Goal: Information Seeking & Learning: Learn about a topic

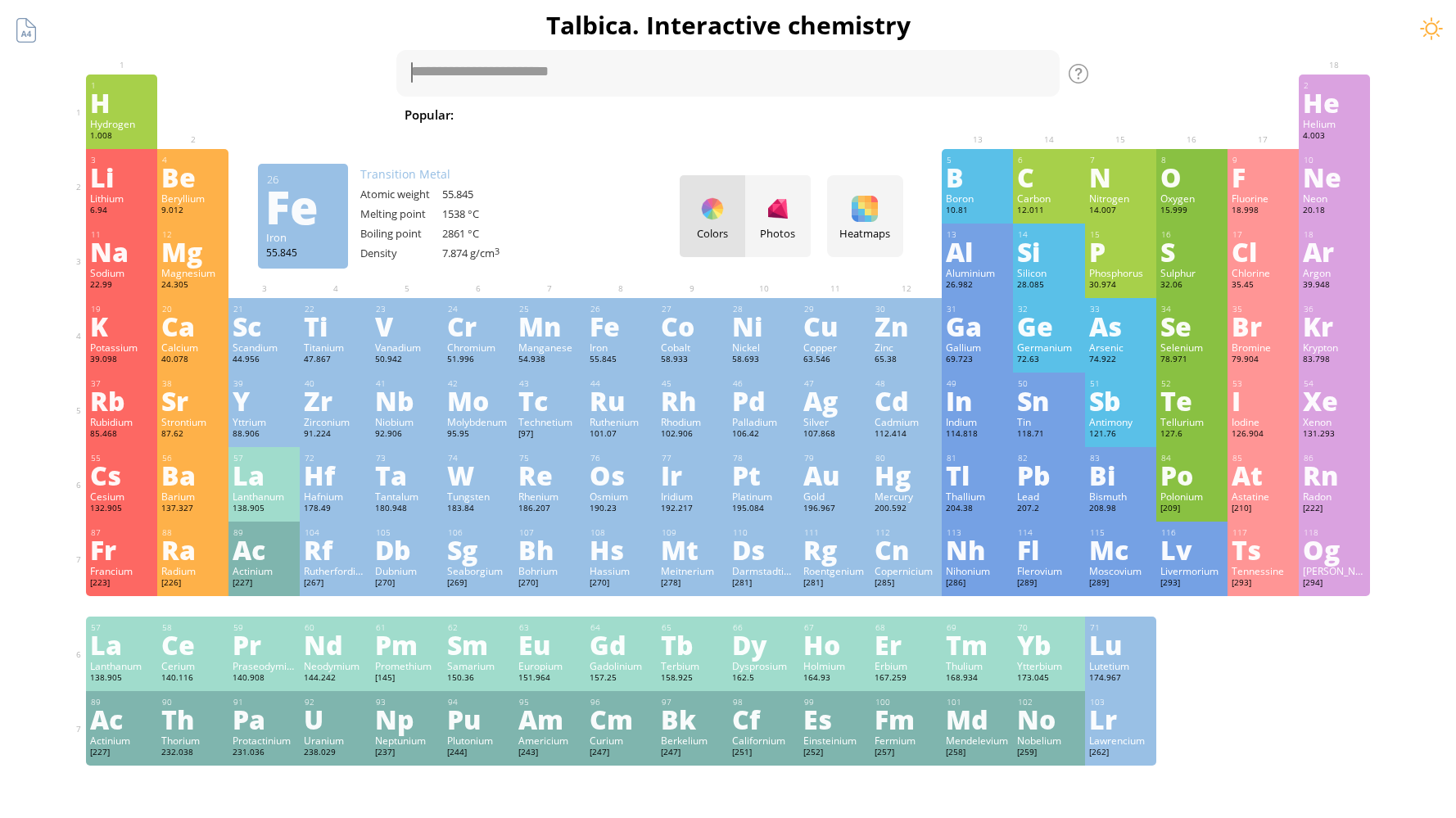
click at [613, 339] on div "Fe" at bounding box center [621, 325] width 63 height 26
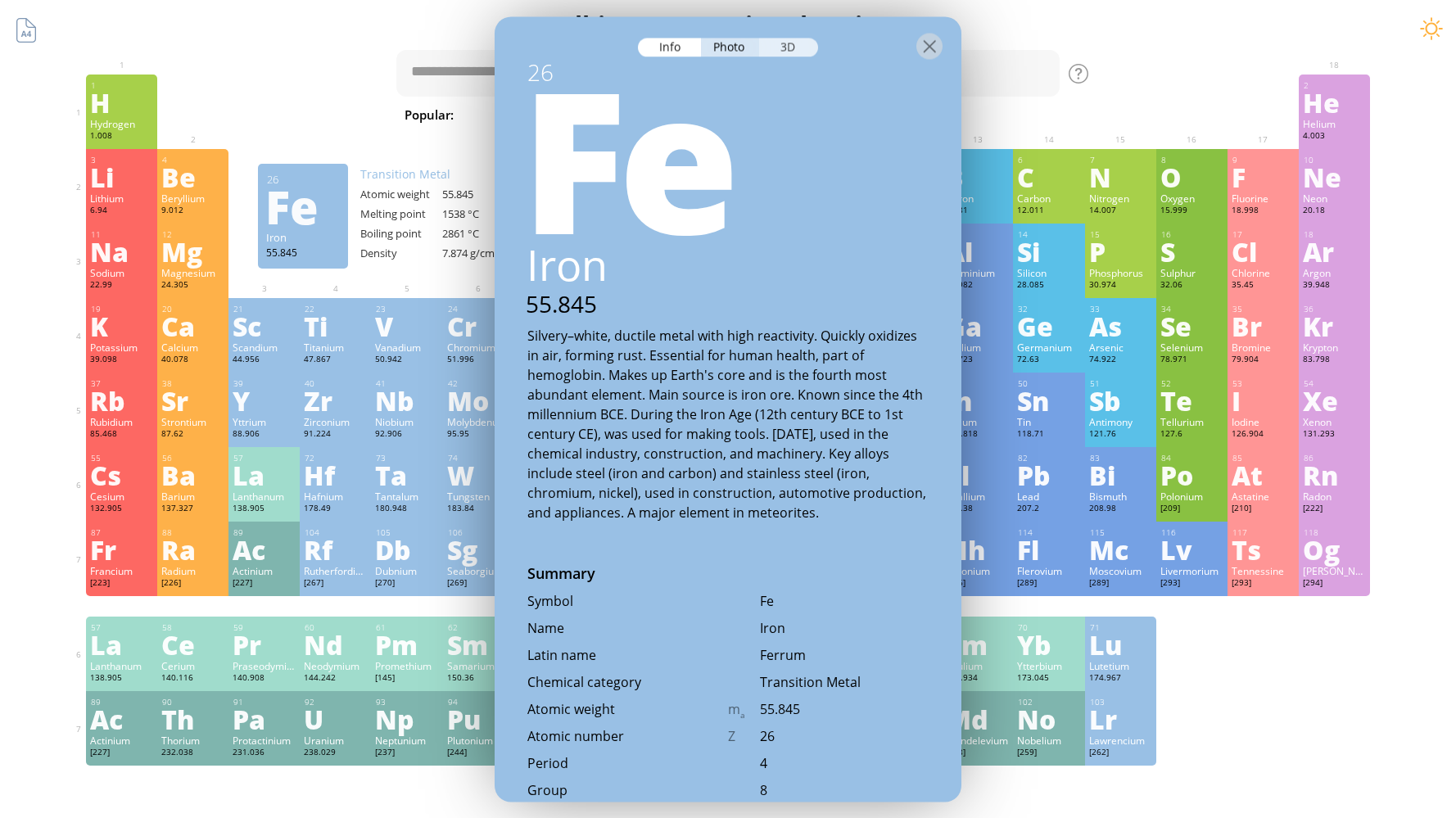
click at [786, 53] on div "3D" at bounding box center [788, 47] width 59 height 19
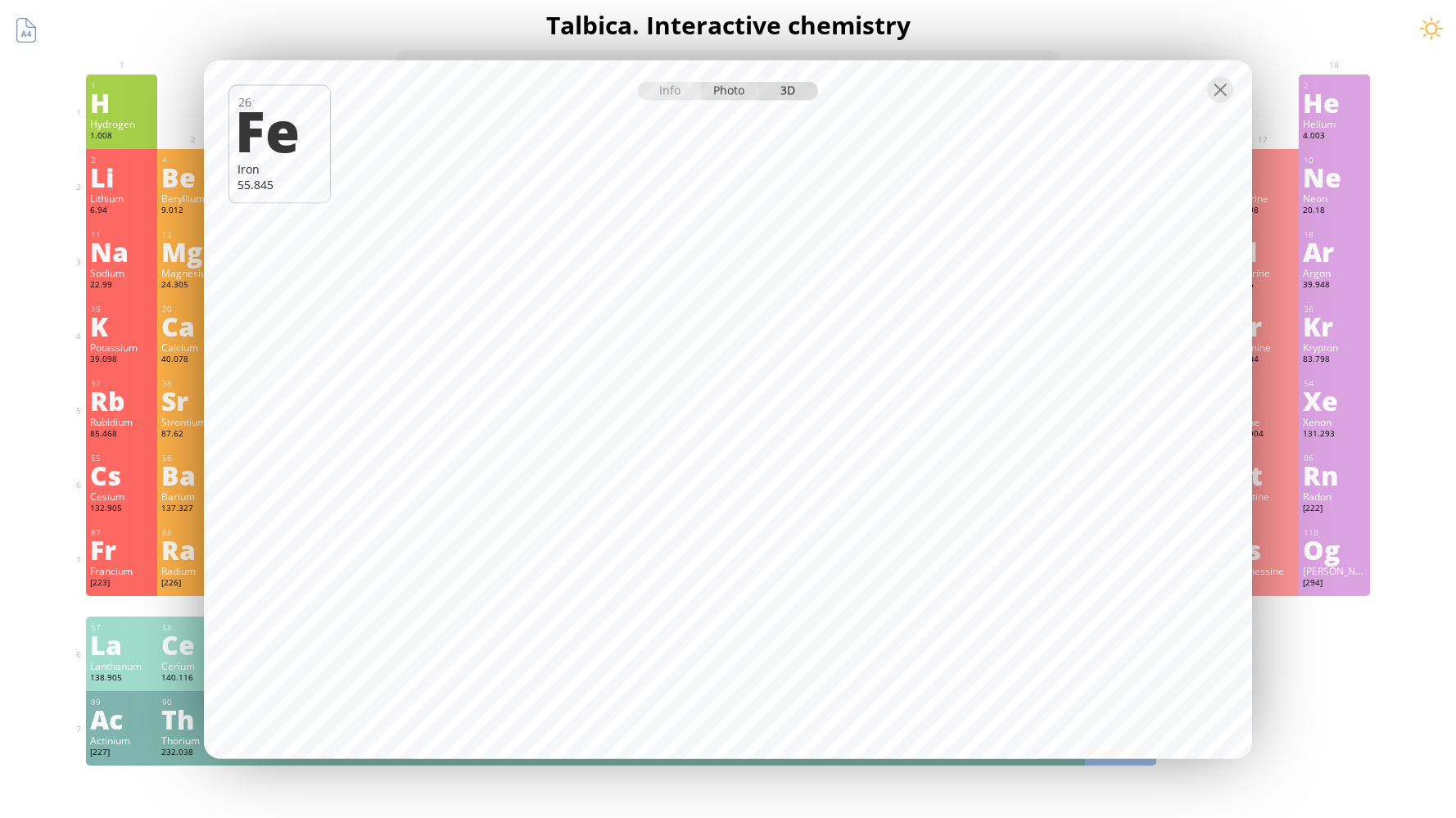
click at [728, 93] on div "Photo" at bounding box center [730, 90] width 59 height 19
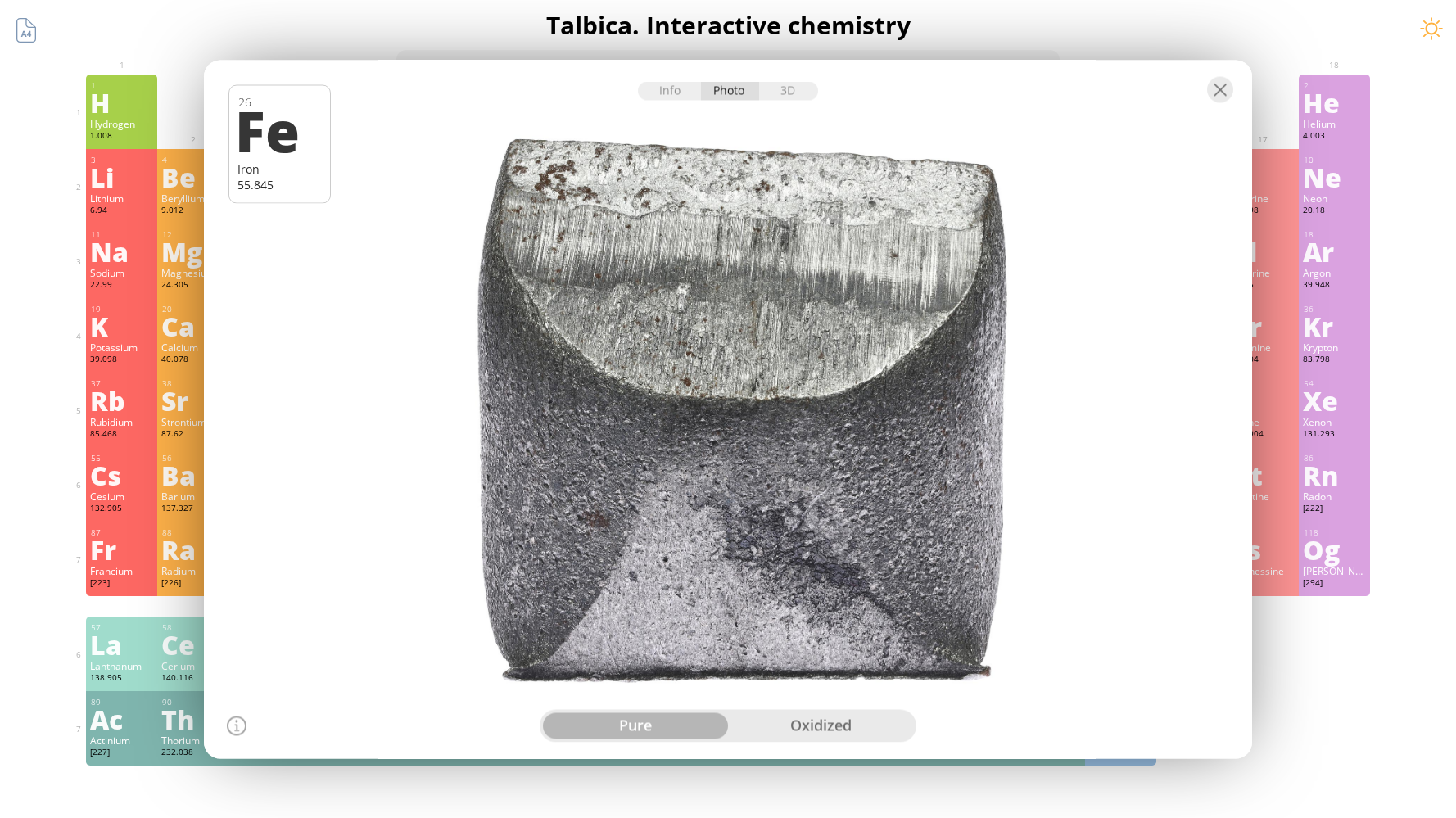
drag, startPoint x: 792, startPoint y: 307, endPoint x: 663, endPoint y: 355, distance: 137.6
click at [663, 355] on div at bounding box center [728, 409] width 1059 height 706
click at [828, 735] on div "oxidized" at bounding box center [821, 725] width 186 height 26
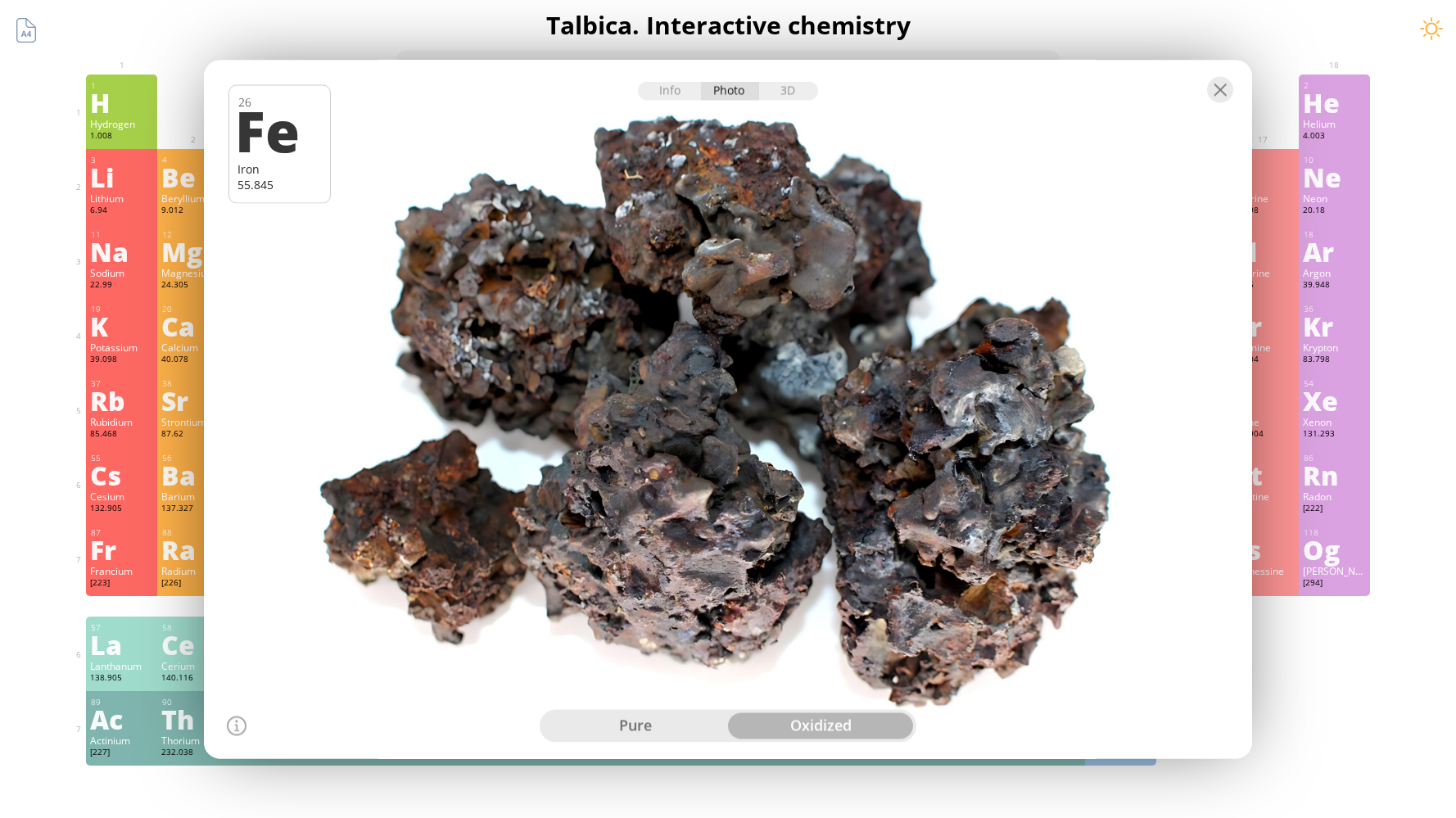
click at [689, 728] on div "pure" at bounding box center [636, 725] width 186 height 26
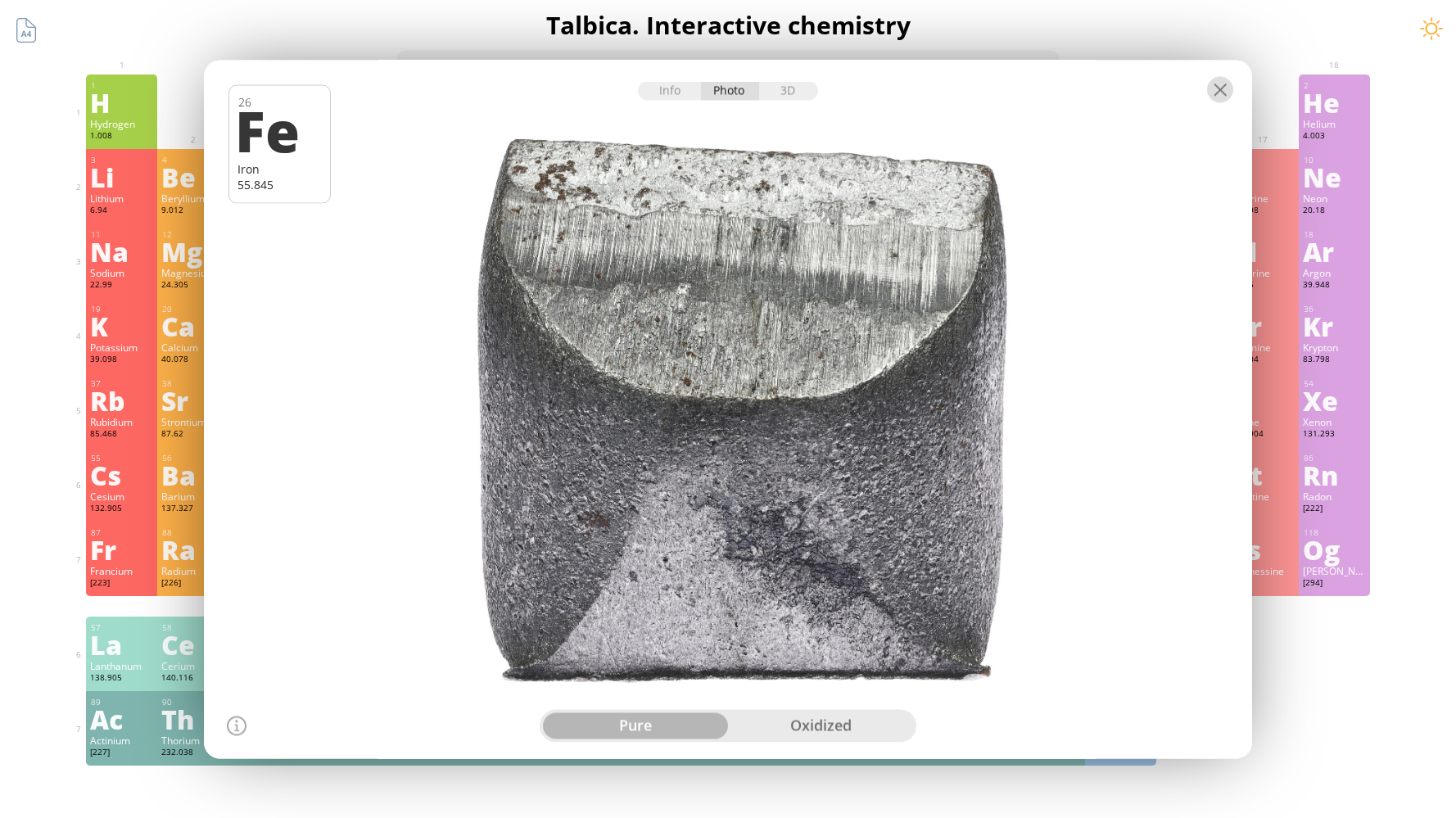
click at [1217, 99] on div at bounding box center [1220, 89] width 26 height 26
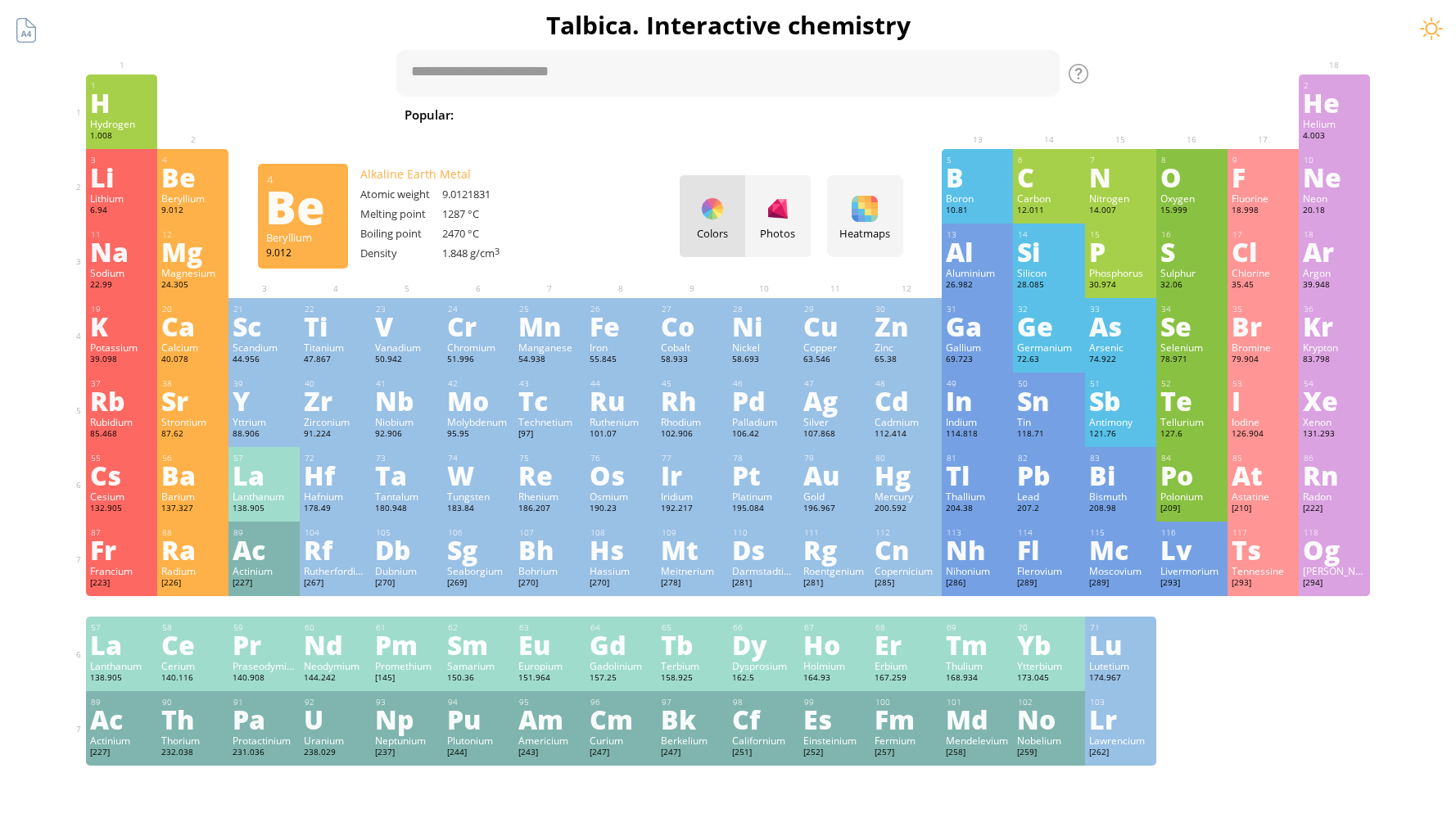
click at [205, 196] on div "Beryllium" at bounding box center [192, 197] width 63 height 13
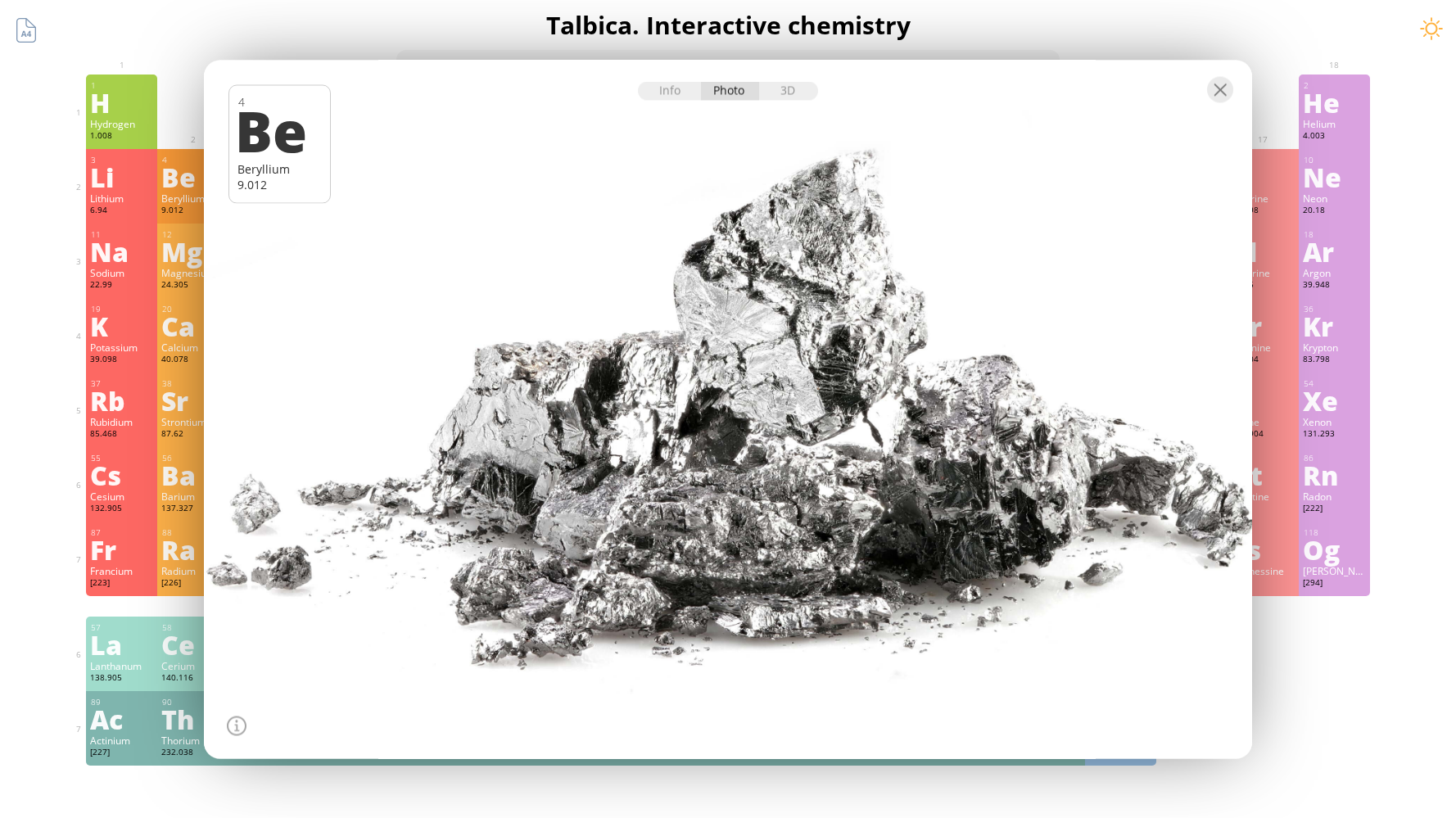
click at [672, 100] on div at bounding box center [728, 88] width 1048 height 58
click at [677, 96] on div "Info" at bounding box center [669, 90] width 63 height 19
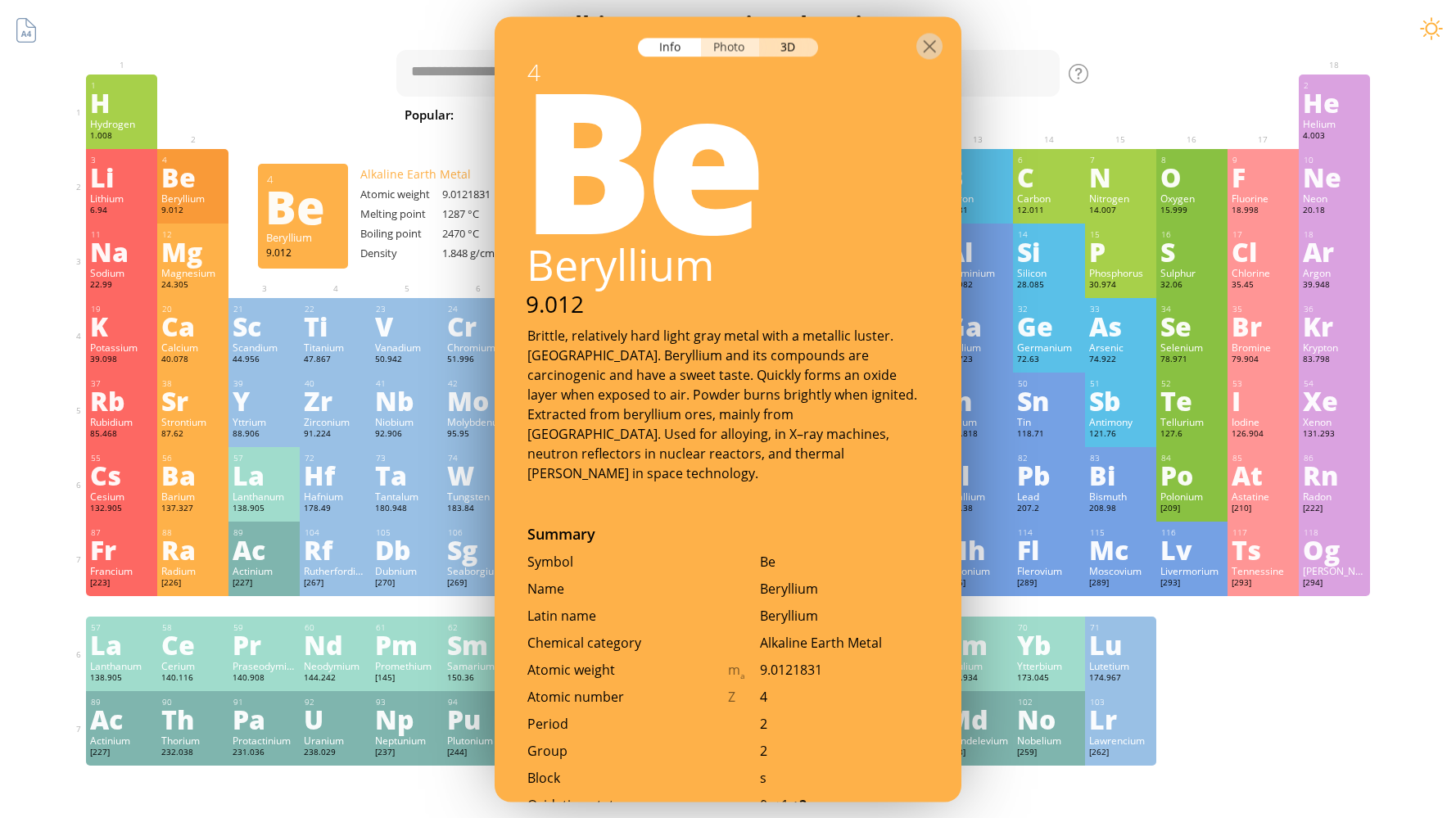
click at [738, 49] on div "Photo" at bounding box center [730, 47] width 59 height 19
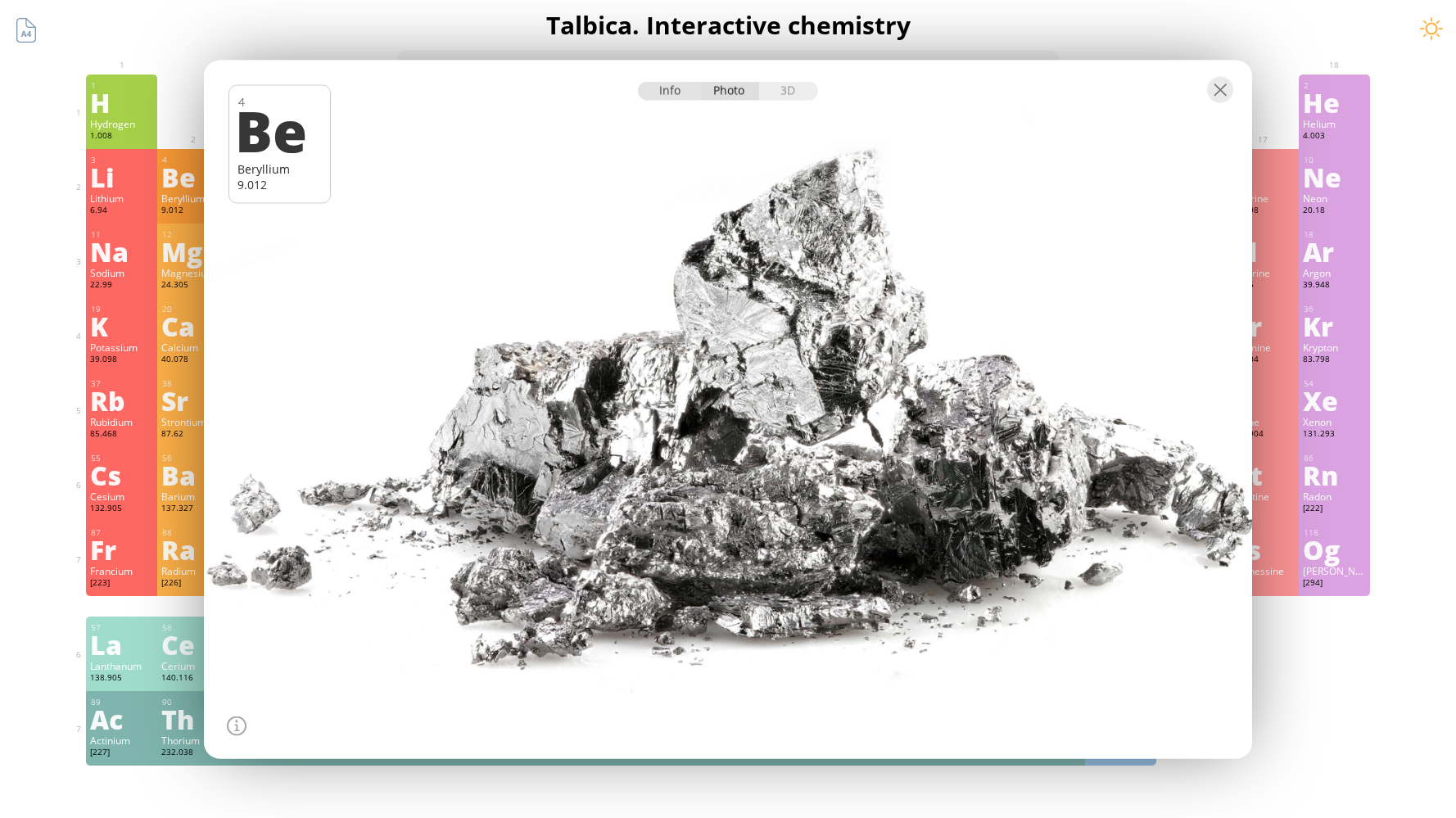
click at [680, 94] on div "Info" at bounding box center [669, 90] width 63 height 19
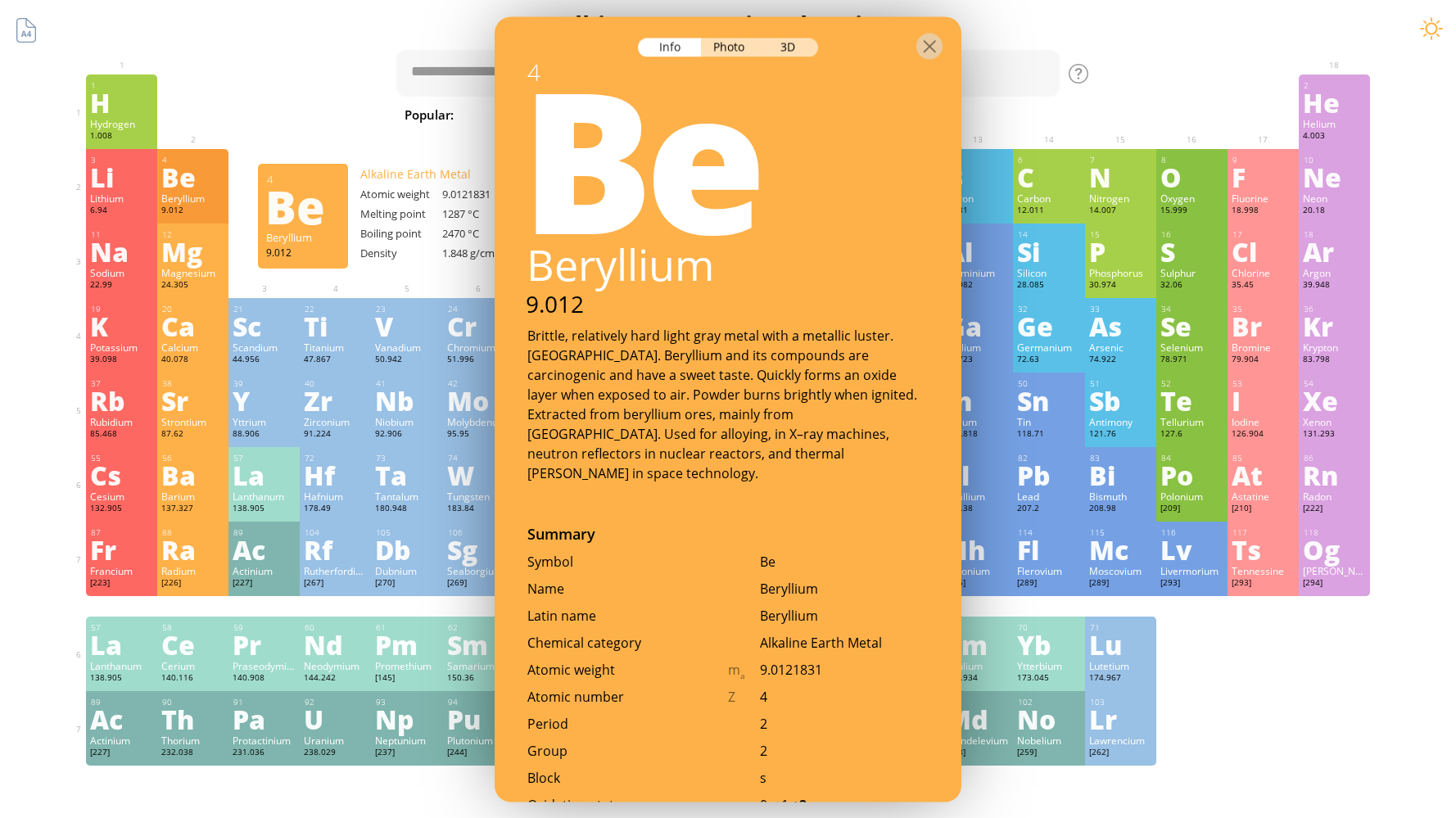
click at [652, 89] on div "Be" at bounding box center [726, 154] width 475 height 196
click at [931, 42] on div at bounding box center [929, 46] width 26 height 26
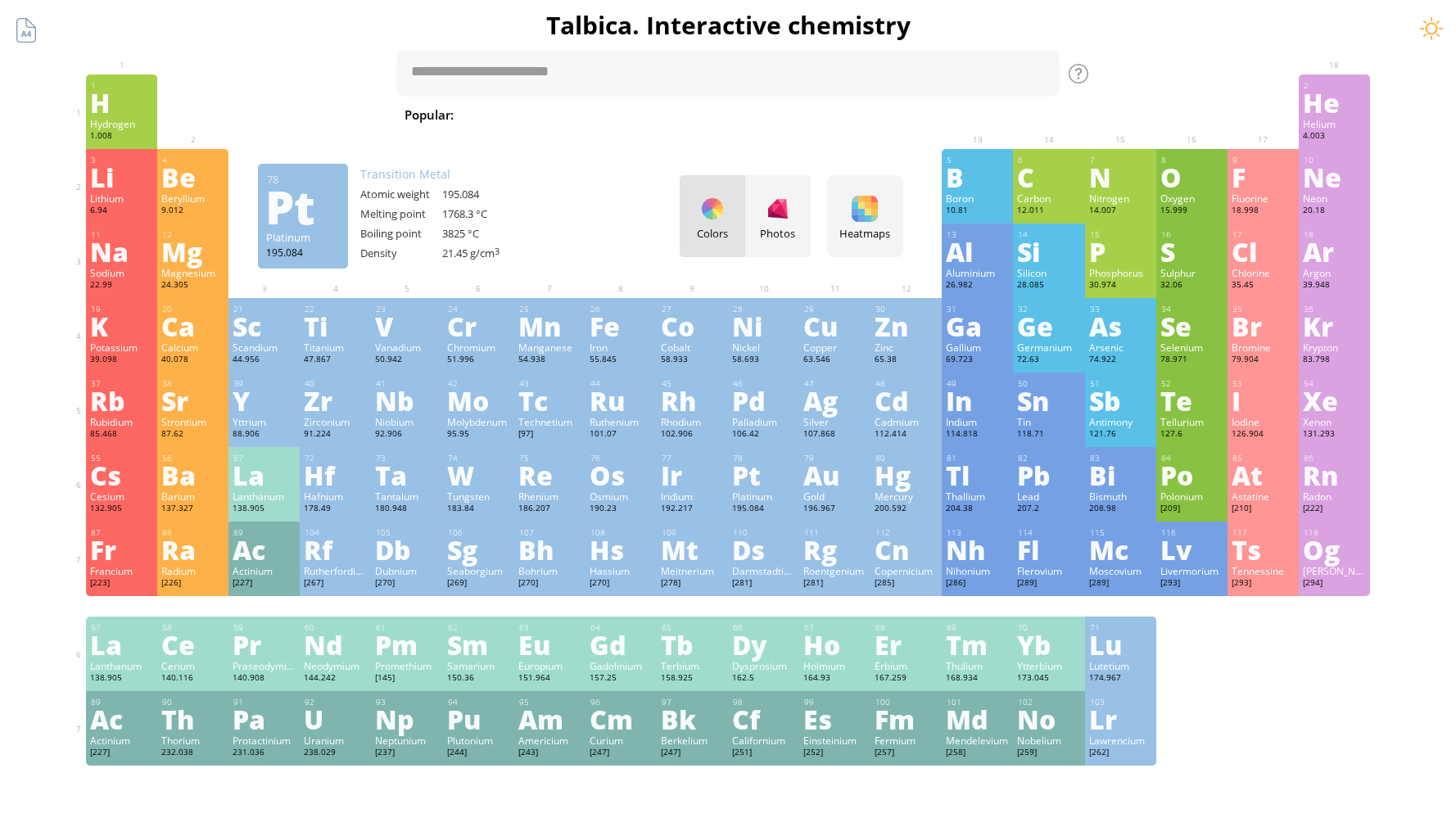
click at [770, 486] on div "Pt" at bounding box center [764, 474] width 63 height 26
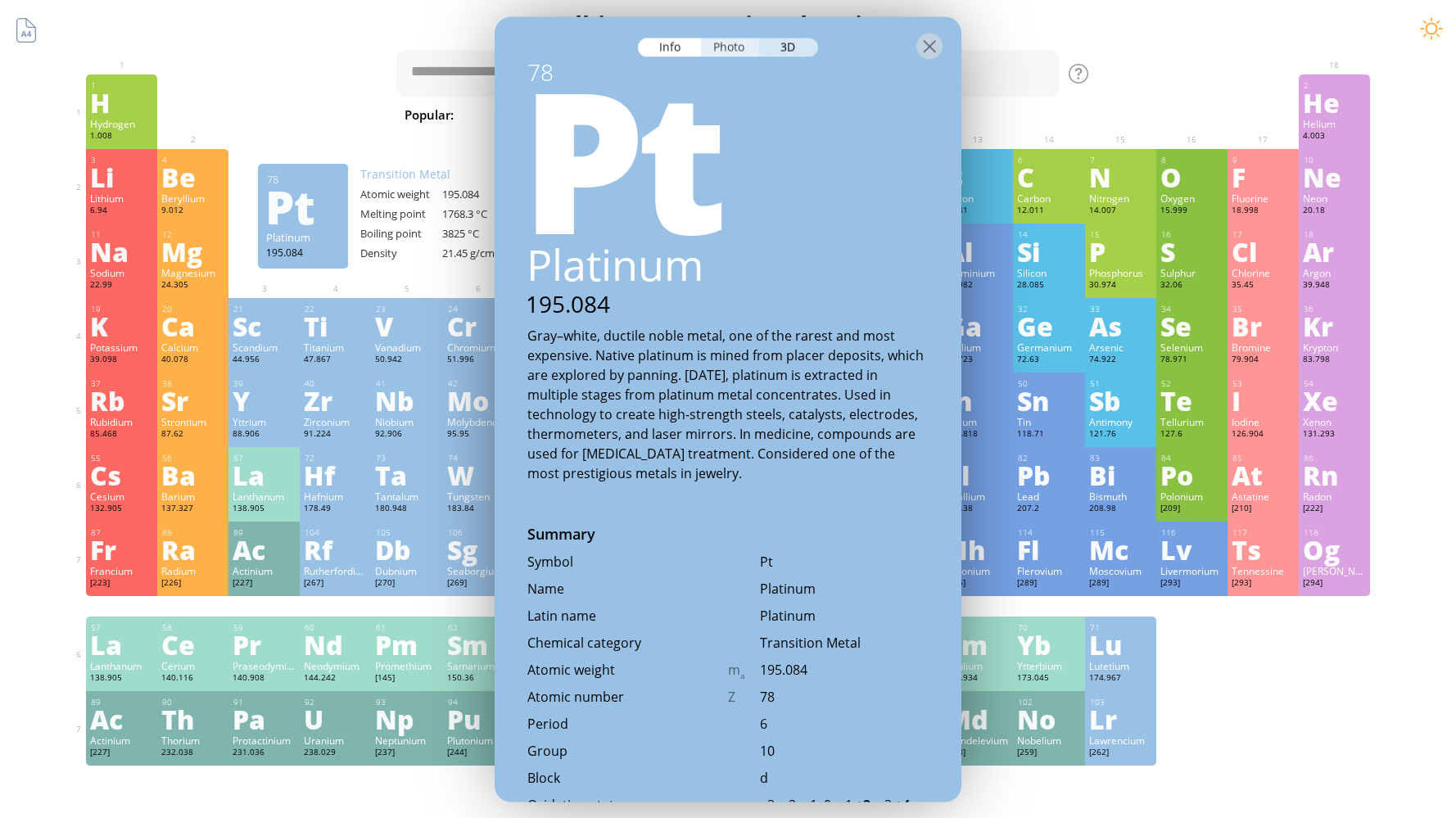
click at [735, 50] on div "Photo" at bounding box center [730, 47] width 59 height 19
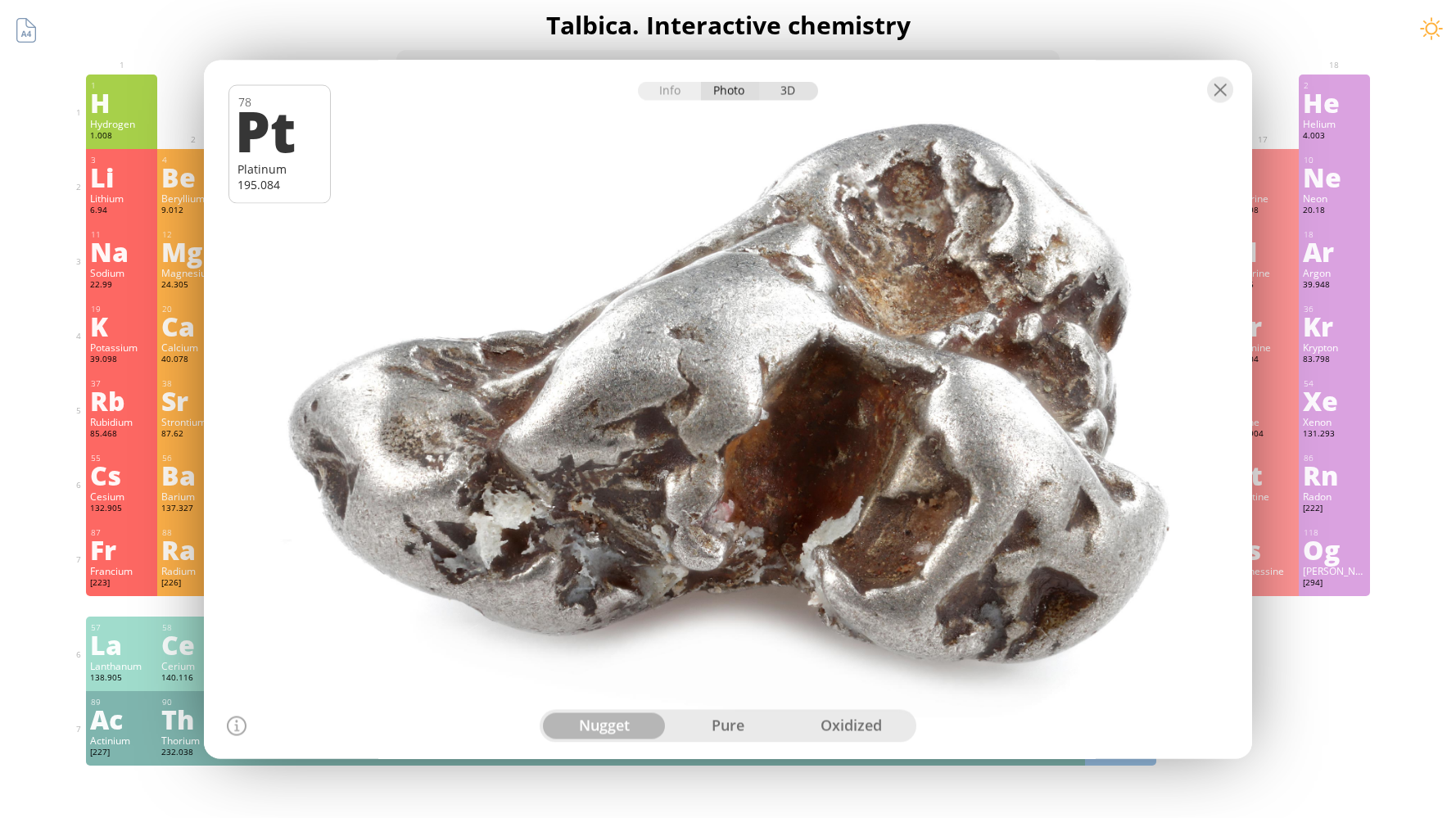
click at [798, 92] on div "3D" at bounding box center [788, 90] width 59 height 19
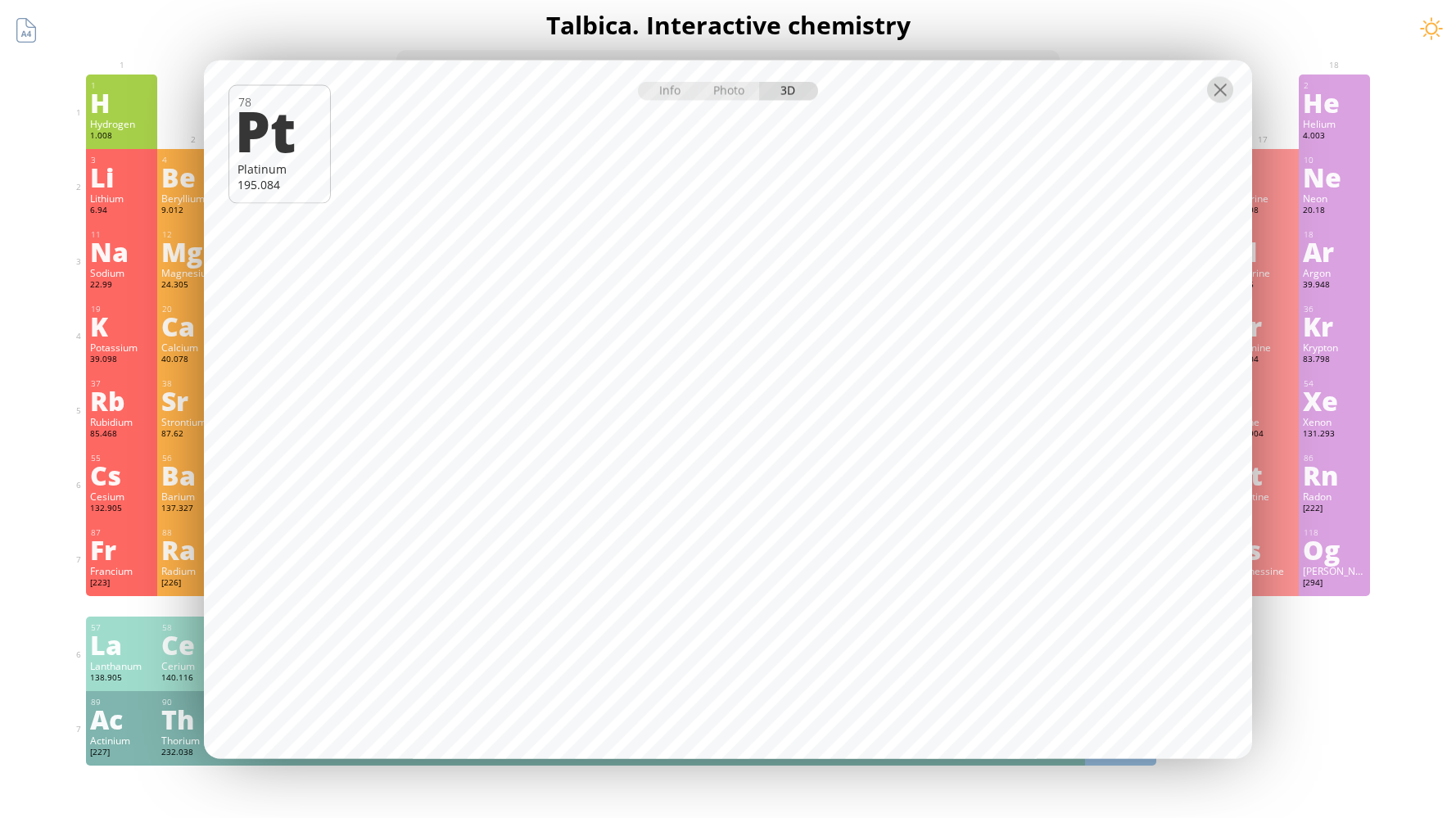
click at [1221, 84] on div at bounding box center [1220, 89] width 26 height 26
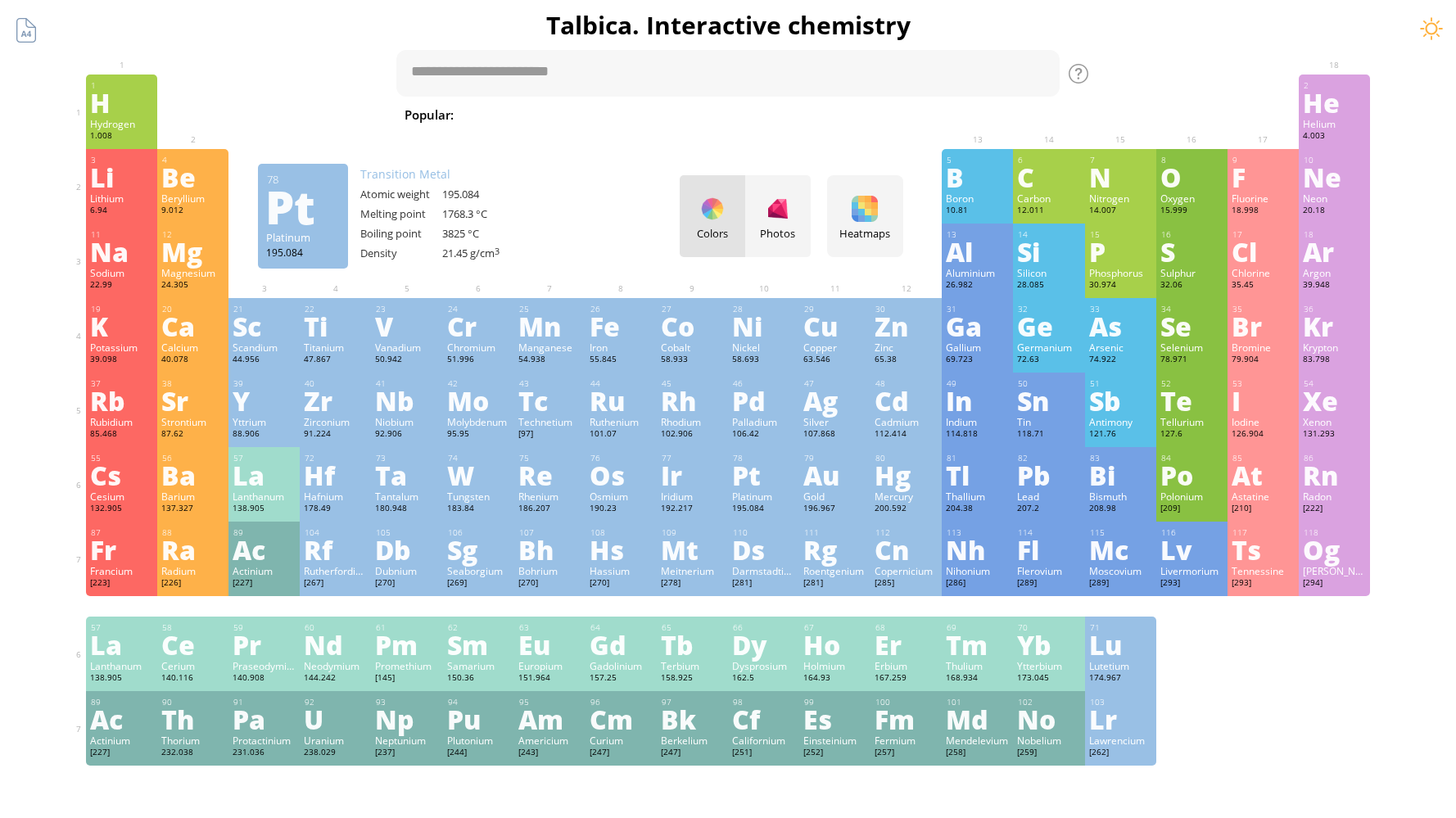
click at [735, 489] on div "78 Pt Platinum 195.084 −3, −2, −1, 0, +1, +2, +3, +4, +5, +6 −3, −2, −1, 0, +1,…" at bounding box center [764, 484] width 71 height 74
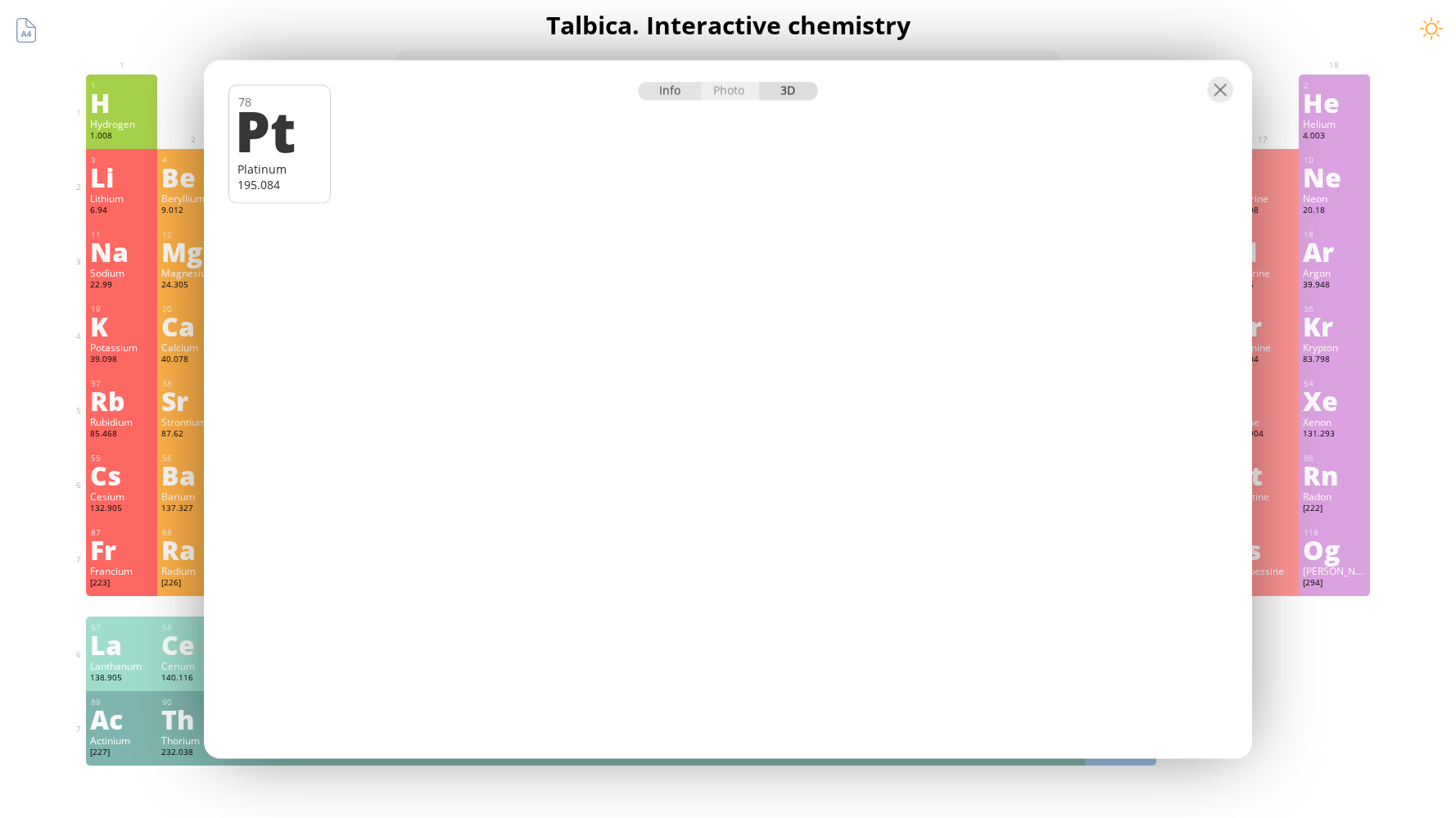
click at [676, 94] on div "Info" at bounding box center [669, 90] width 63 height 19
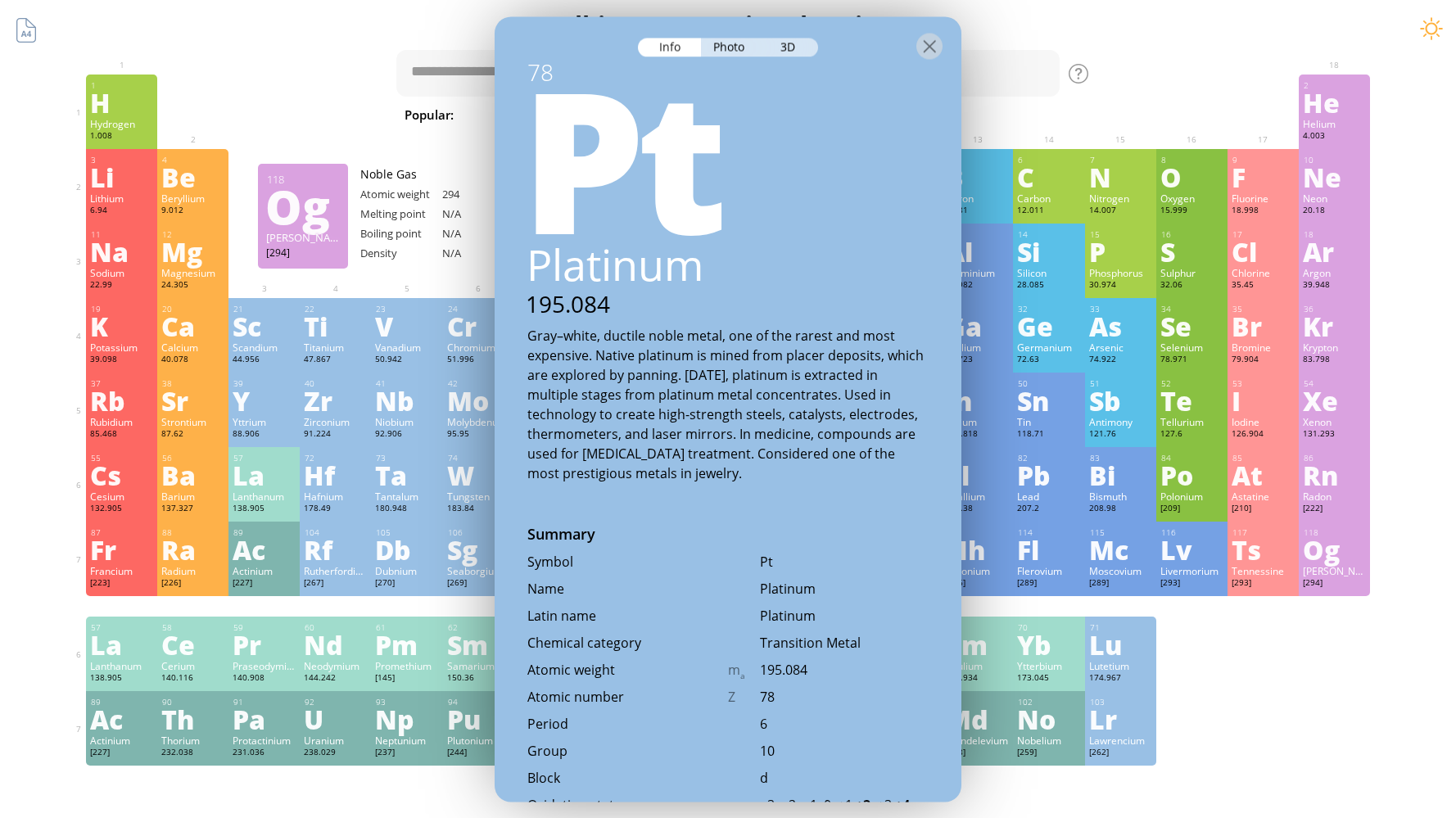
click at [1437, 426] on div "Summary Molecular formula Molecular weight Exact mass Monoisotopic mass Classif…" at bounding box center [728, 693] width 1456 height 1387
click at [941, 48] on div at bounding box center [929, 46] width 26 height 26
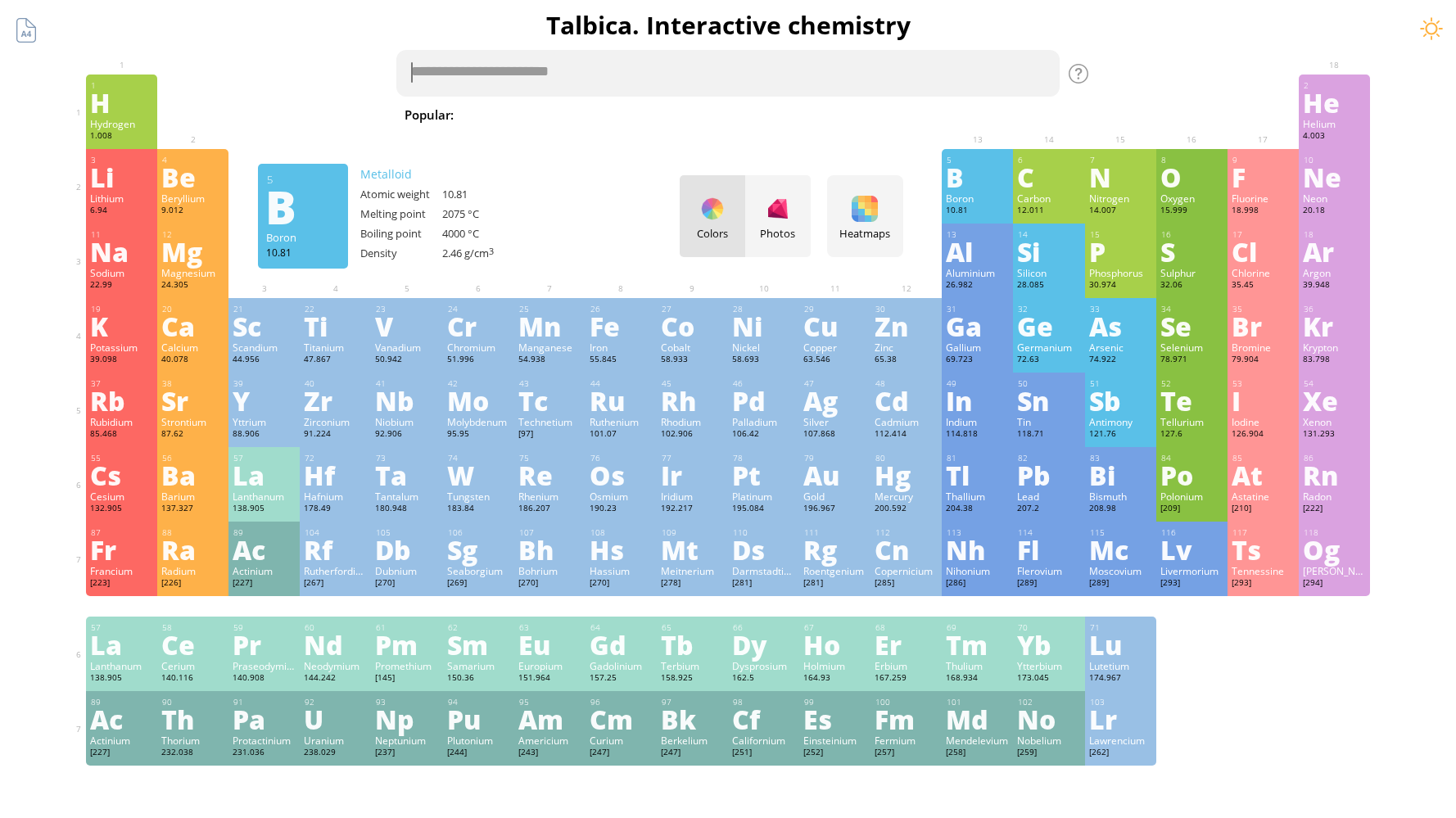
click at [933, 54] on textarea at bounding box center [728, 73] width 663 height 47
click at [1194, 338] on div "Se" at bounding box center [1191, 325] width 63 height 26
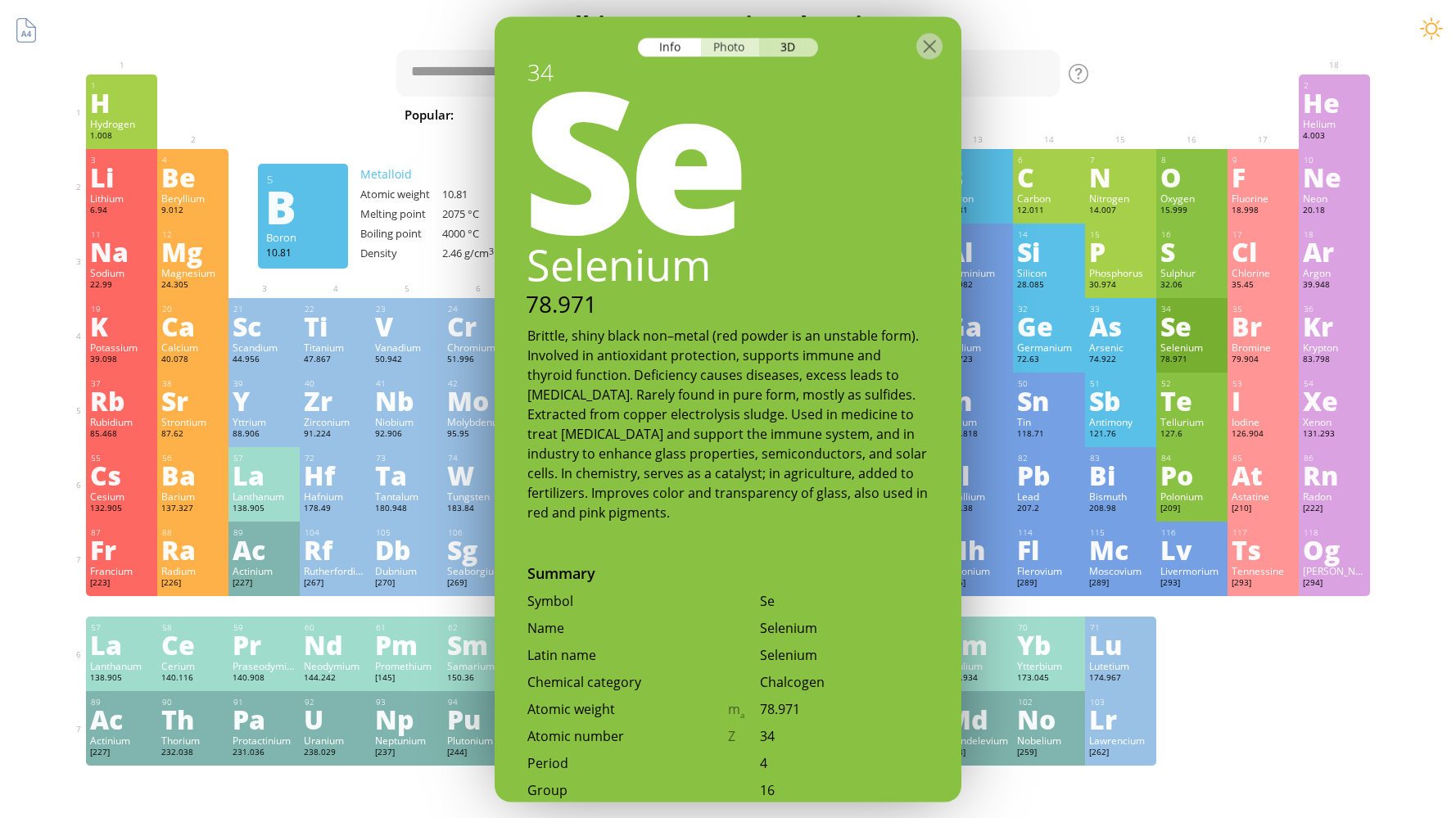
click at [732, 46] on div "Photo" at bounding box center [730, 47] width 59 height 19
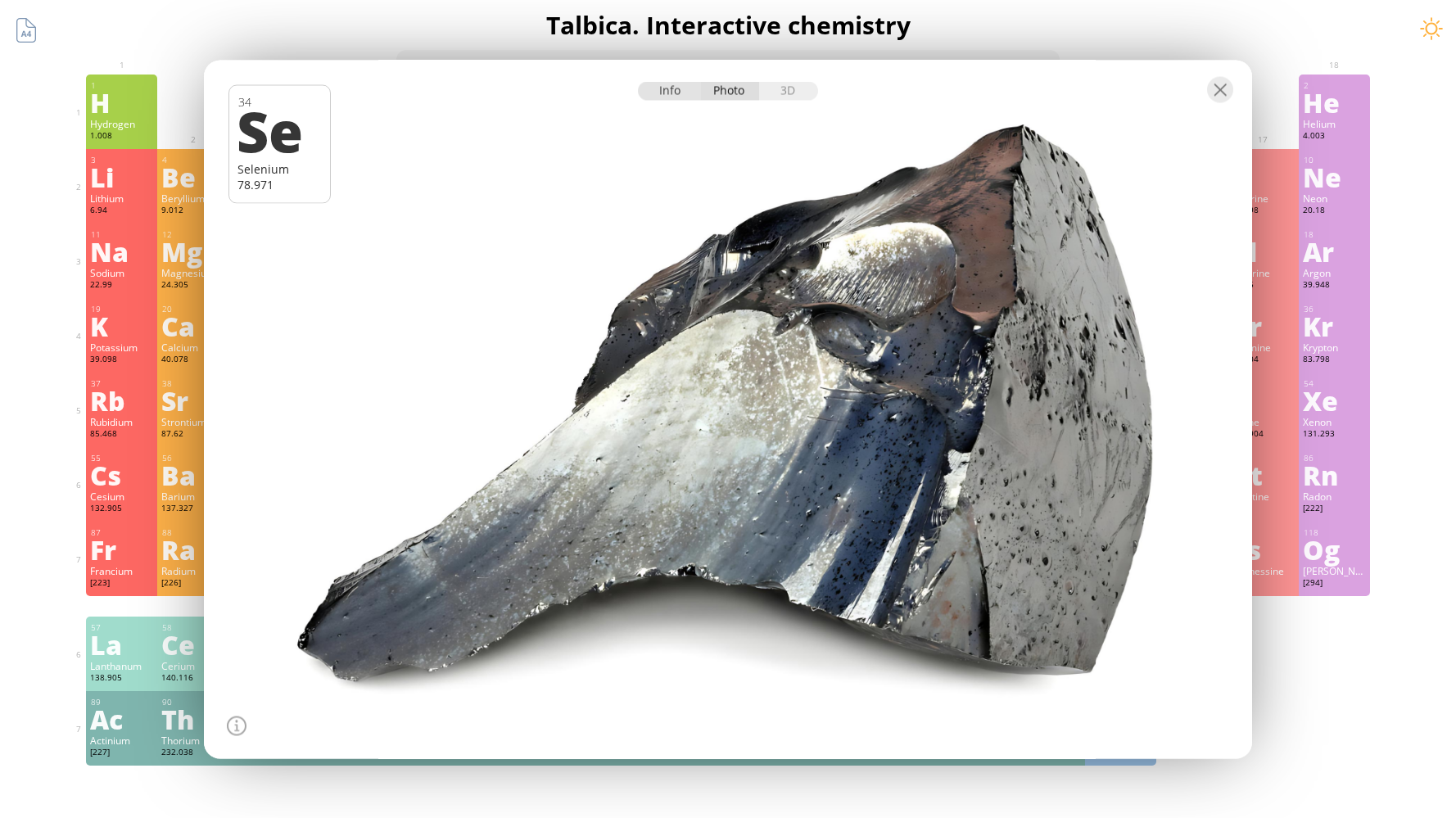
click at [672, 89] on div "Info" at bounding box center [669, 90] width 63 height 19
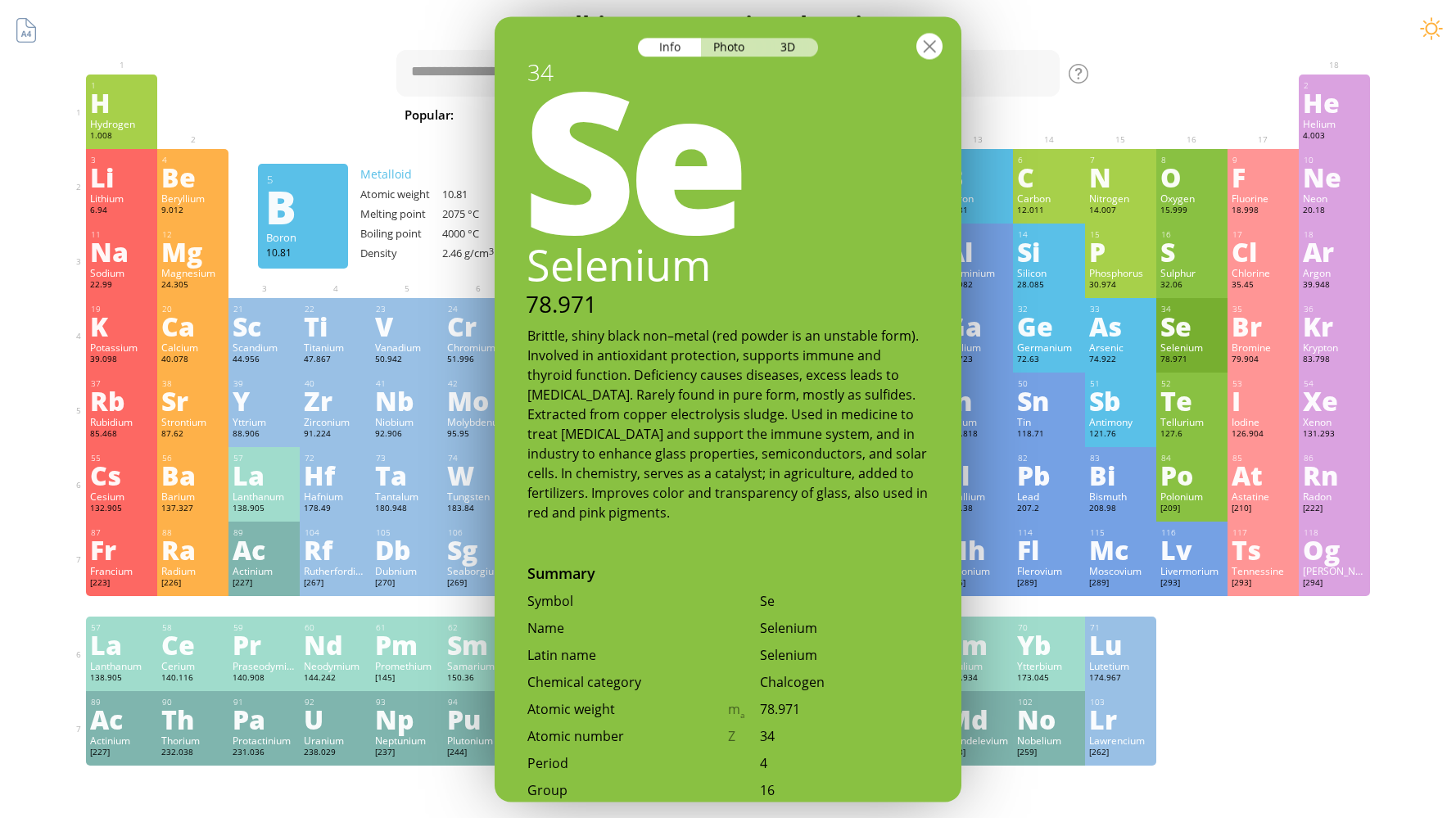
click at [932, 51] on div at bounding box center [929, 46] width 26 height 26
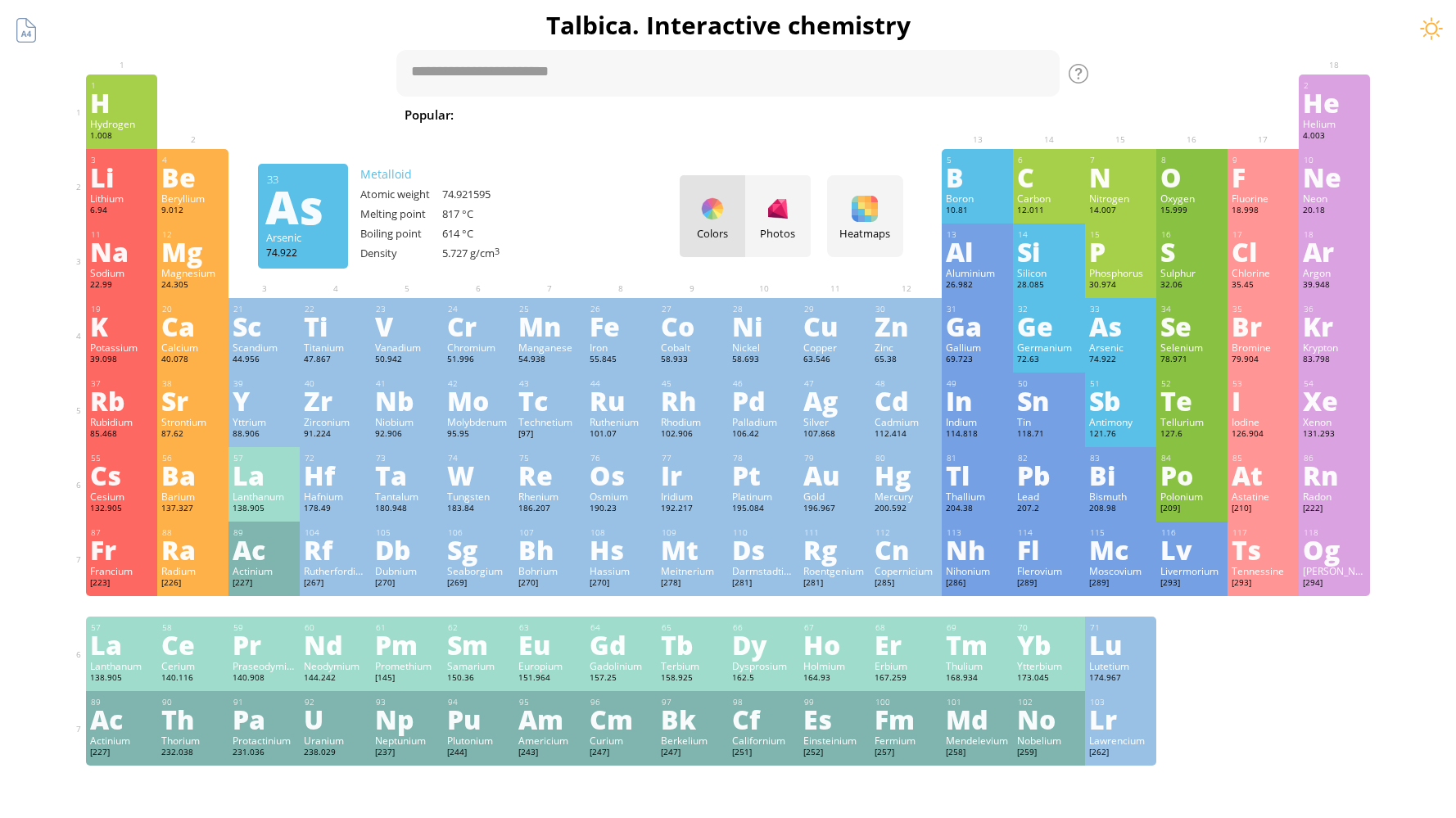
click at [1132, 346] on div "Arsenic" at bounding box center [1120, 347] width 63 height 13
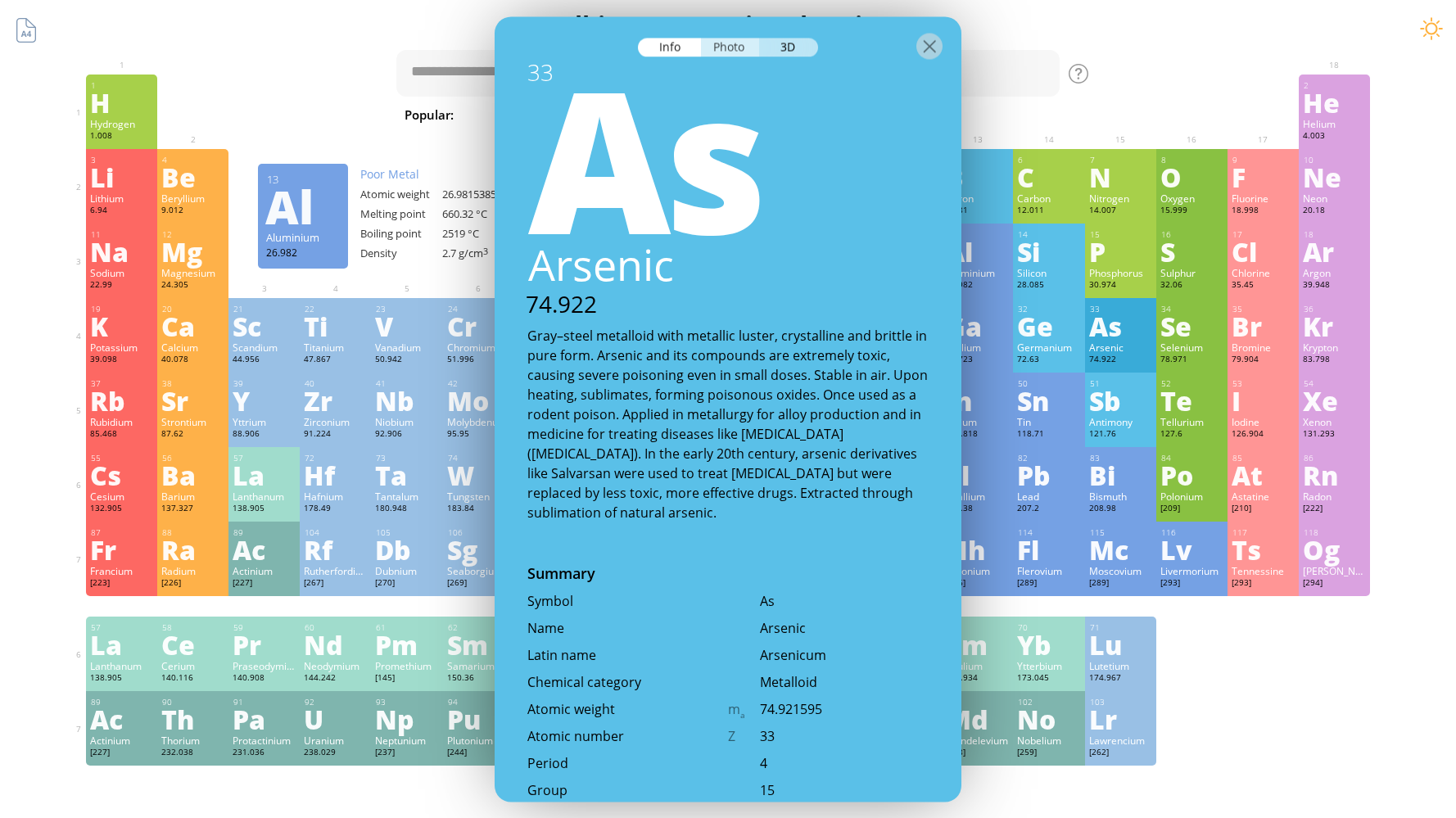
click at [744, 48] on div "Photo" at bounding box center [730, 47] width 59 height 19
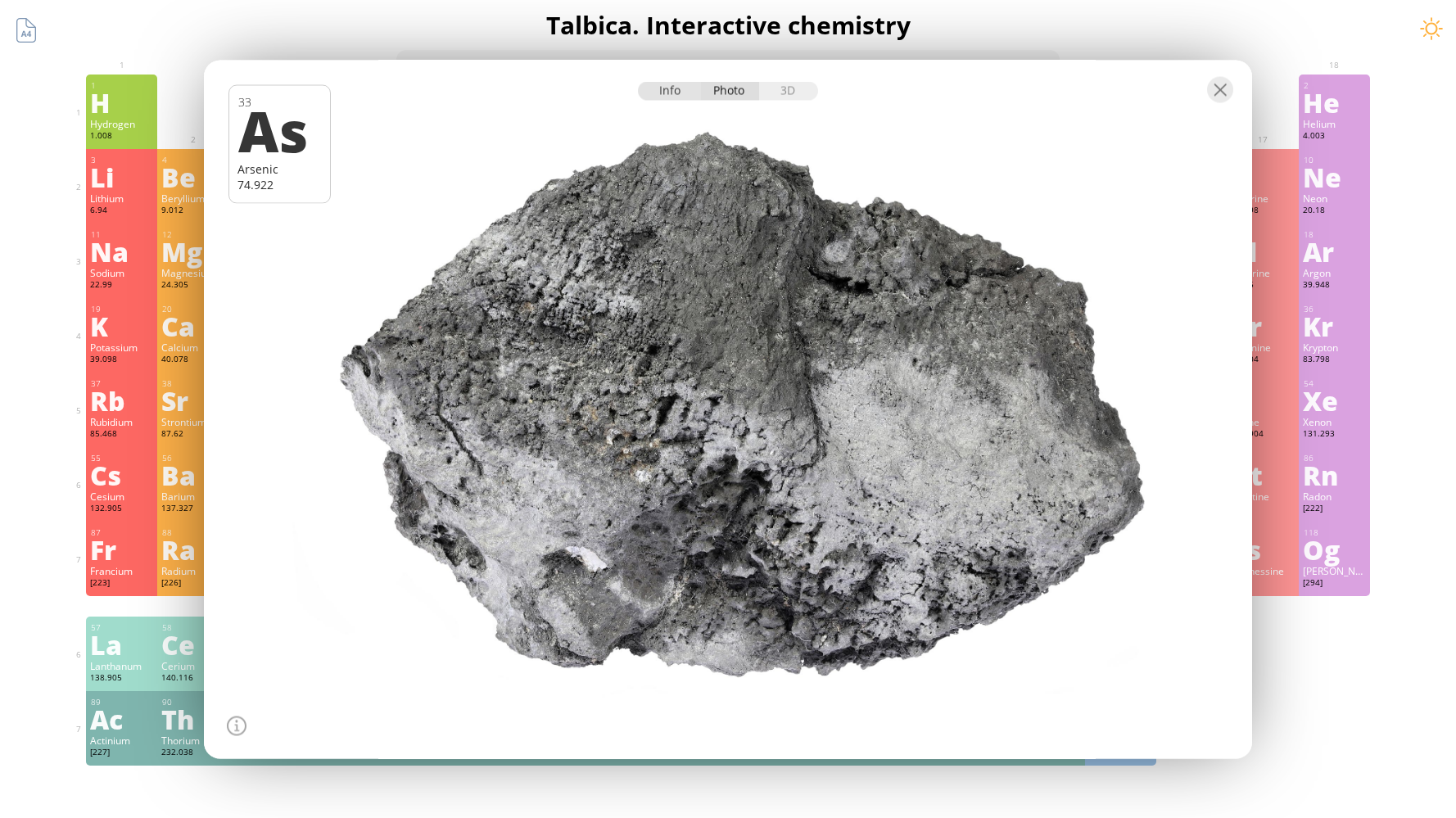
click at [681, 88] on div "Info" at bounding box center [669, 90] width 63 height 19
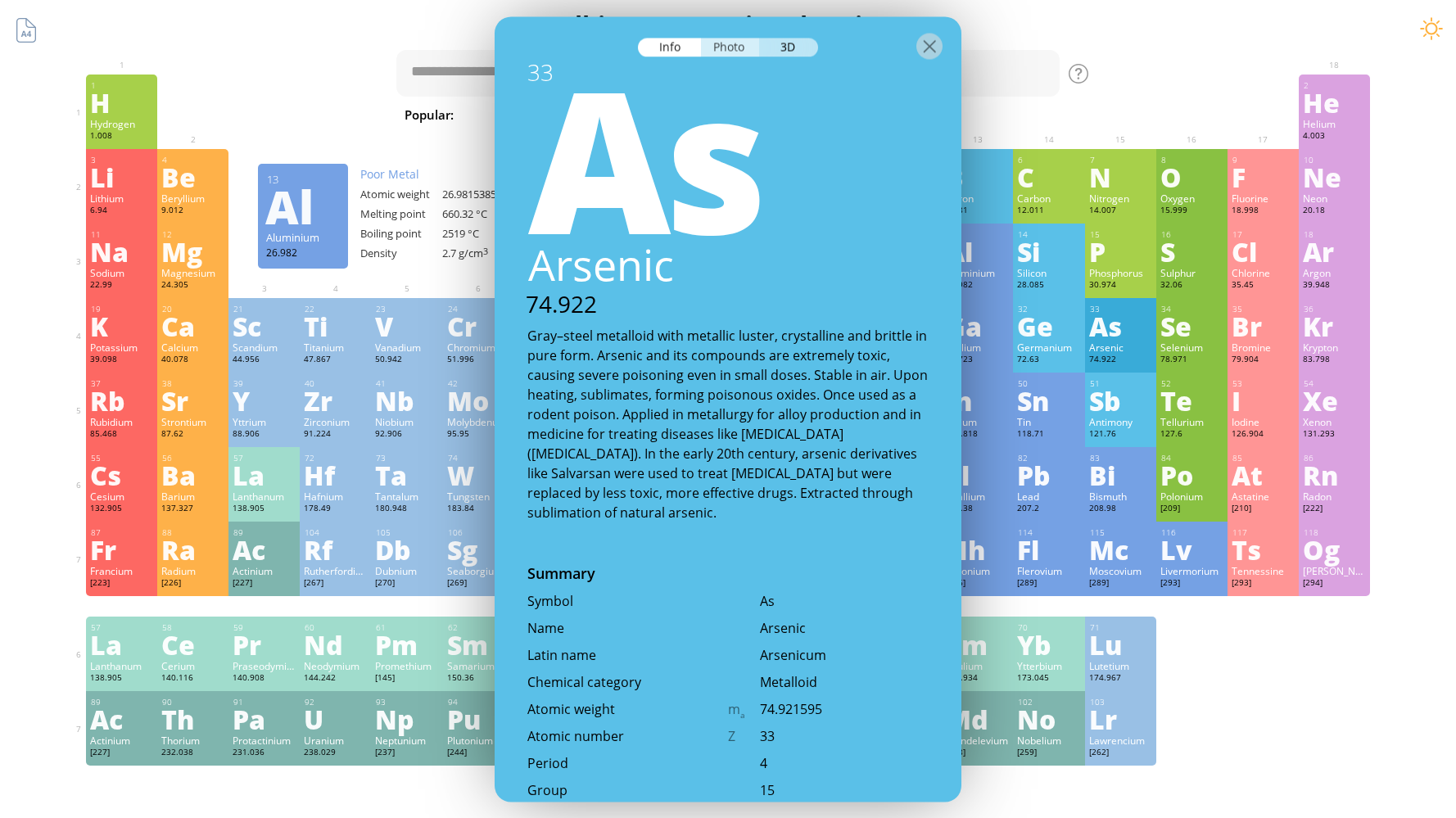
click at [738, 48] on div "Photo" at bounding box center [730, 47] width 59 height 19
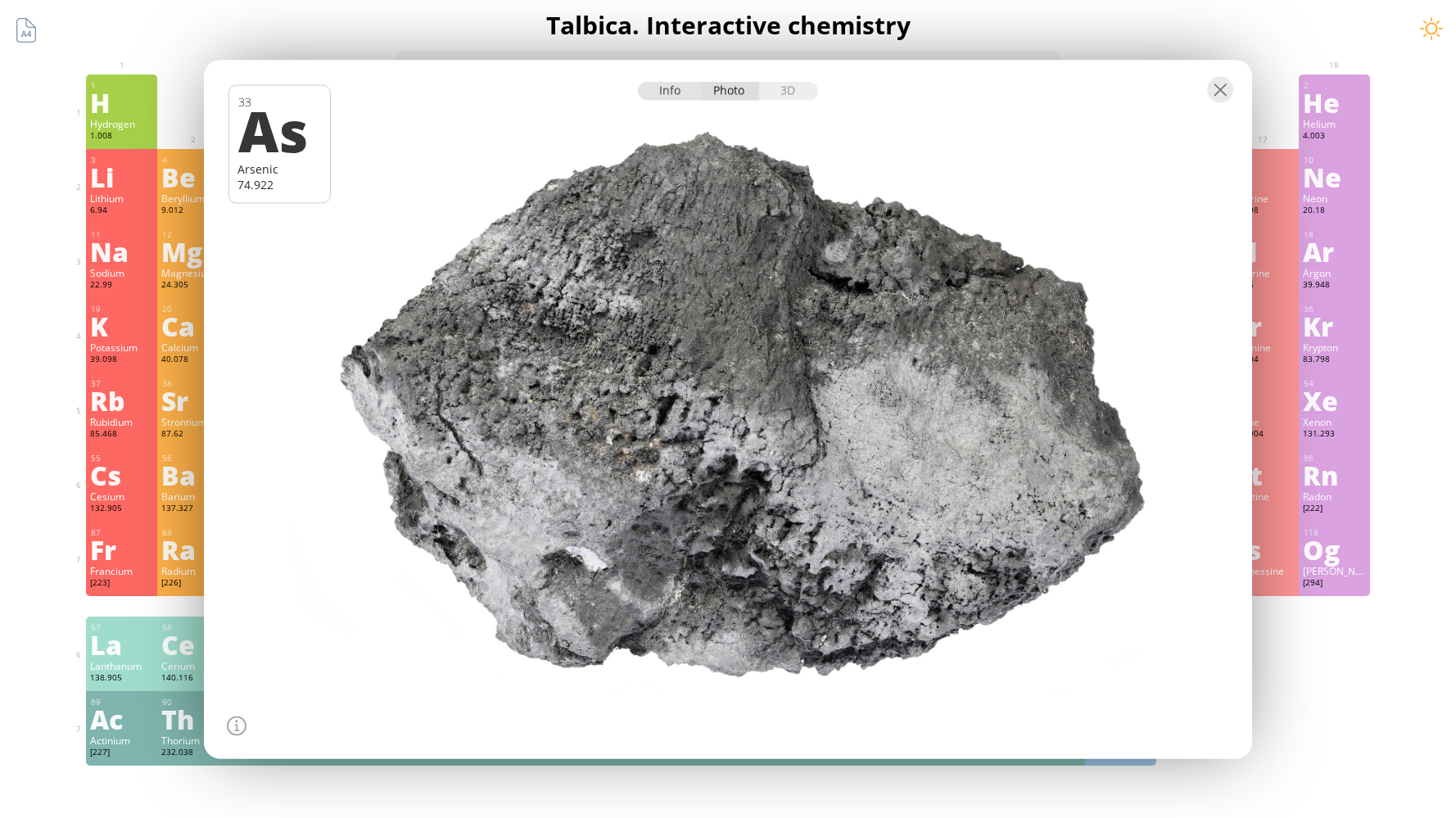
click at [670, 88] on div "Info" at bounding box center [669, 90] width 63 height 19
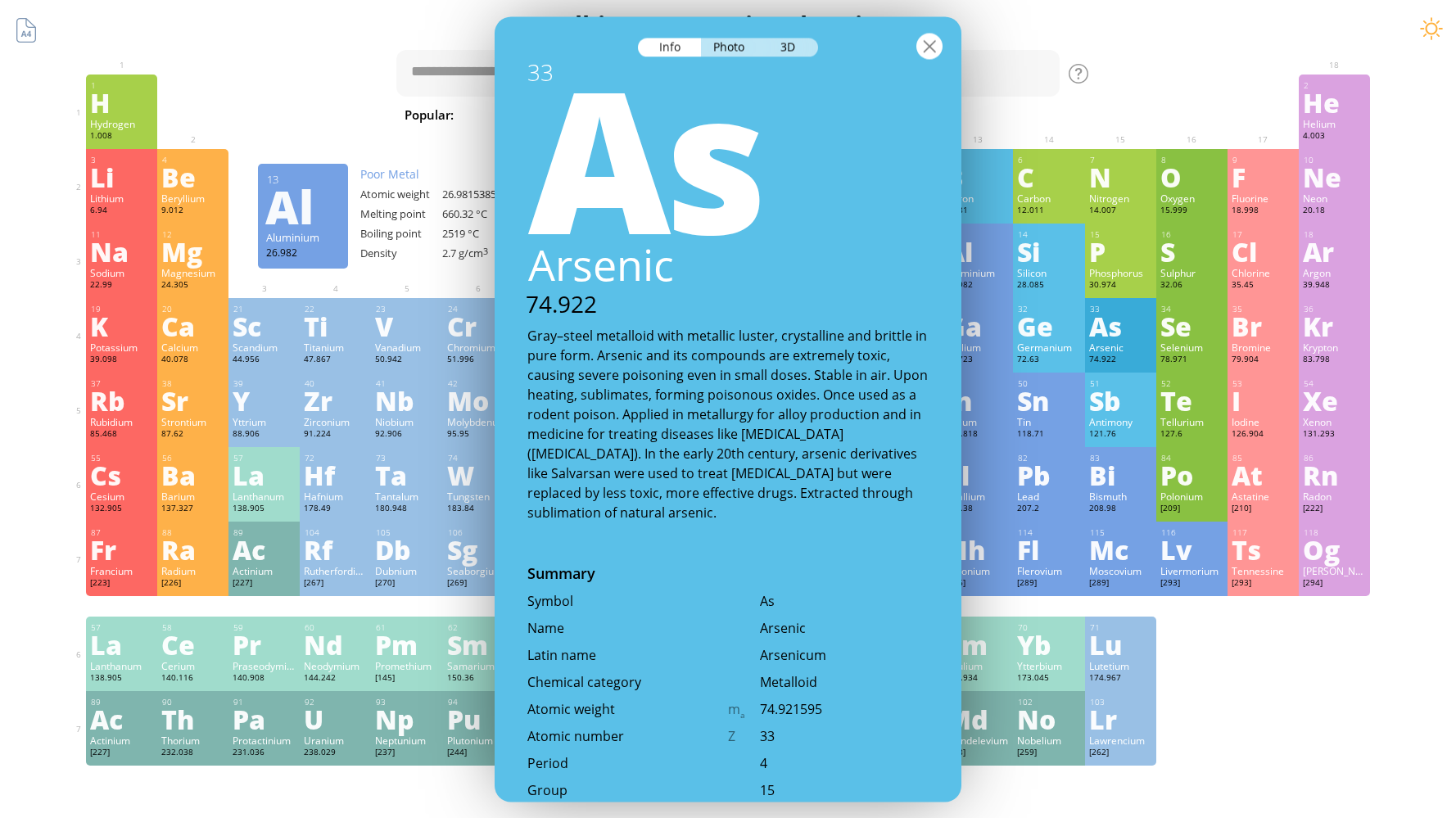
click at [936, 50] on div at bounding box center [929, 46] width 26 height 26
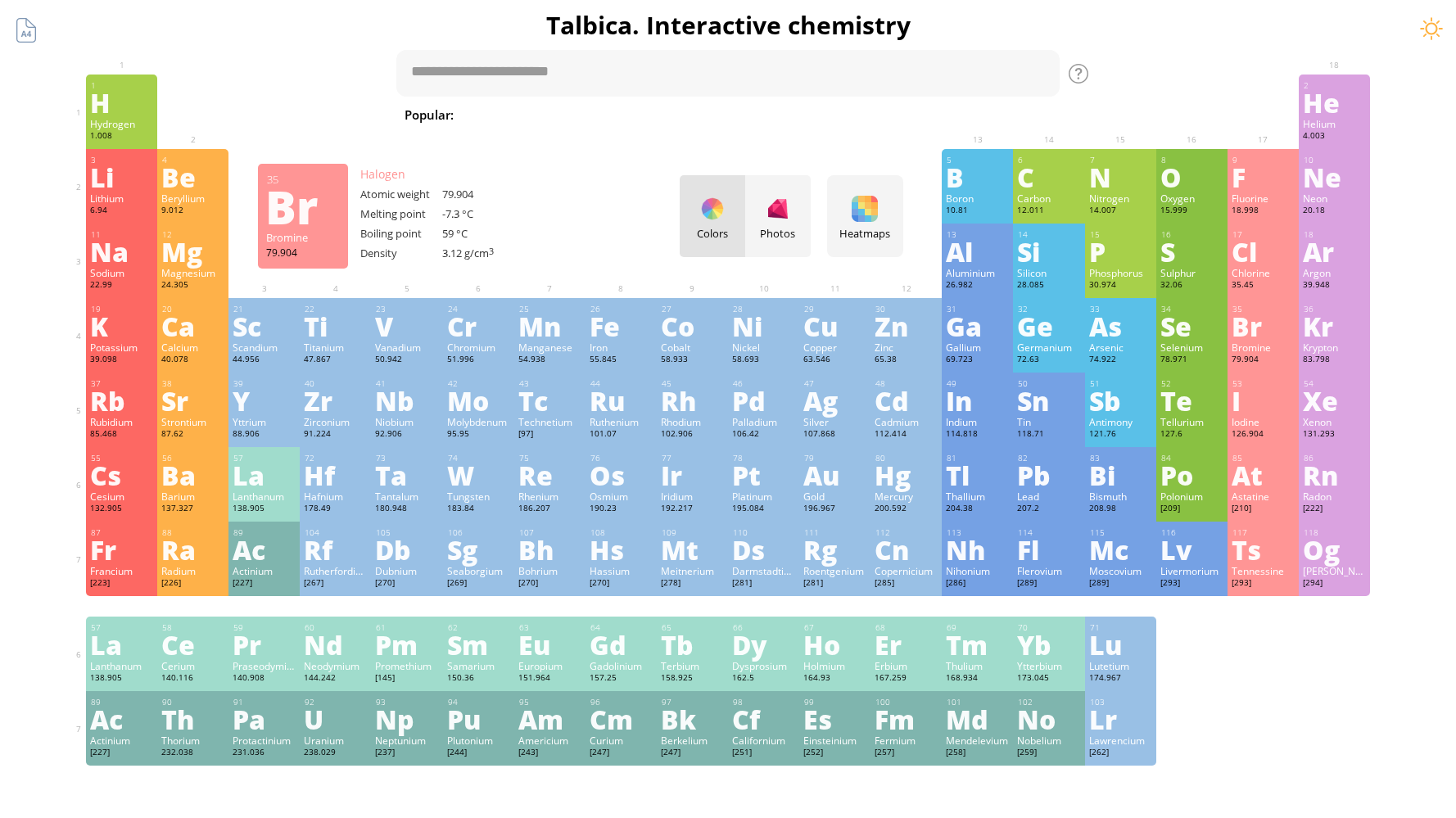
click at [1285, 356] on div "79.904" at bounding box center [1263, 359] width 63 height 13
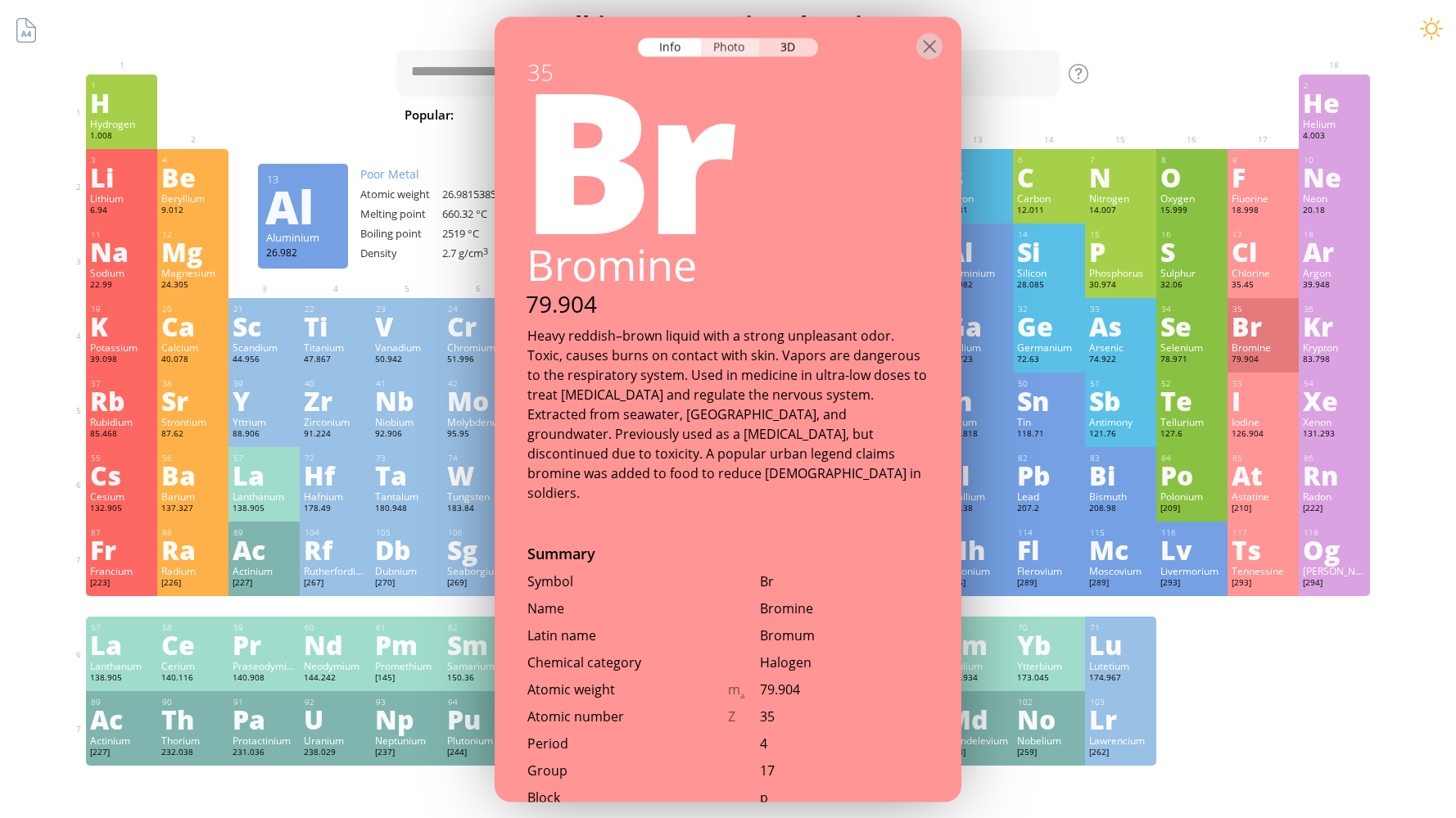
click at [730, 53] on div "Photo" at bounding box center [730, 47] width 59 height 19
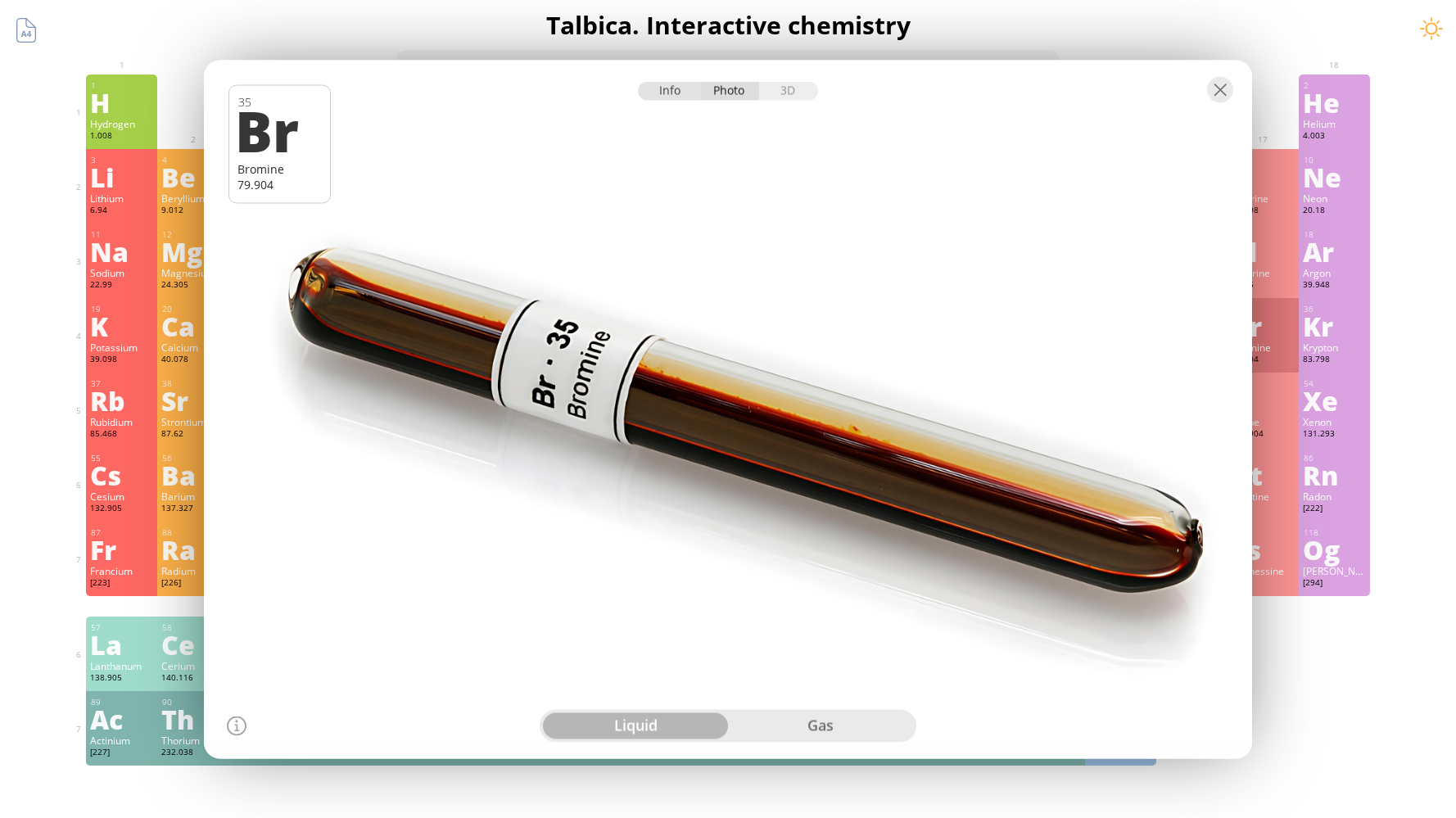
click at [682, 96] on div "Info" at bounding box center [669, 90] width 63 height 19
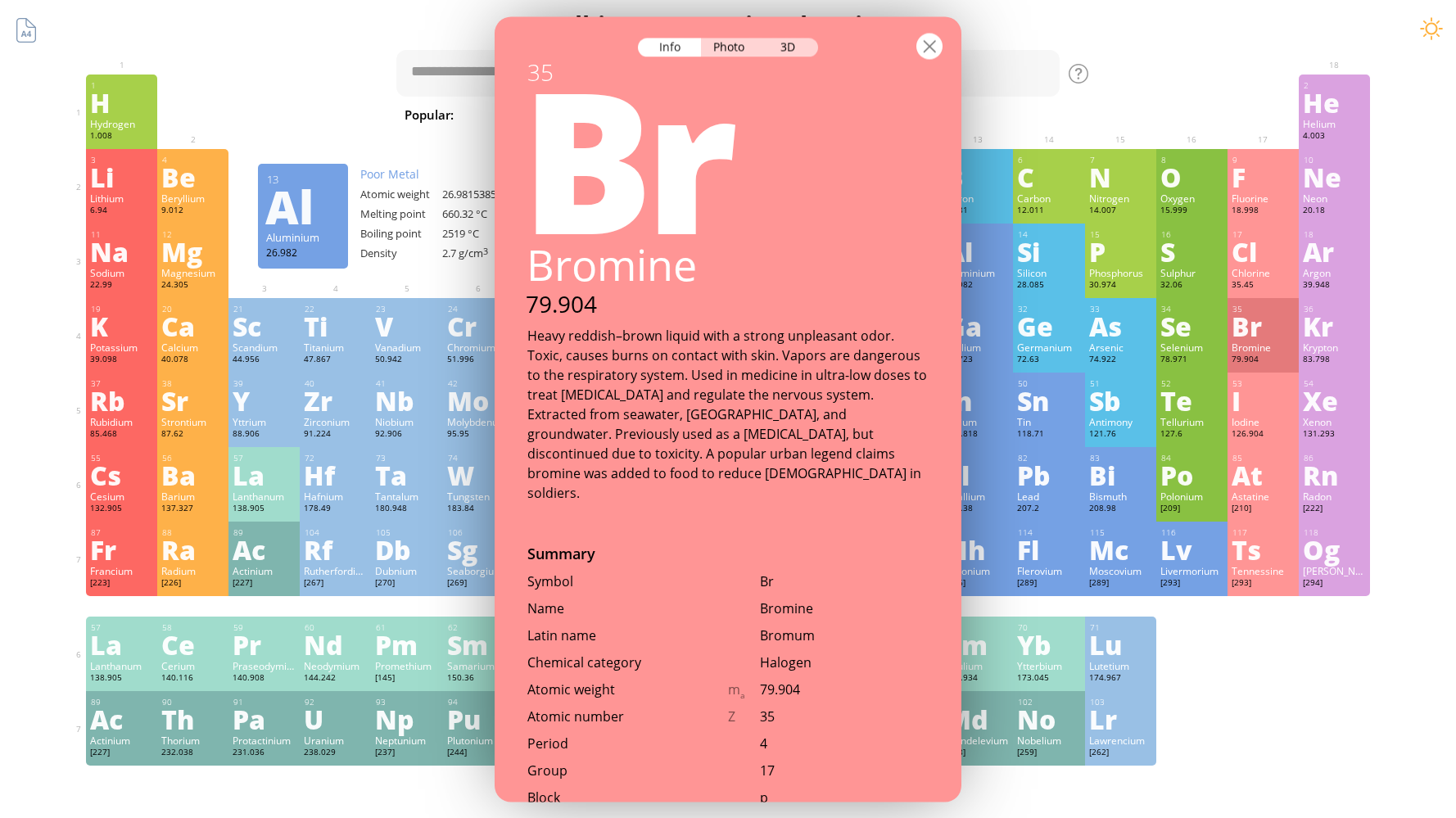
click at [934, 51] on div at bounding box center [929, 46] width 26 height 26
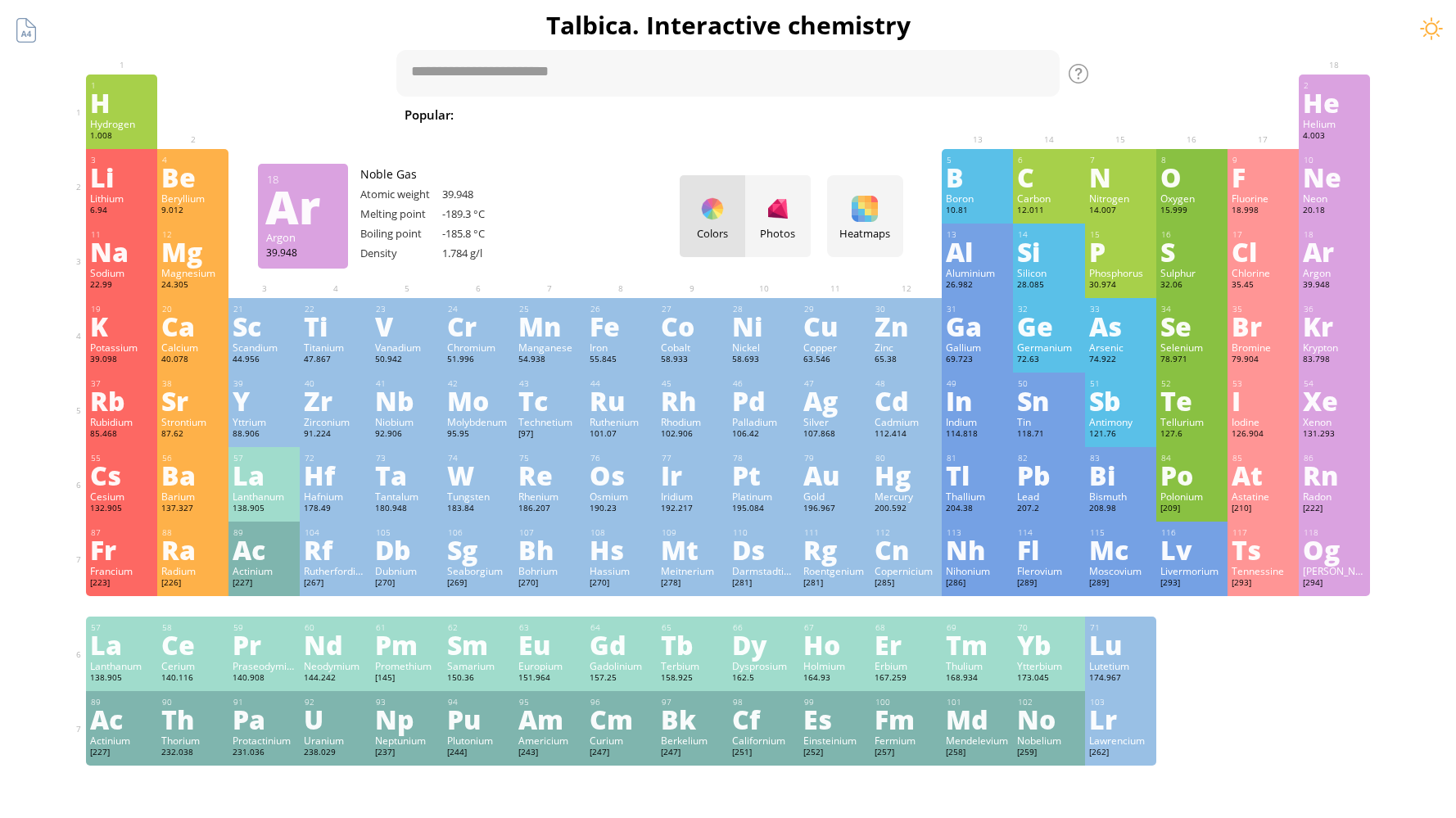
click at [1358, 265] on div "18 Ar Argon 39.948 0 0 -189.3 °C -185.8 °C 1.784 g/l [Ne]3s 2 3p 6" at bounding box center [1334, 261] width 71 height 74
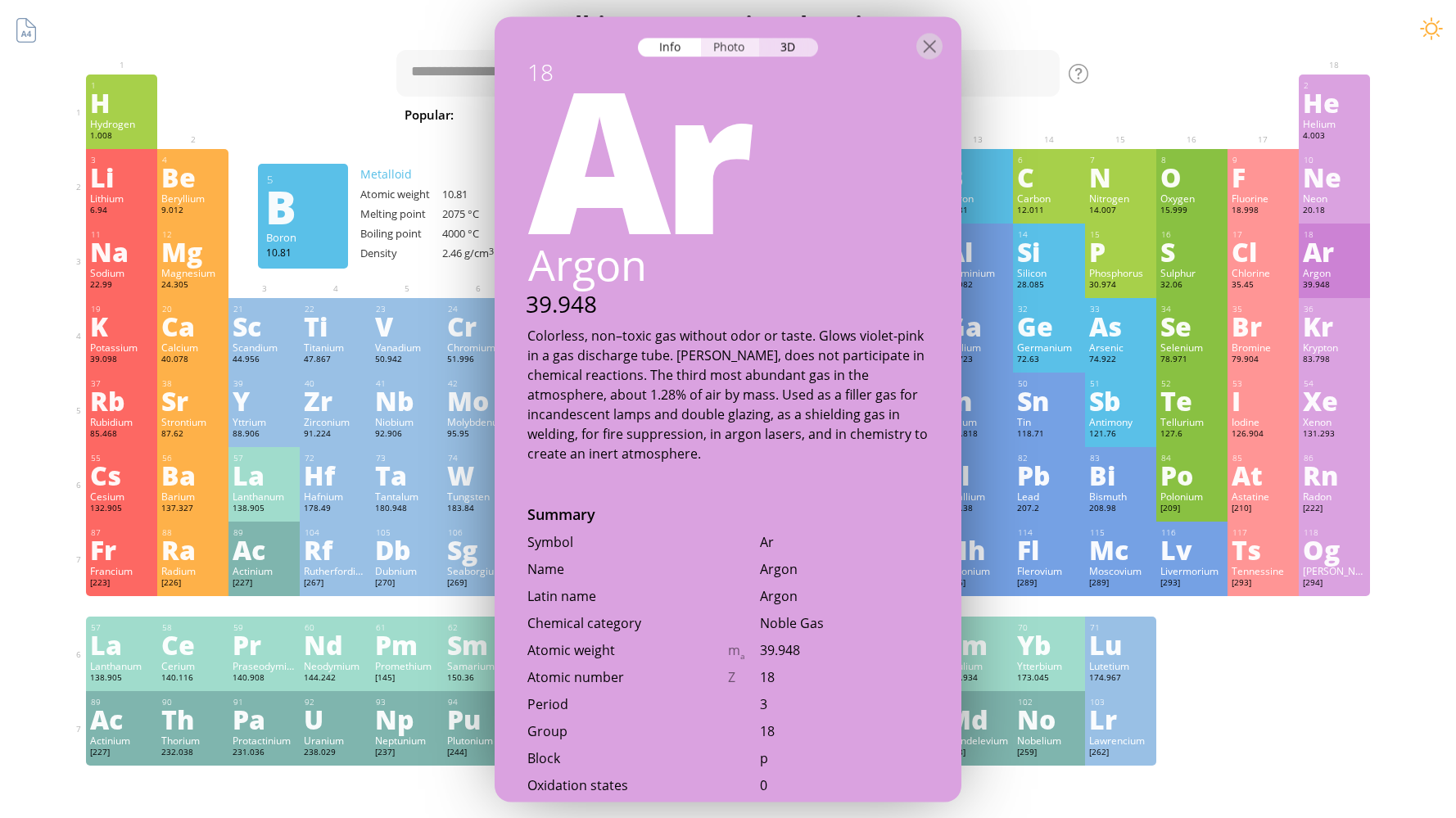
click at [743, 52] on div "Photo" at bounding box center [730, 47] width 59 height 19
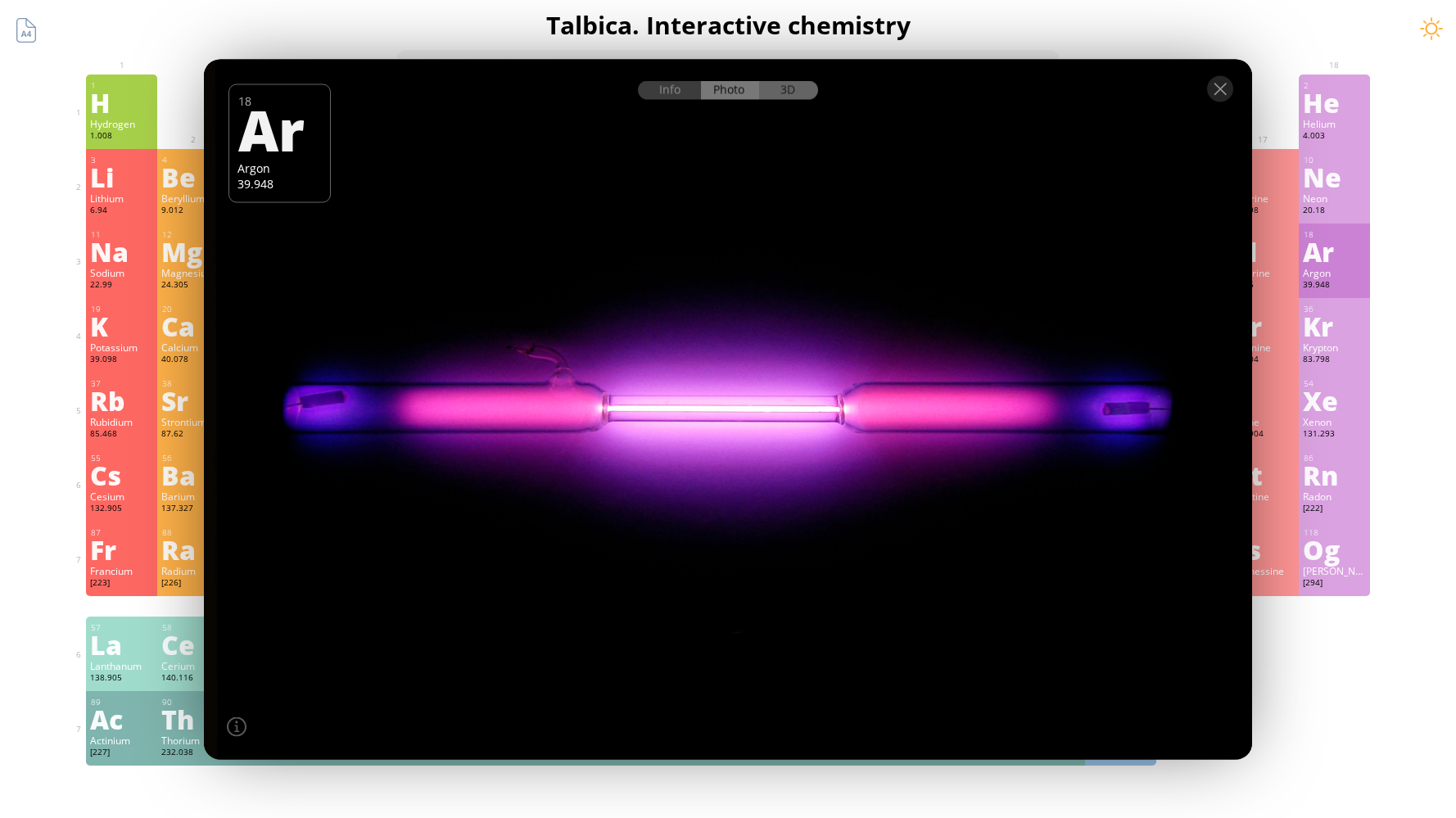
click at [794, 91] on div "3D" at bounding box center [788, 89] width 59 height 19
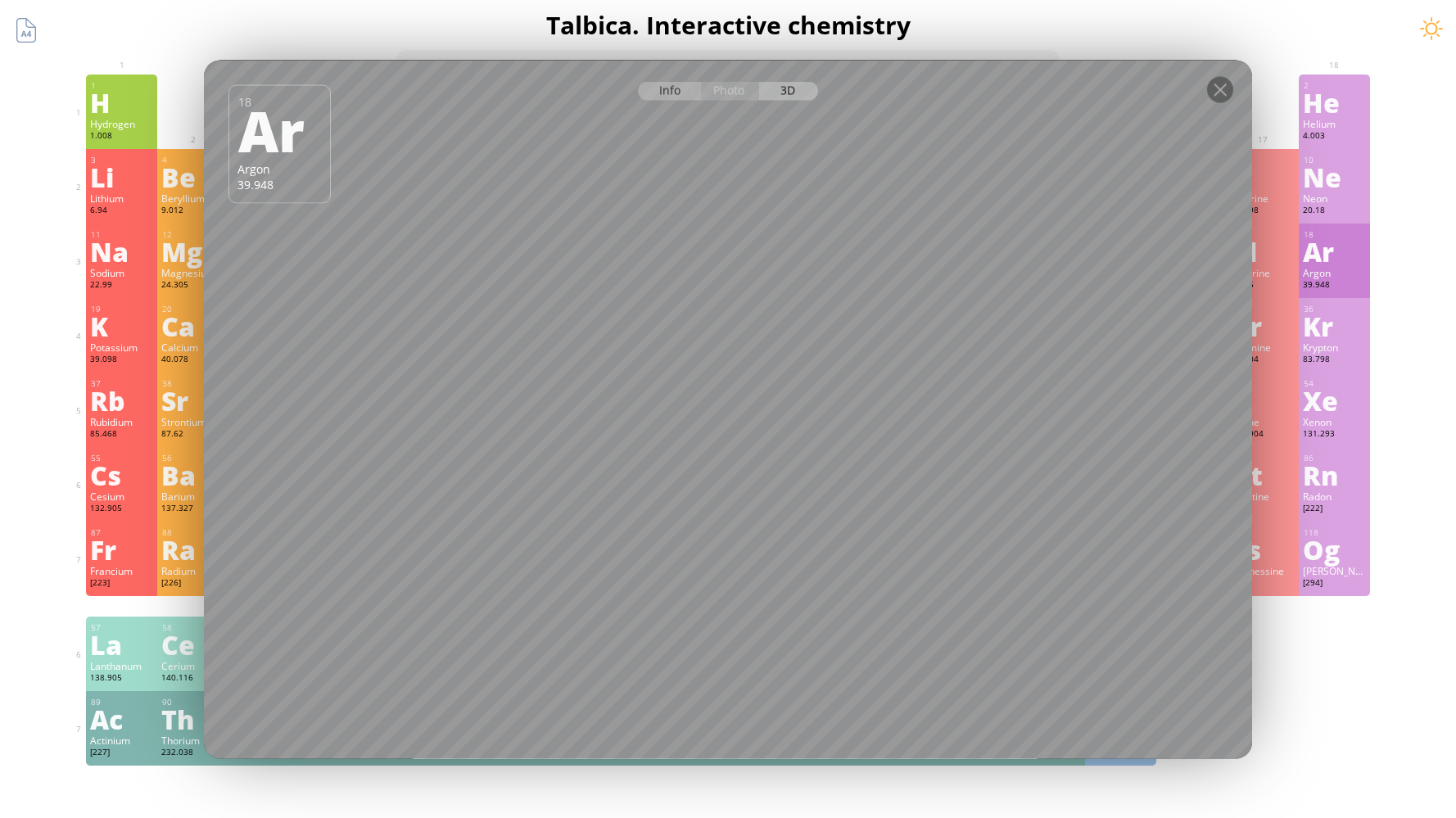
click at [667, 94] on div "Info" at bounding box center [669, 90] width 63 height 19
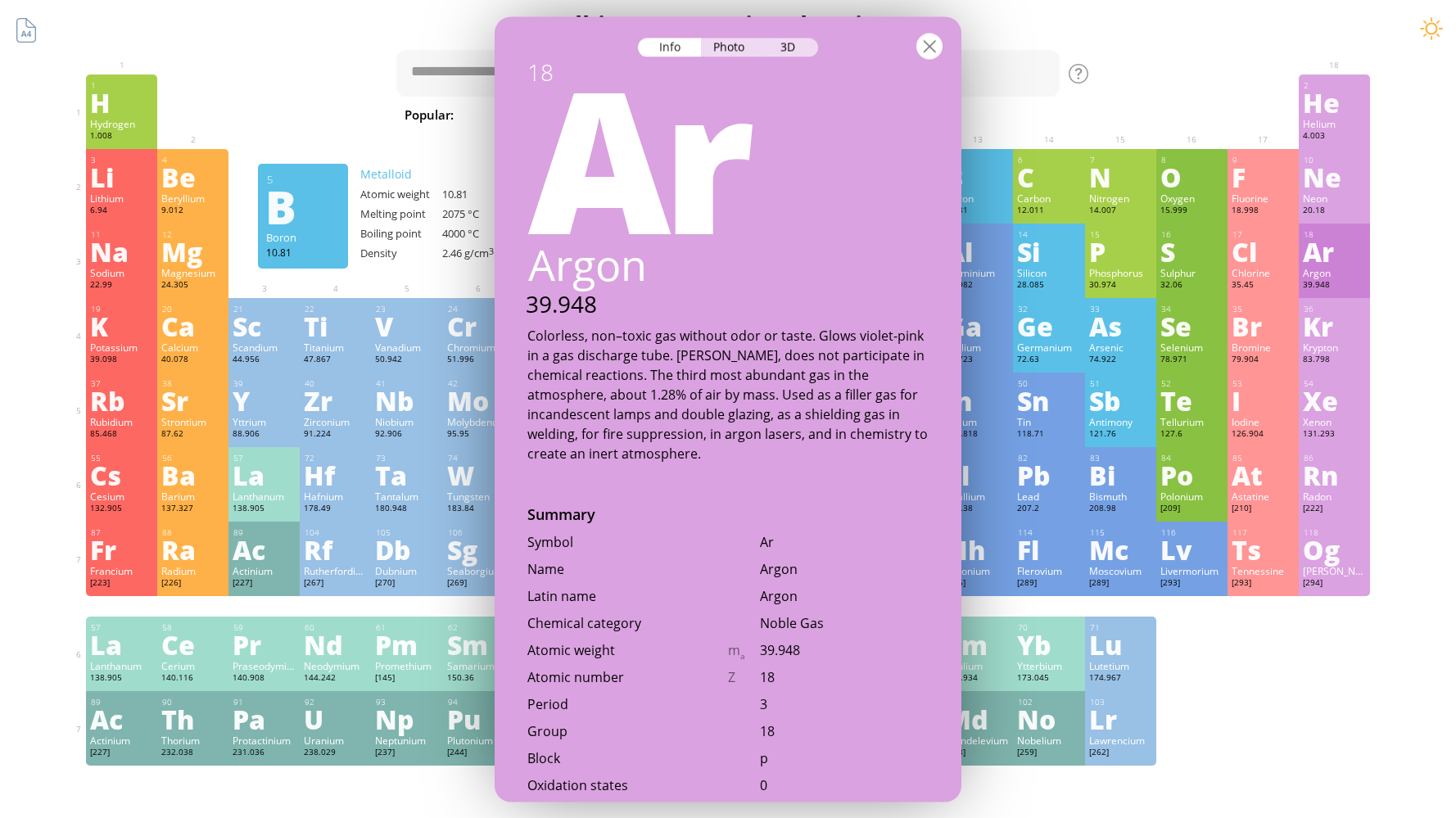
click at [927, 54] on div at bounding box center [929, 46] width 26 height 26
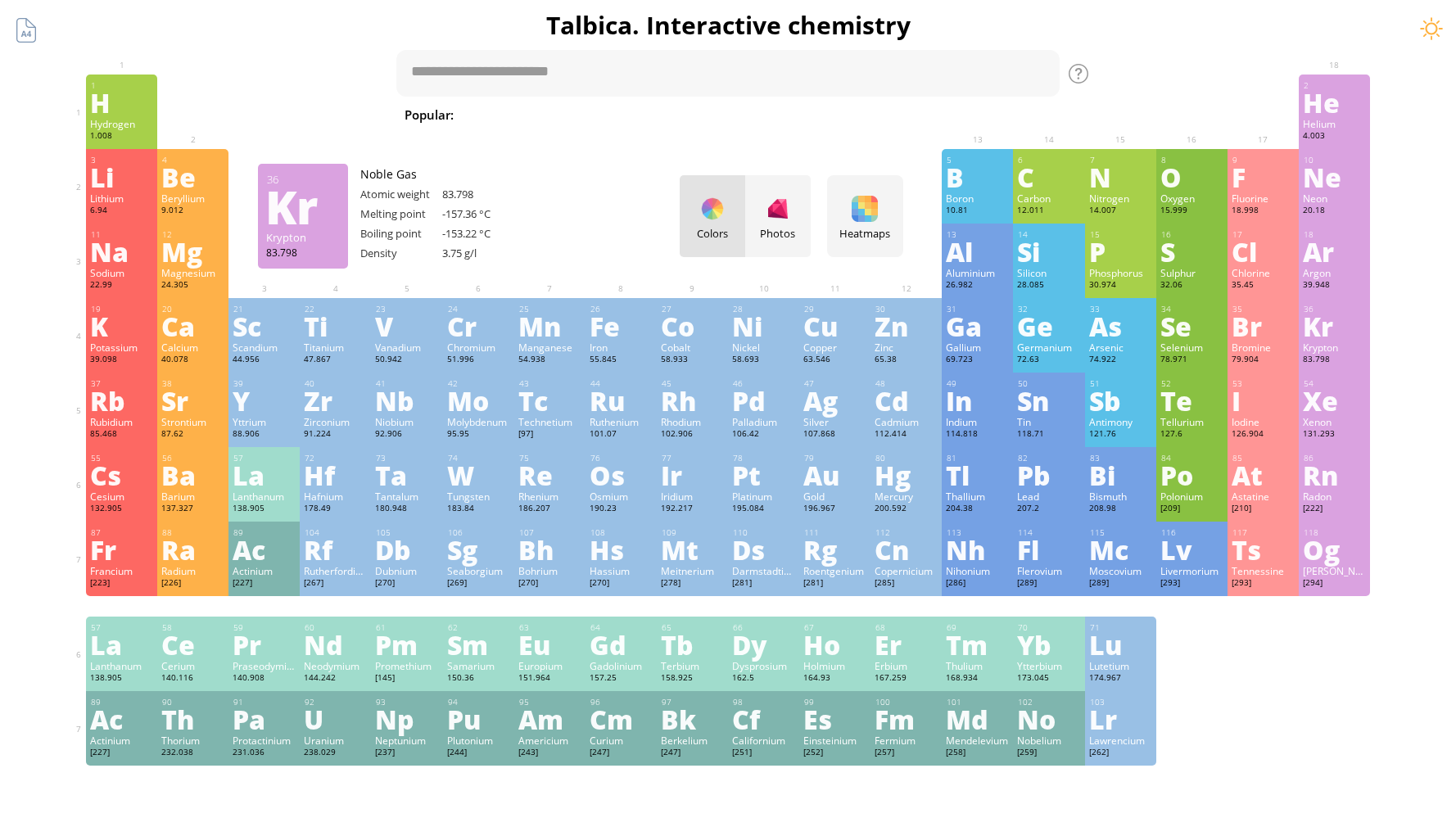
click at [1352, 332] on div "Kr" at bounding box center [1334, 325] width 63 height 26
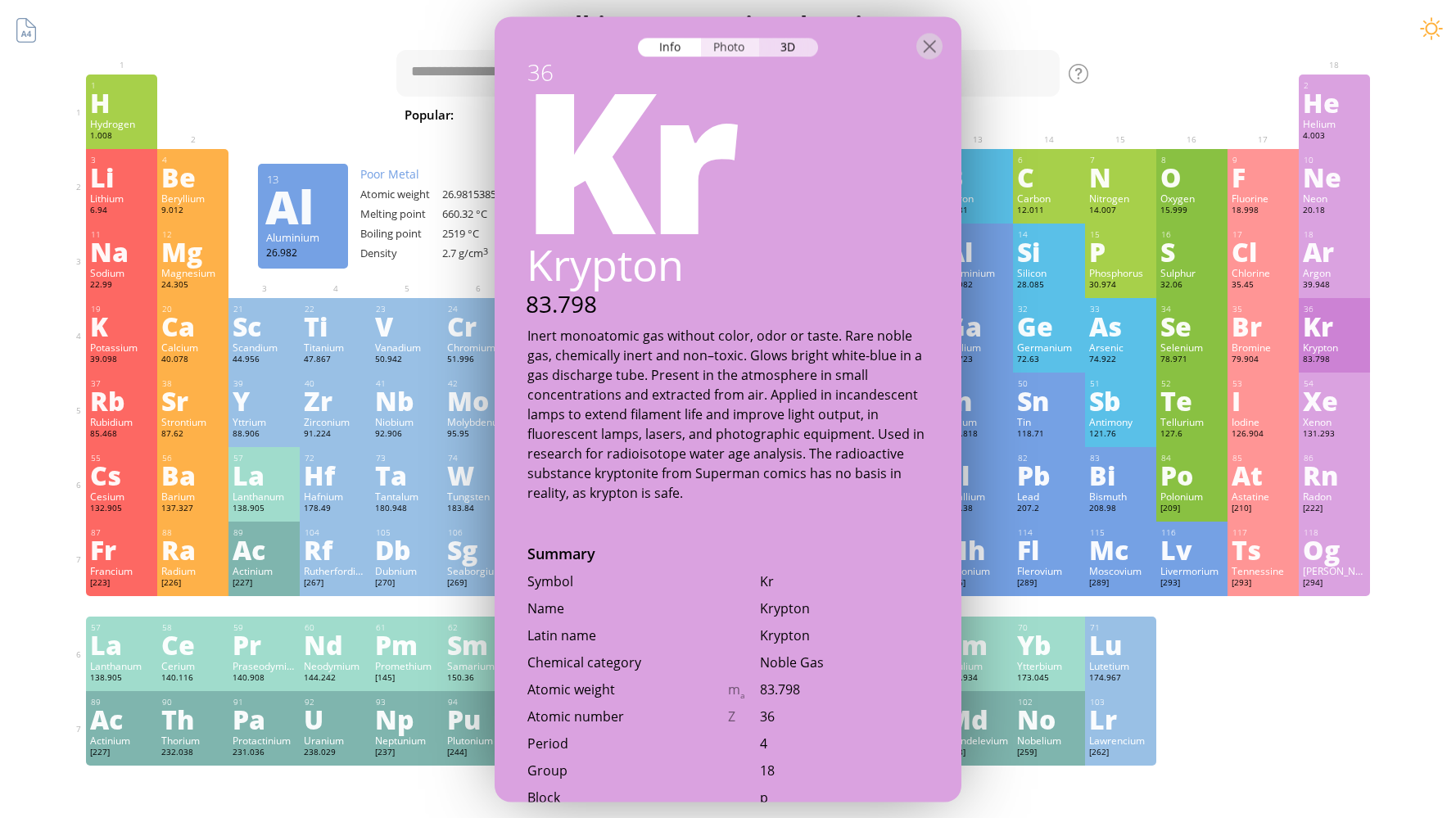
click at [732, 48] on div "Photo" at bounding box center [730, 47] width 59 height 19
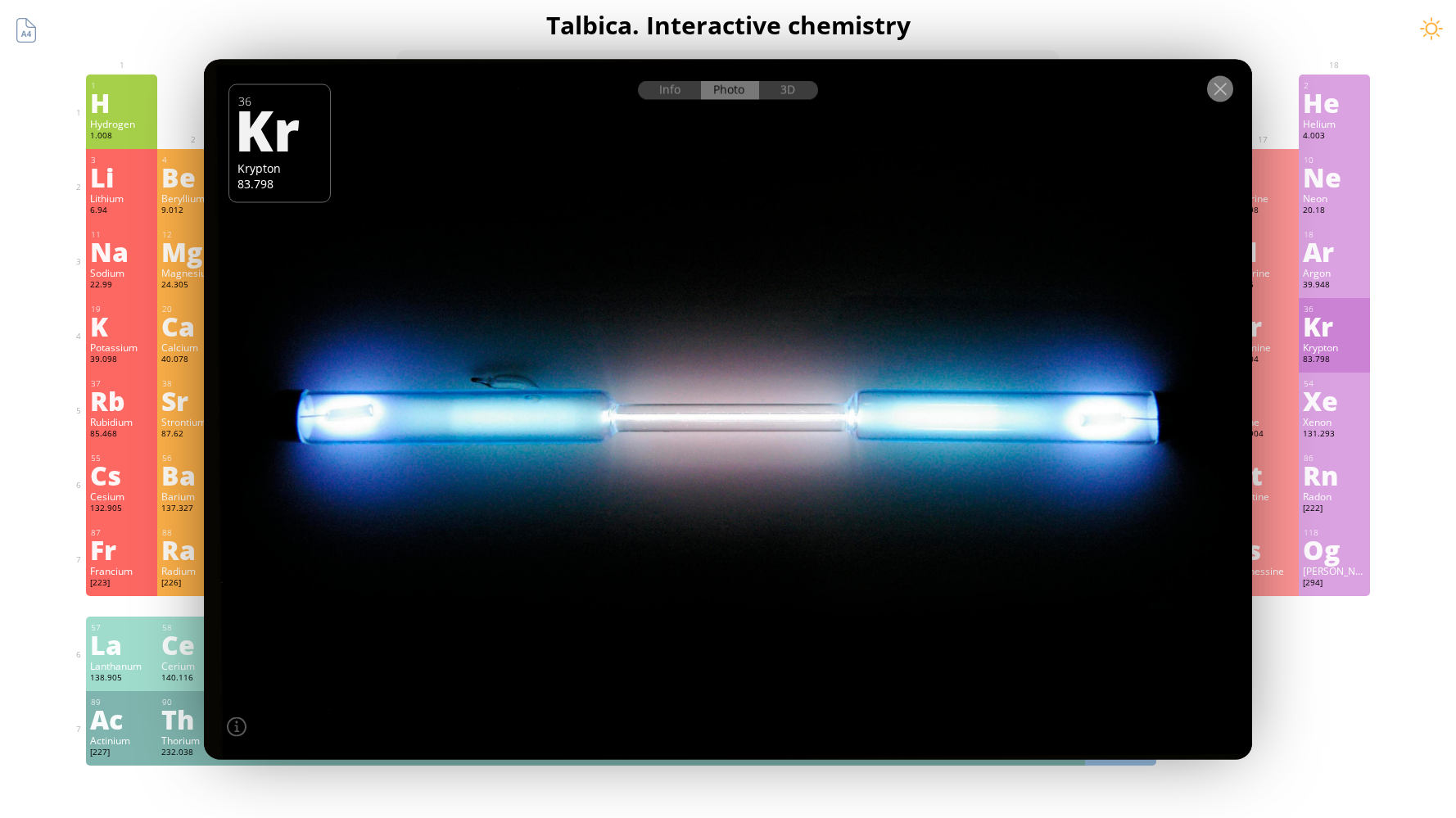
click at [1228, 89] on div at bounding box center [1220, 88] width 26 height 26
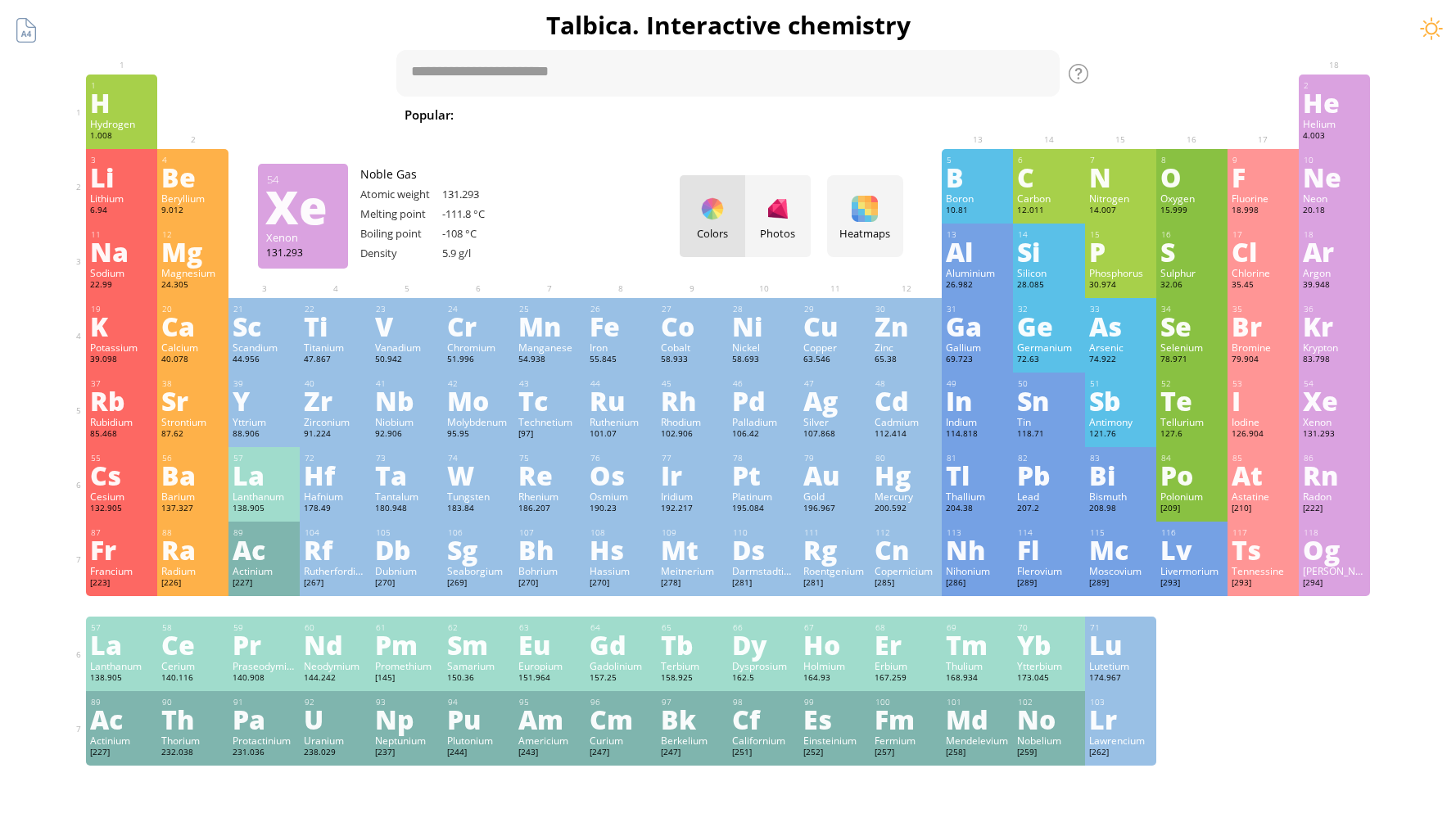
click at [1349, 436] on div "131.293" at bounding box center [1334, 434] width 63 height 13
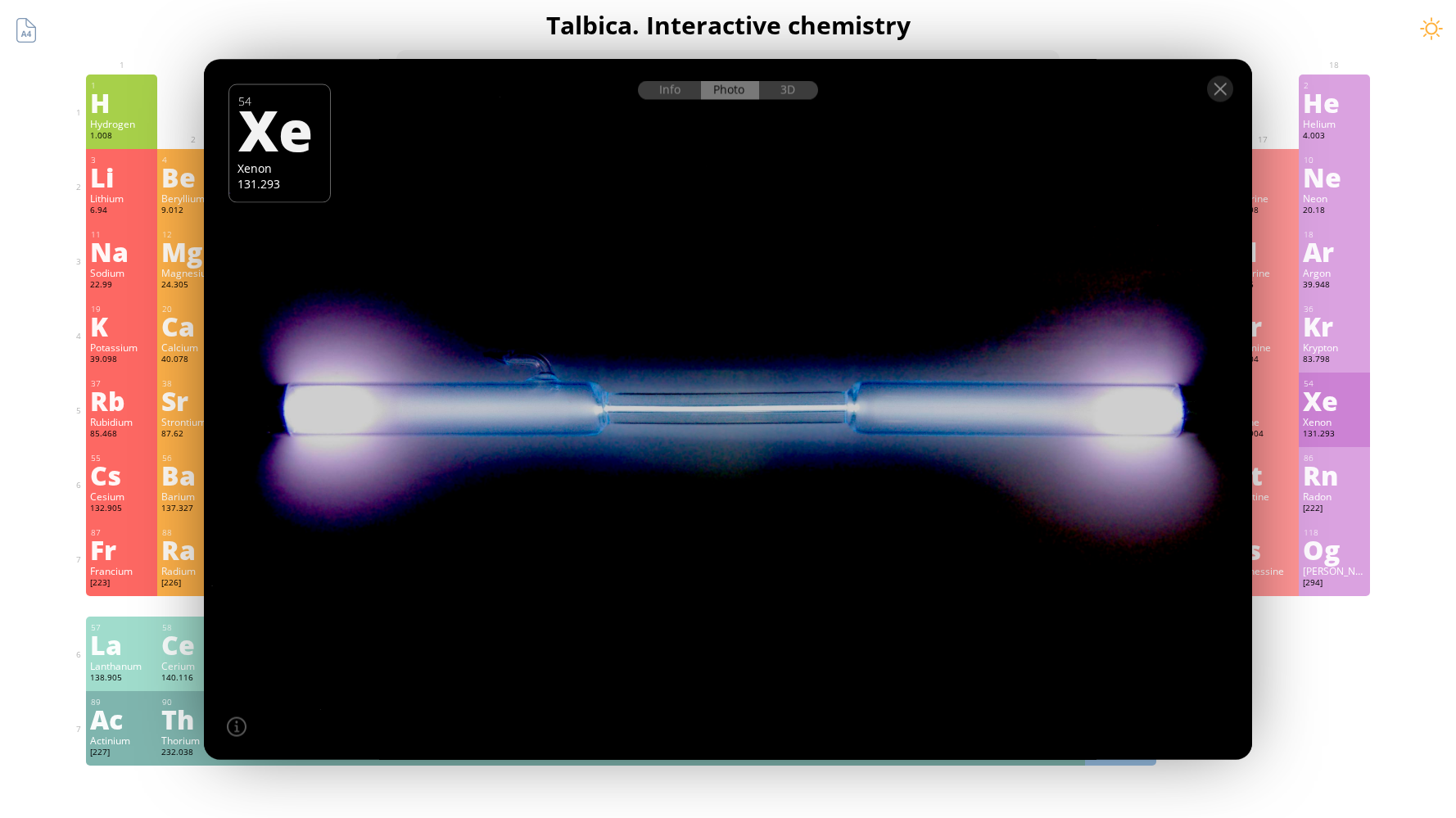
click at [679, 101] on div at bounding box center [728, 87] width 1048 height 58
click at [684, 92] on div "Info" at bounding box center [669, 89] width 63 height 19
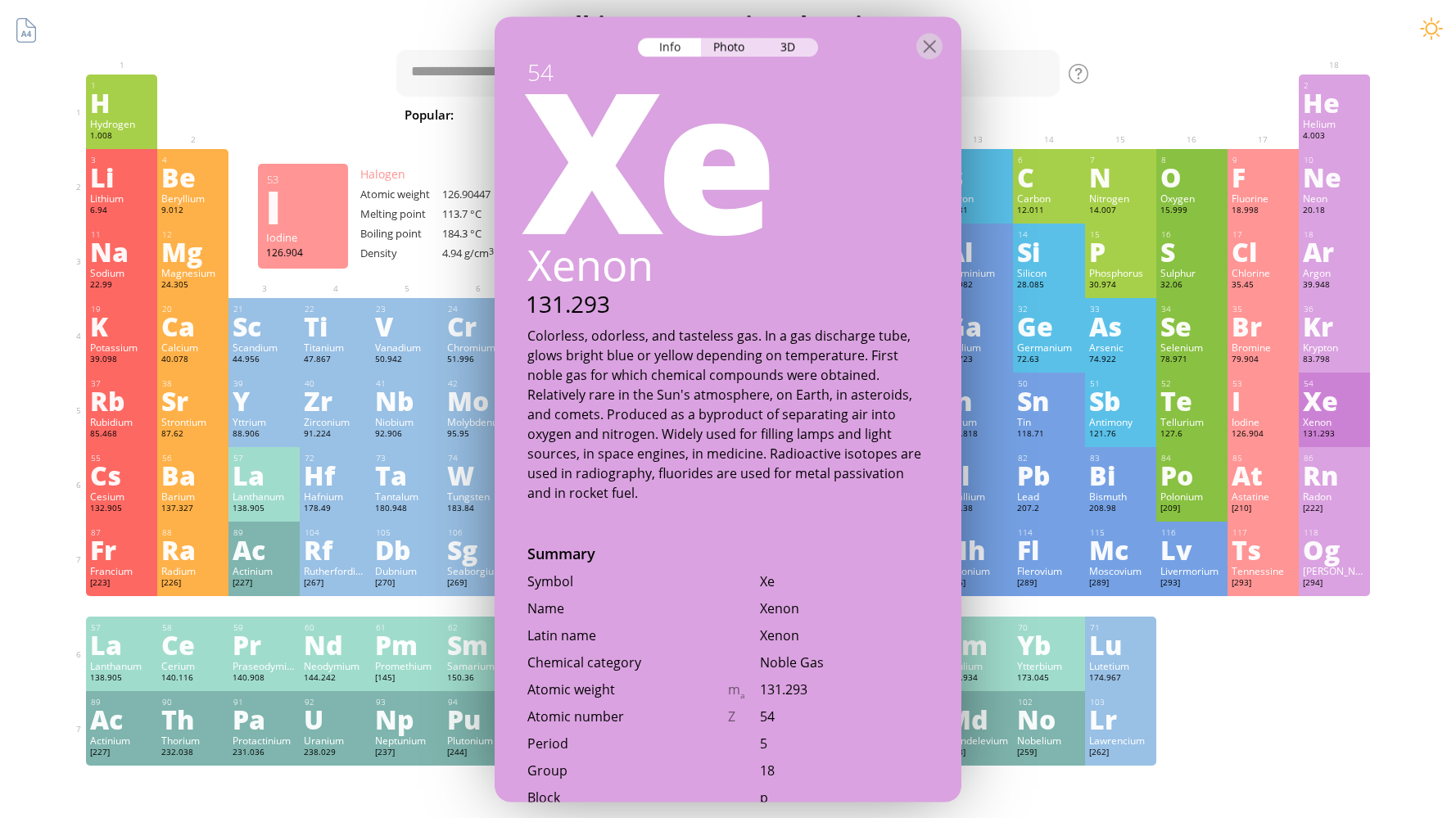
click at [729, 77] on div "Xe" at bounding box center [726, 154] width 473 height 196
click at [733, 44] on div "Photo" at bounding box center [730, 47] width 59 height 19
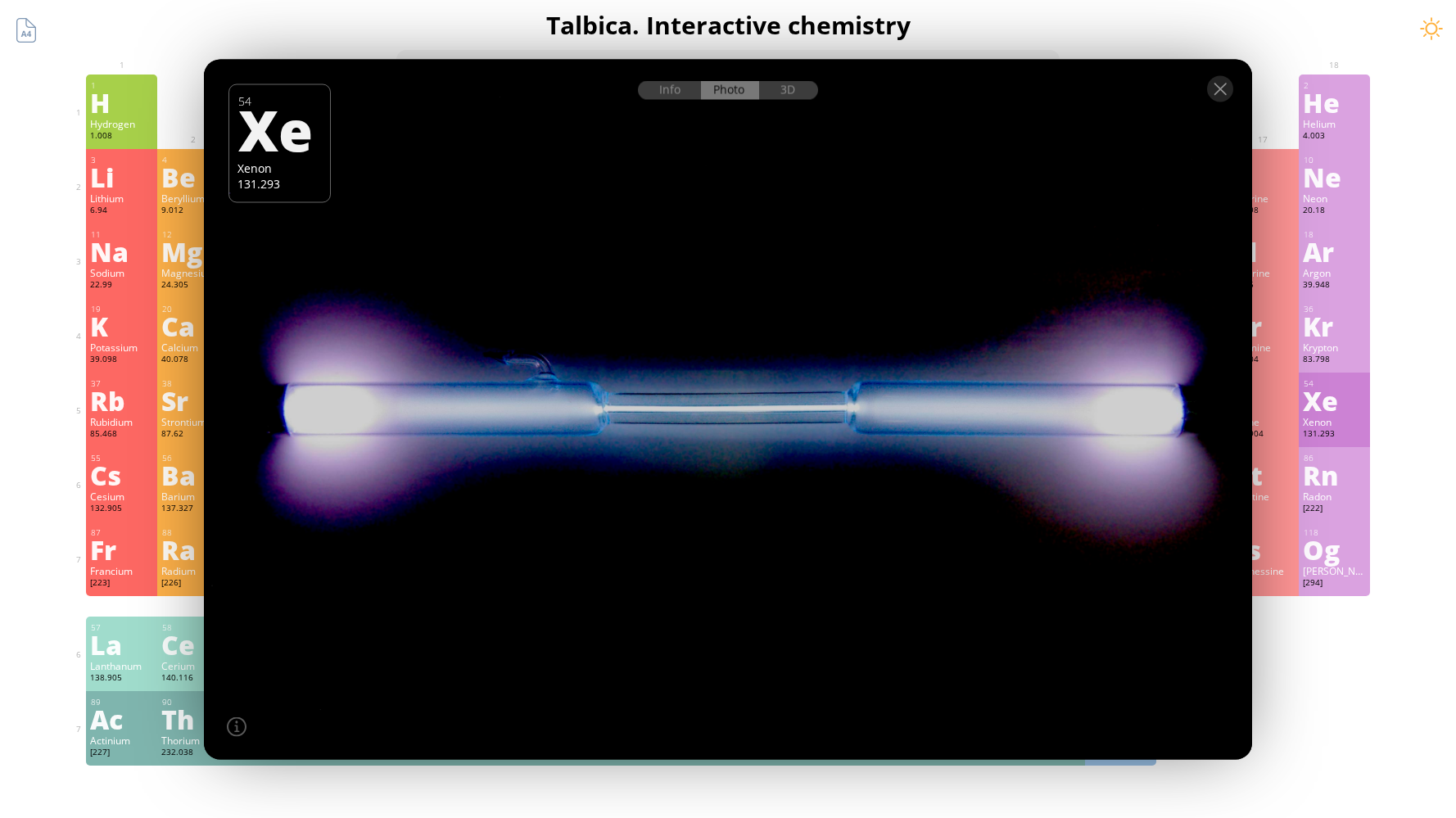
click at [1234, 91] on div at bounding box center [728, 87] width 1048 height 58
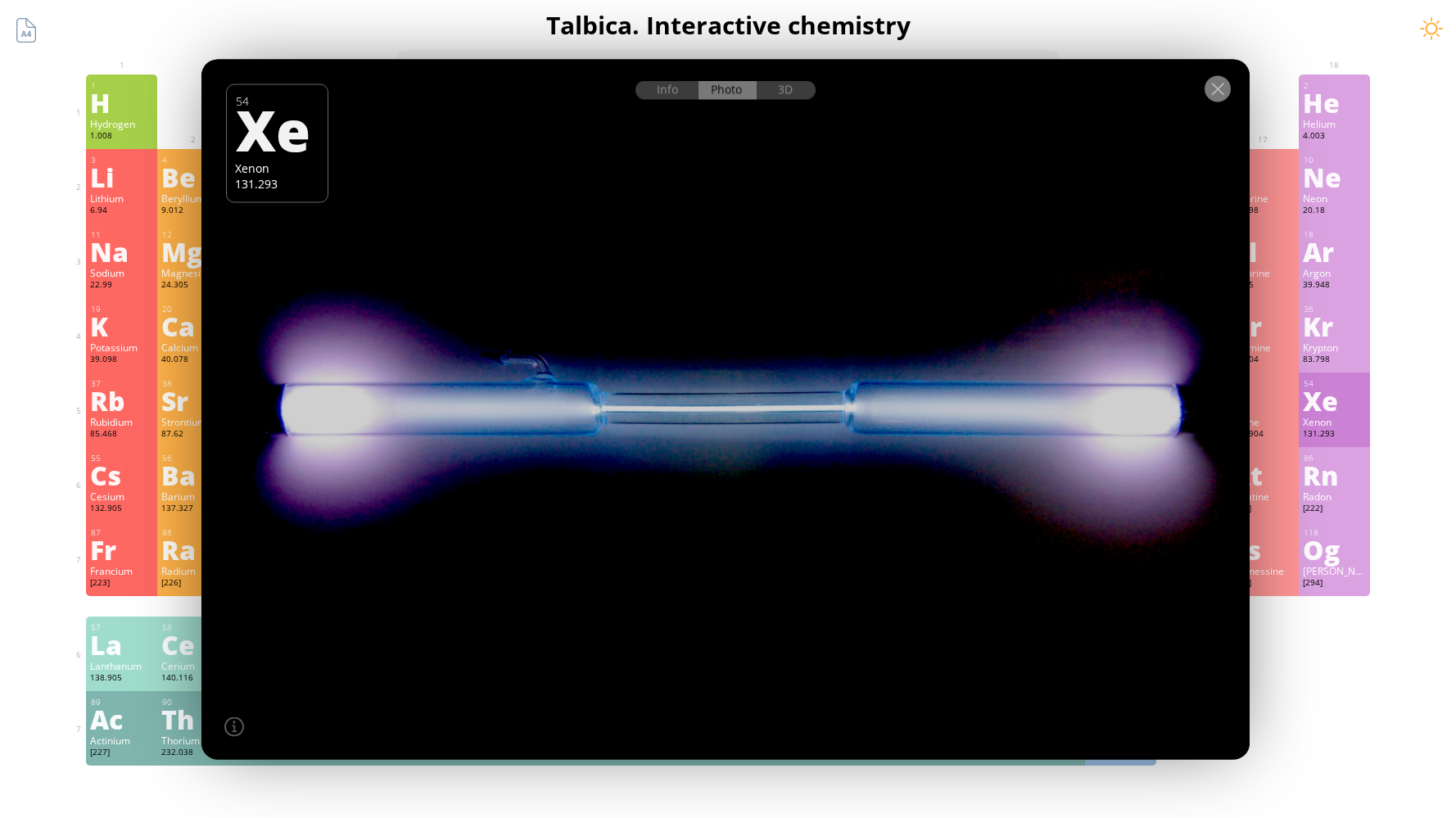
click at [1210, 89] on div at bounding box center [1218, 88] width 26 height 26
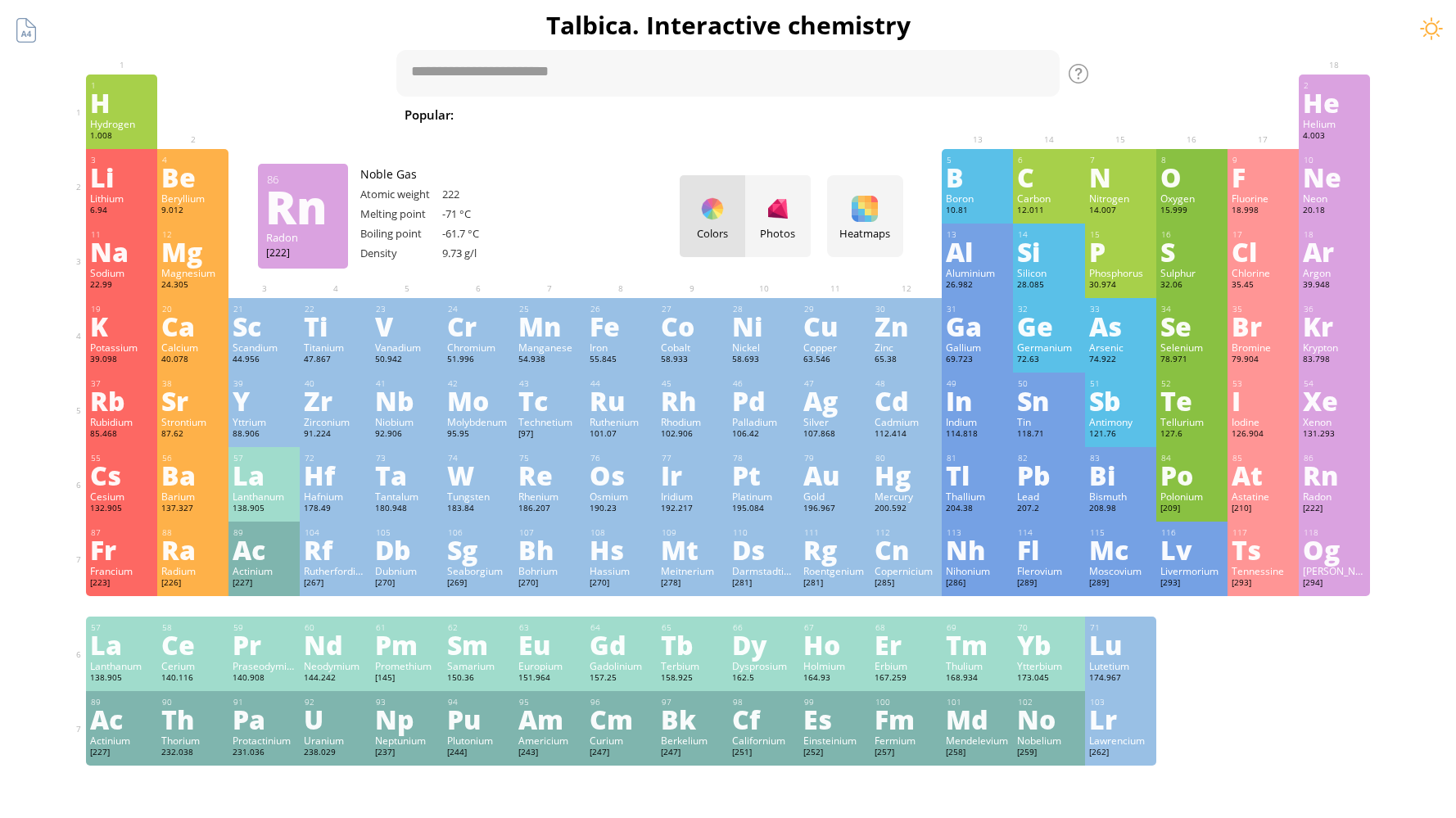
click at [1362, 495] on div "Radon" at bounding box center [1334, 495] width 63 height 13
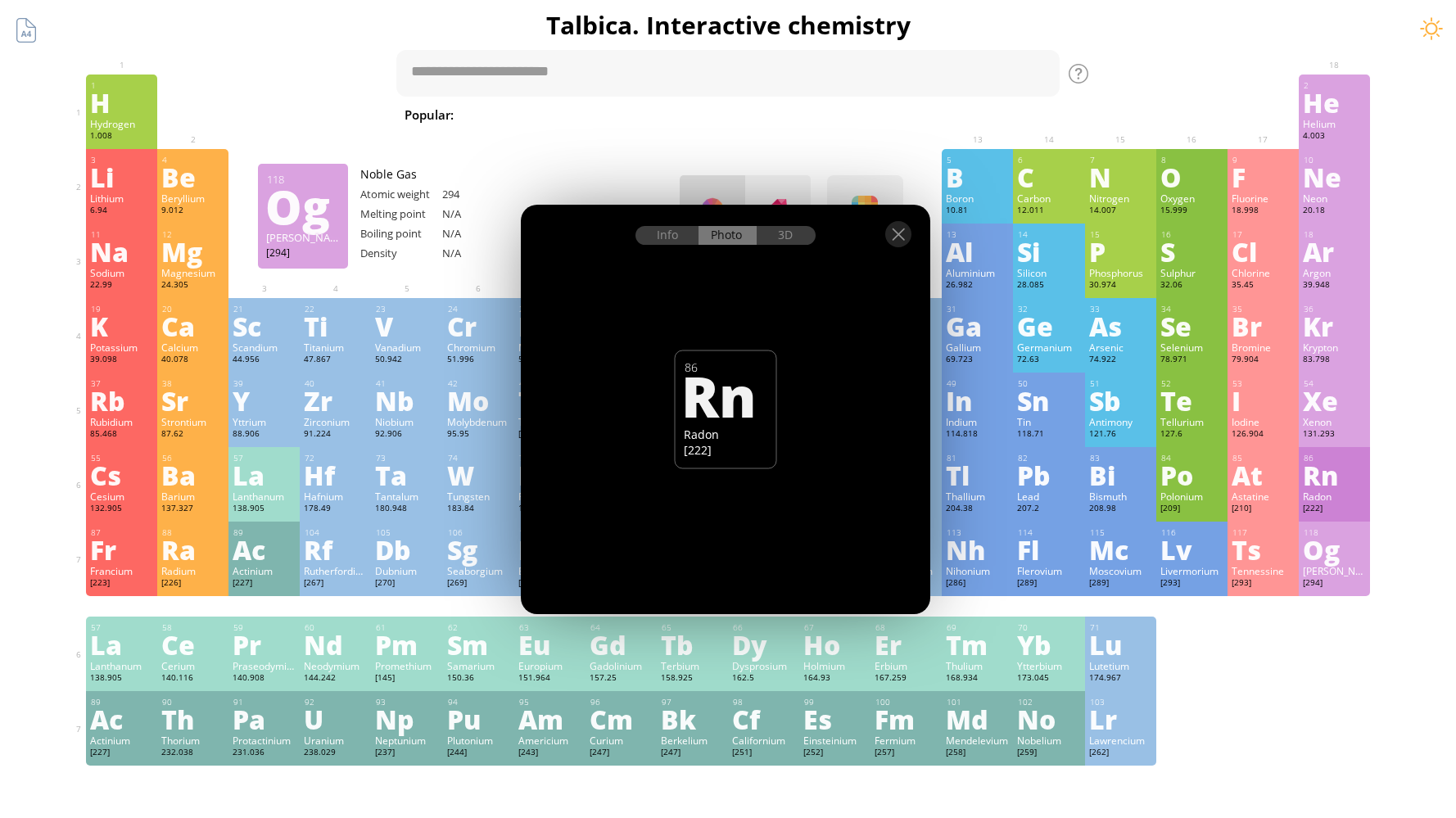
click at [1337, 555] on div "Og" at bounding box center [1334, 549] width 63 height 26
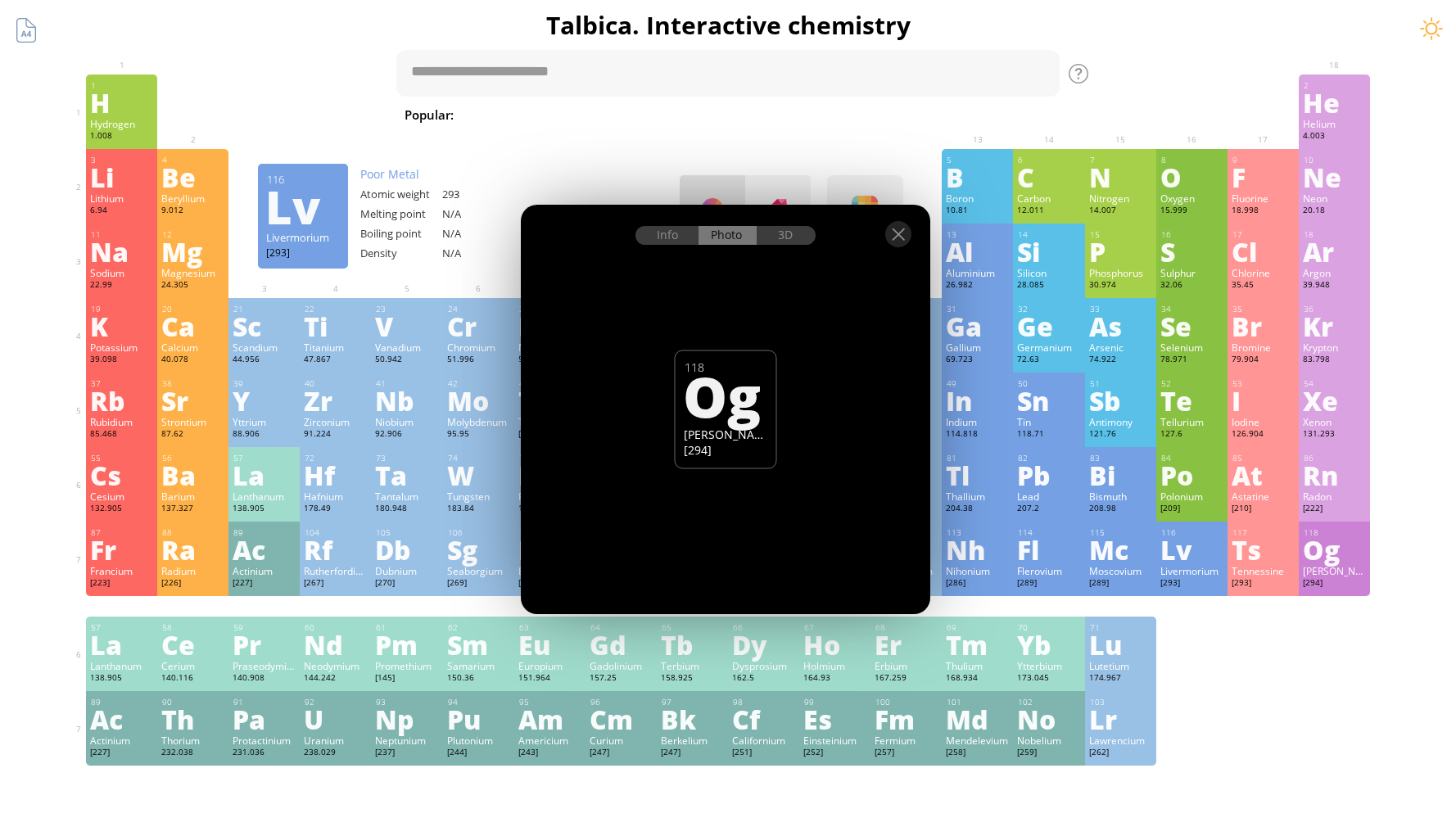
click at [1209, 573] on div "Livermorium" at bounding box center [1191, 570] width 63 height 13
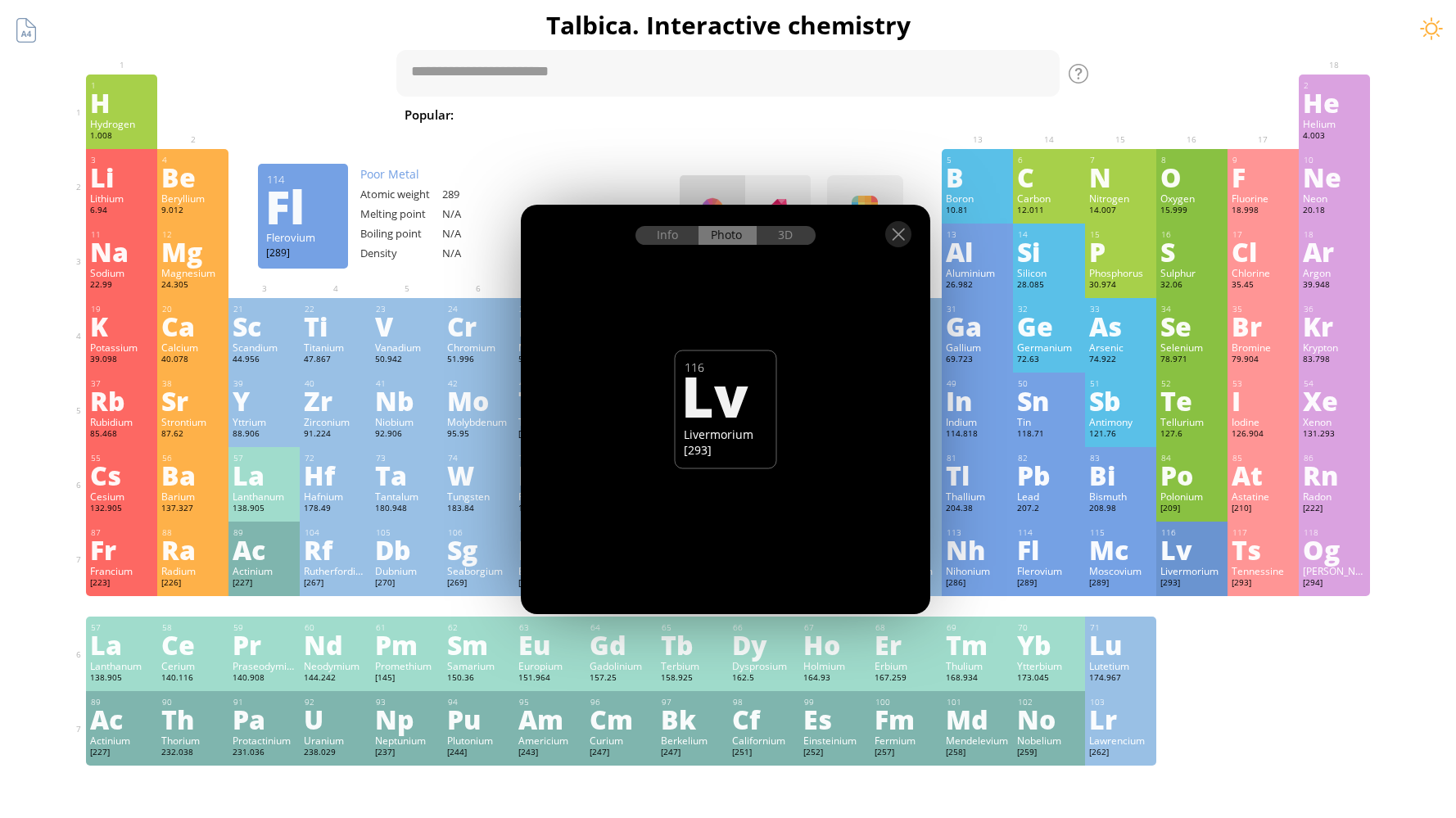
click at [1042, 583] on div "[289]" at bounding box center [1049, 583] width 63 height 13
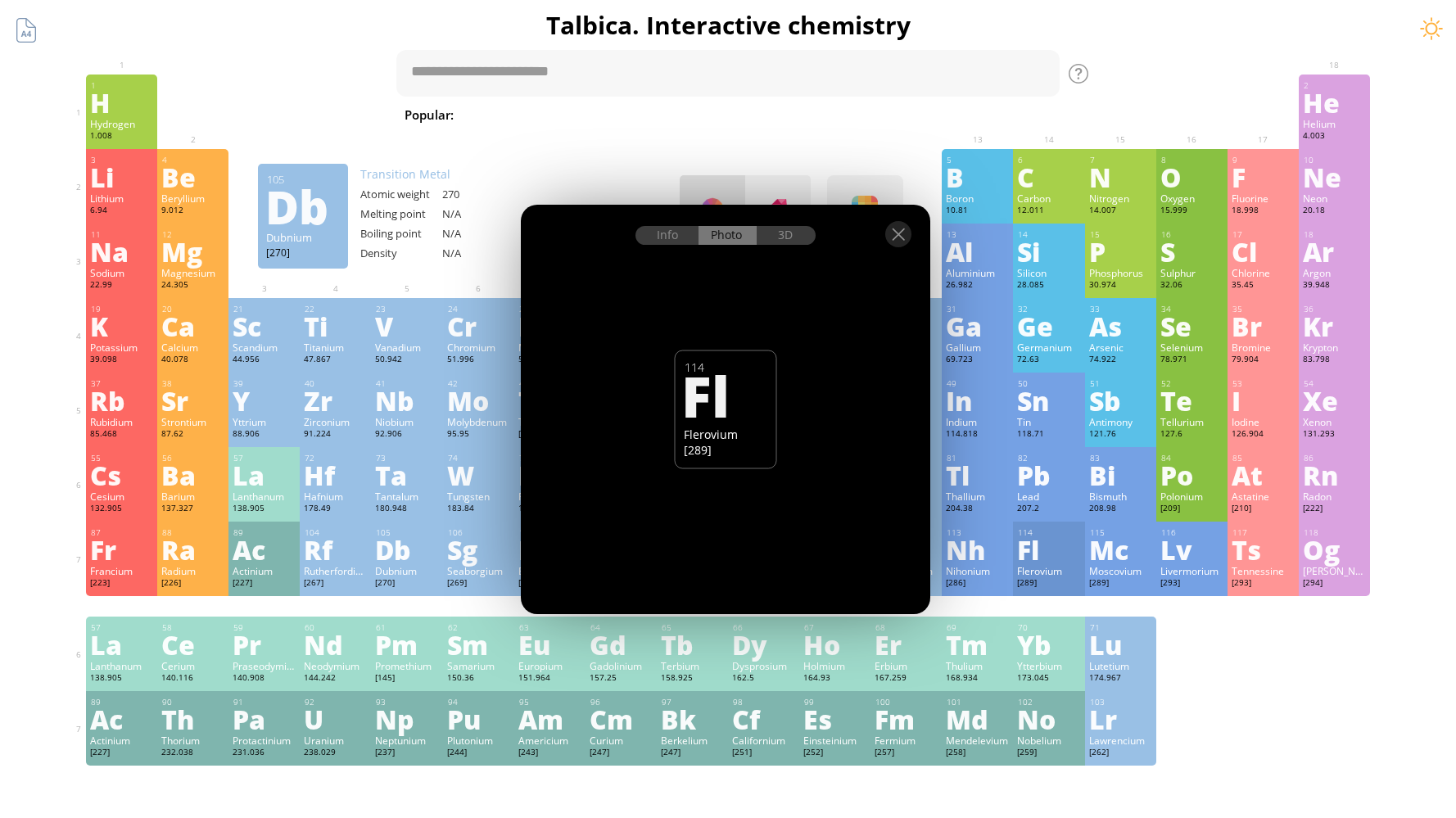
click at [408, 577] on div "[270]" at bounding box center [406, 583] width 63 height 13
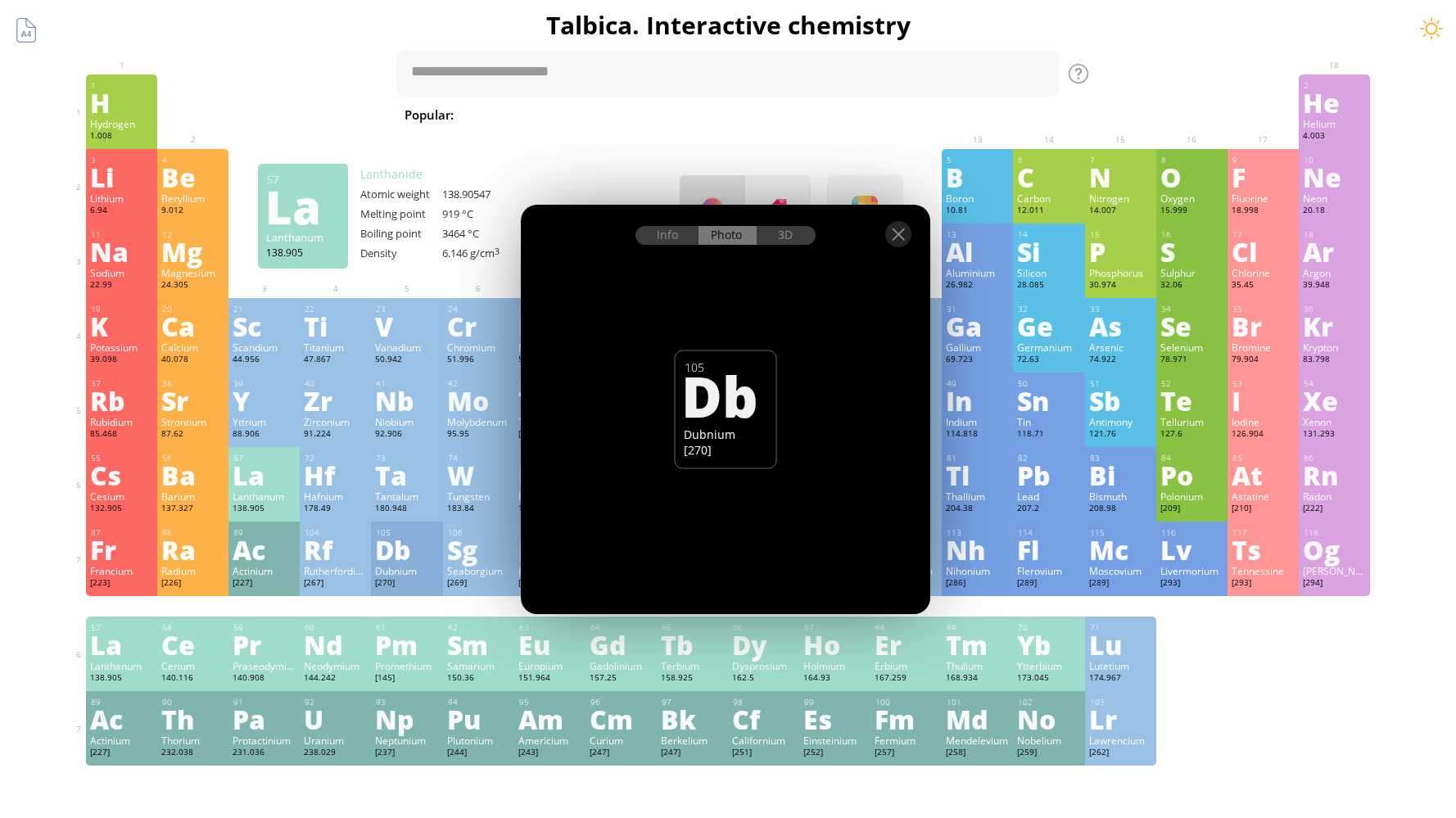
click at [281, 502] on div "Lanthanum" at bounding box center [264, 495] width 63 height 13
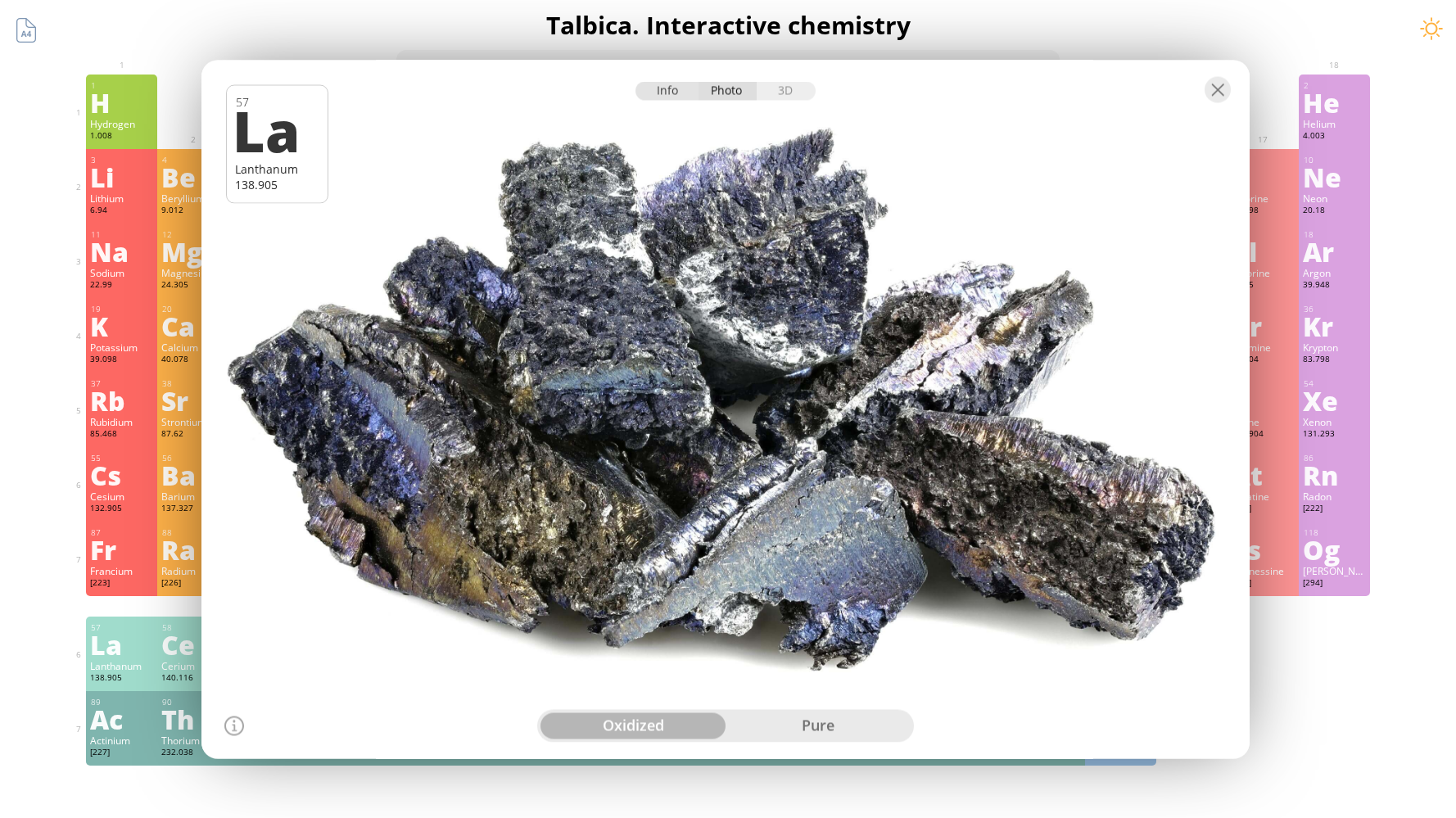
click at [668, 84] on div "Info" at bounding box center [667, 90] width 63 height 19
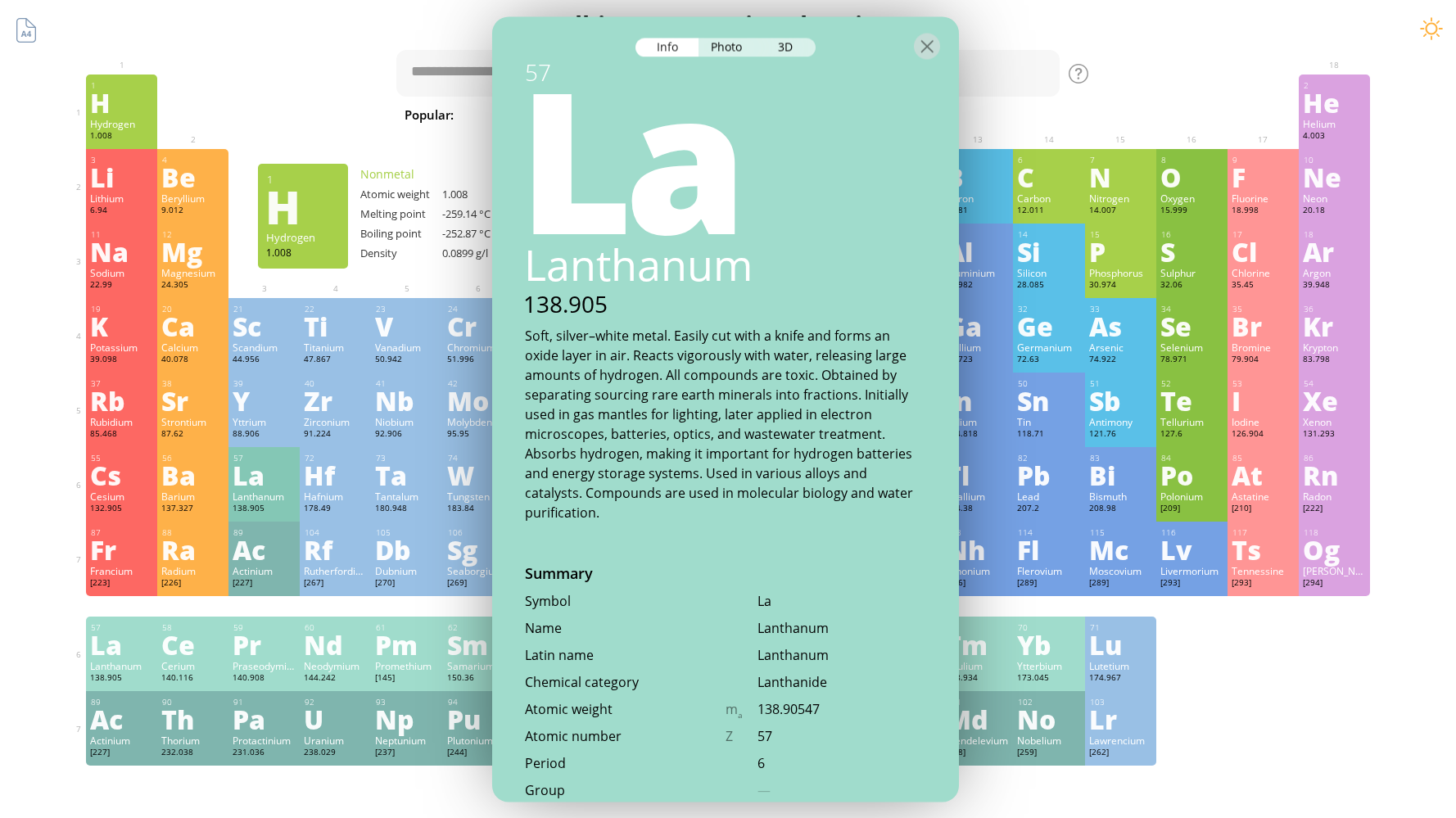
click at [120, 114] on div "H" at bounding box center [121, 102] width 63 height 26
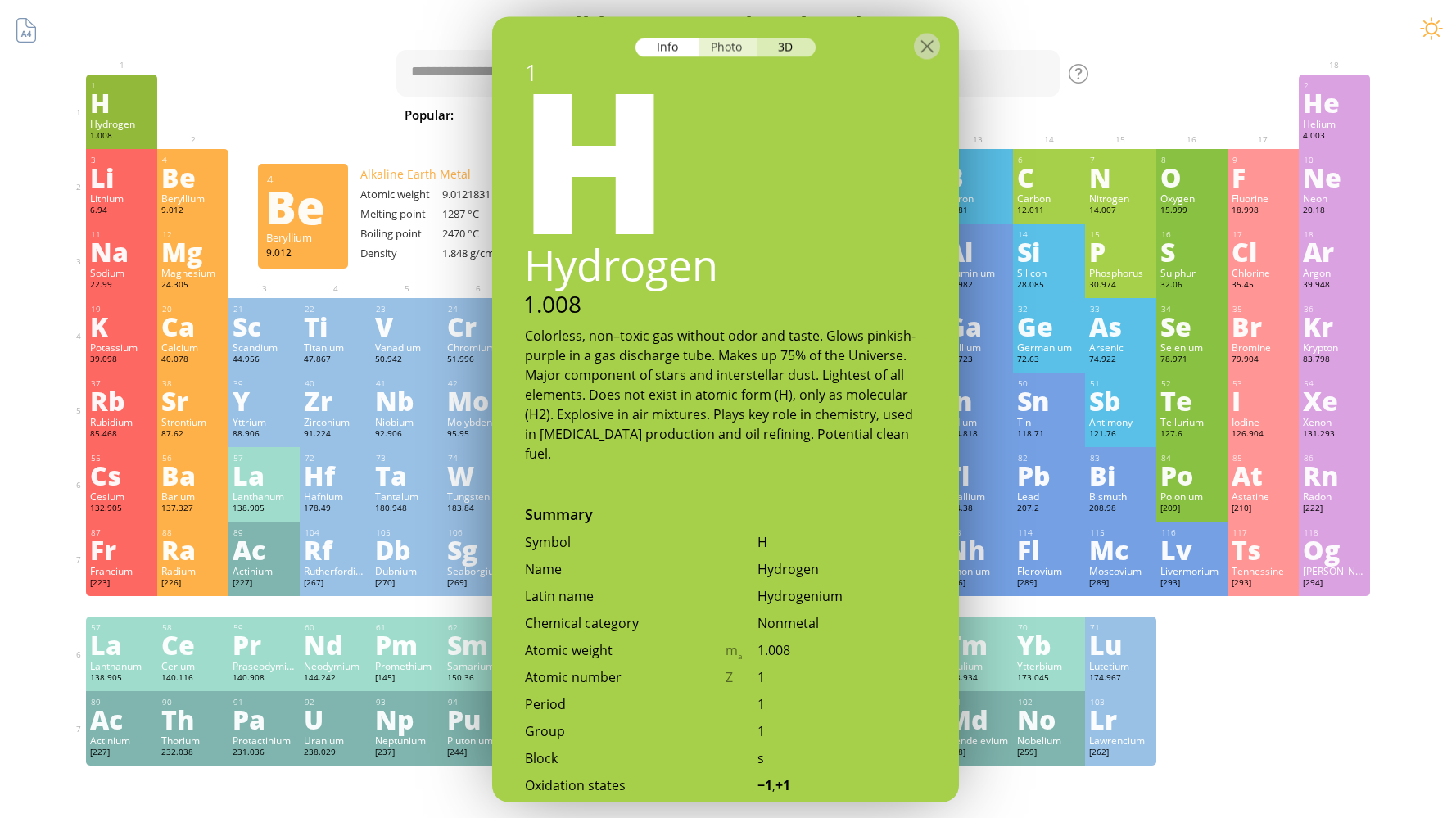
click at [734, 43] on div "Photo" at bounding box center [728, 47] width 59 height 19
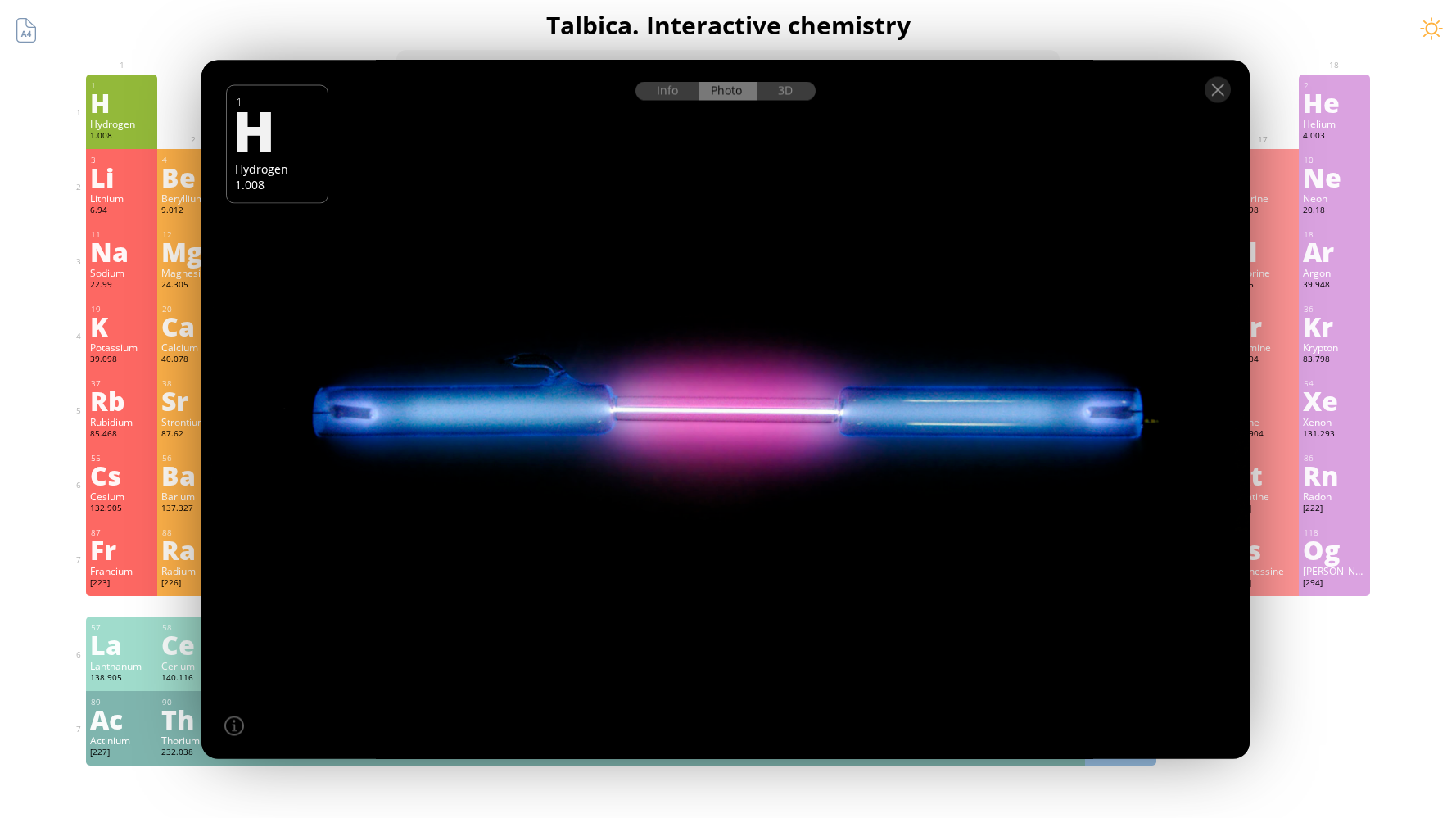
click at [123, 185] on div "Li" at bounding box center [121, 177] width 63 height 26
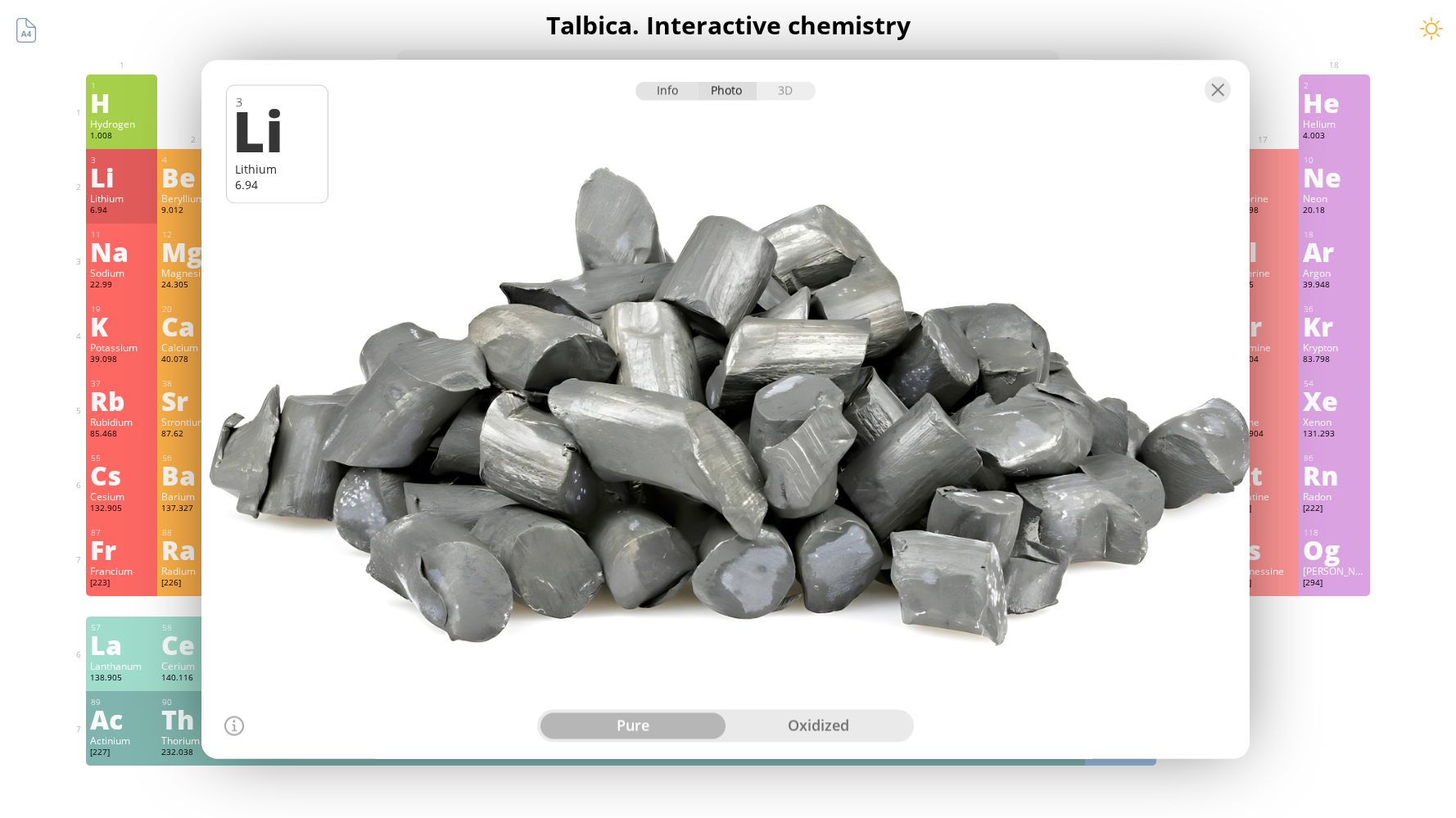
click at [661, 92] on div "Info" at bounding box center [667, 90] width 63 height 19
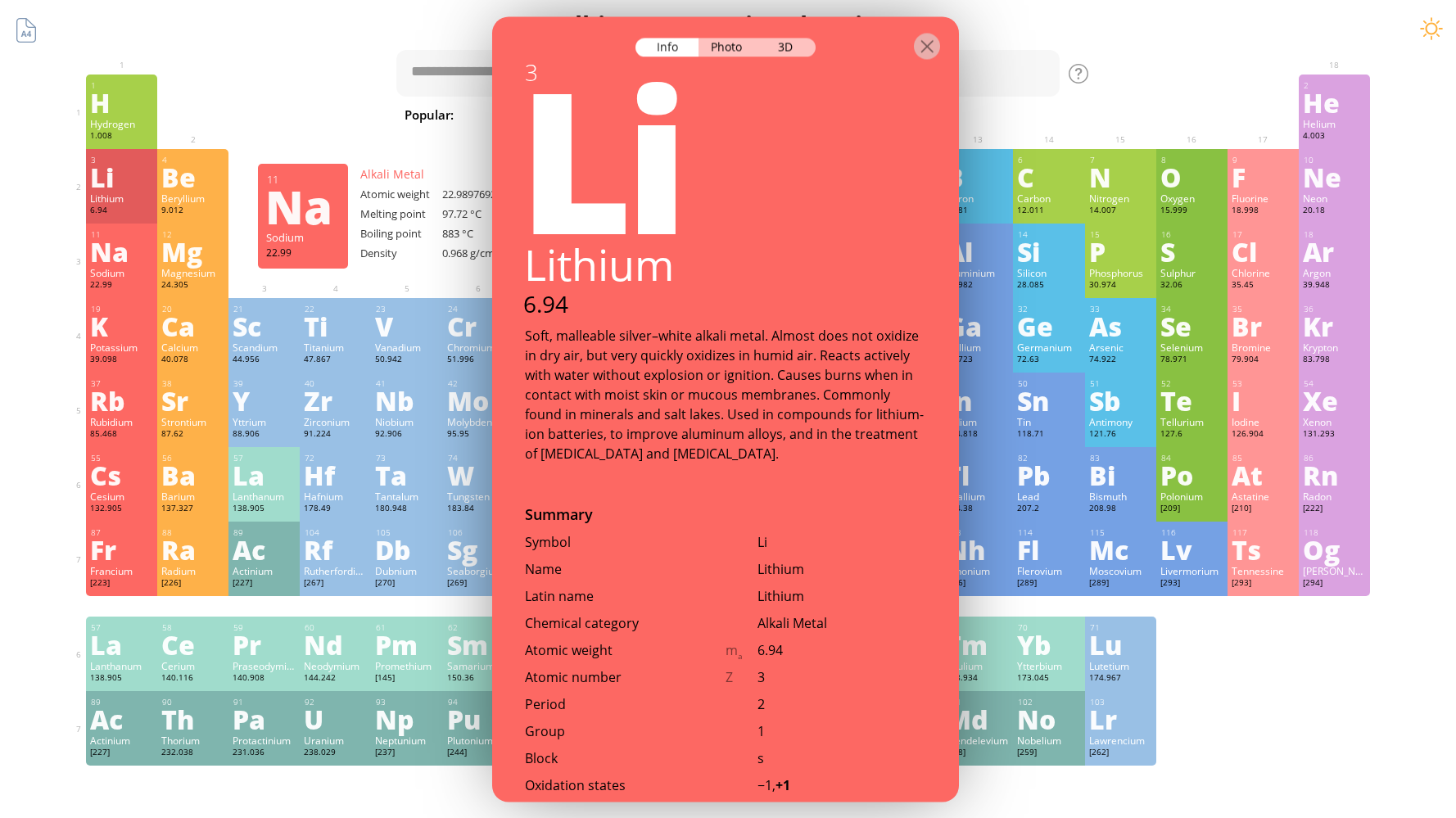
click at [130, 242] on div "Na" at bounding box center [121, 251] width 63 height 26
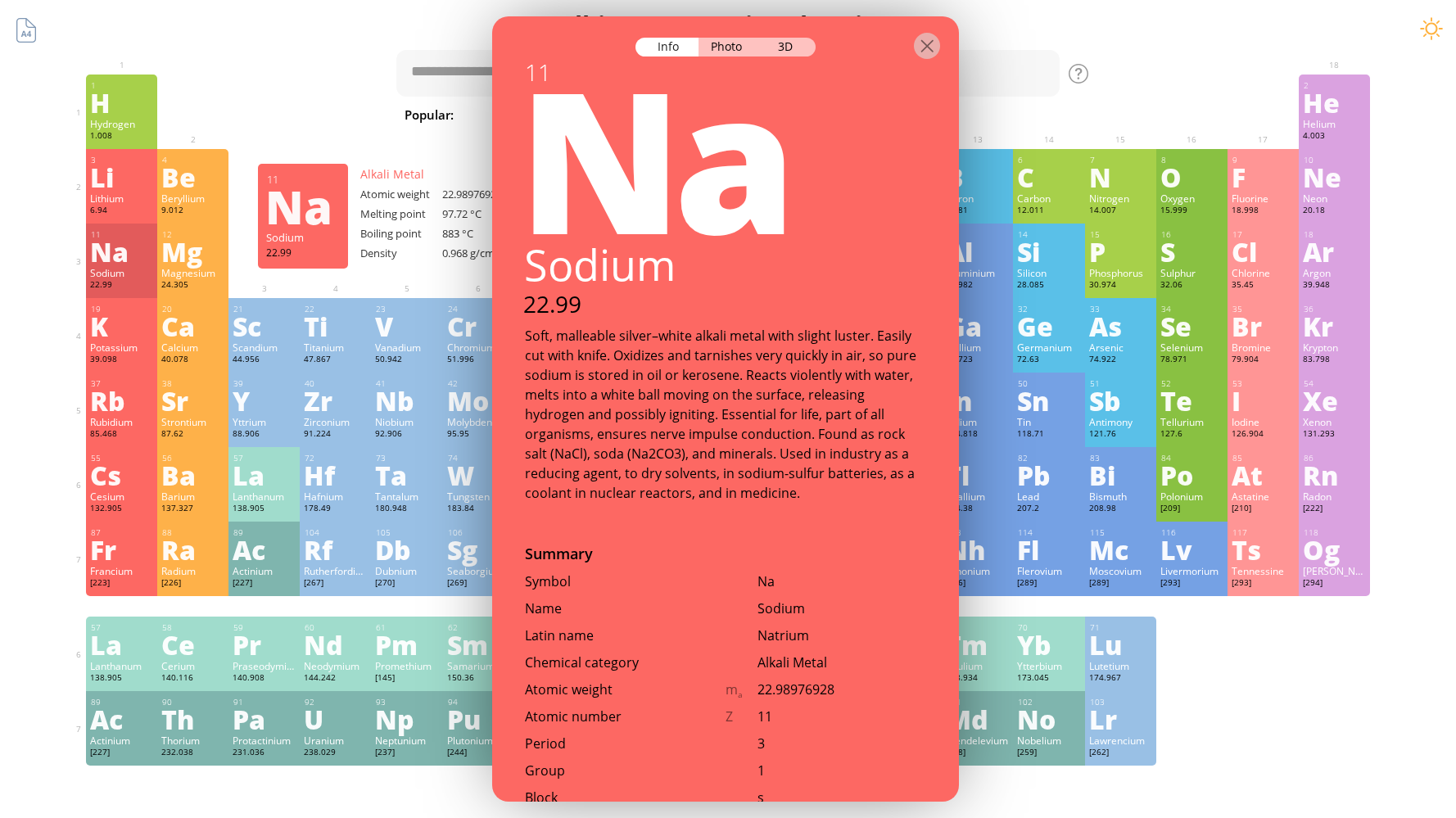
click at [172, 294] on div "12 Mg Magnesium 24.305 0, +1, +2 0, +1, +2 650 °C 1090 °C 1.738 g/cm 3 [Ne]3s 2" at bounding box center [192, 261] width 71 height 74
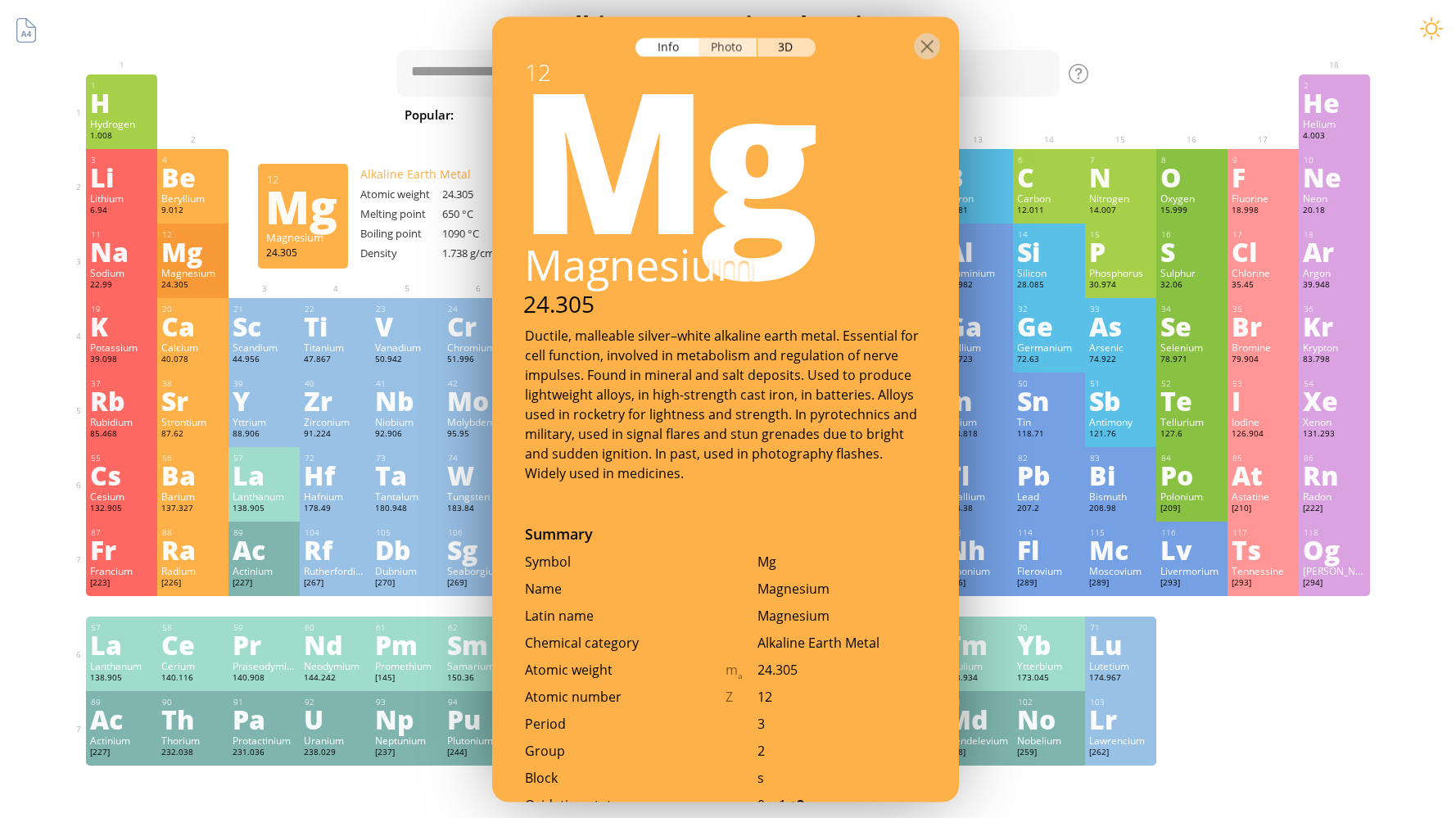
click at [730, 47] on div "Photo" at bounding box center [728, 47] width 59 height 19
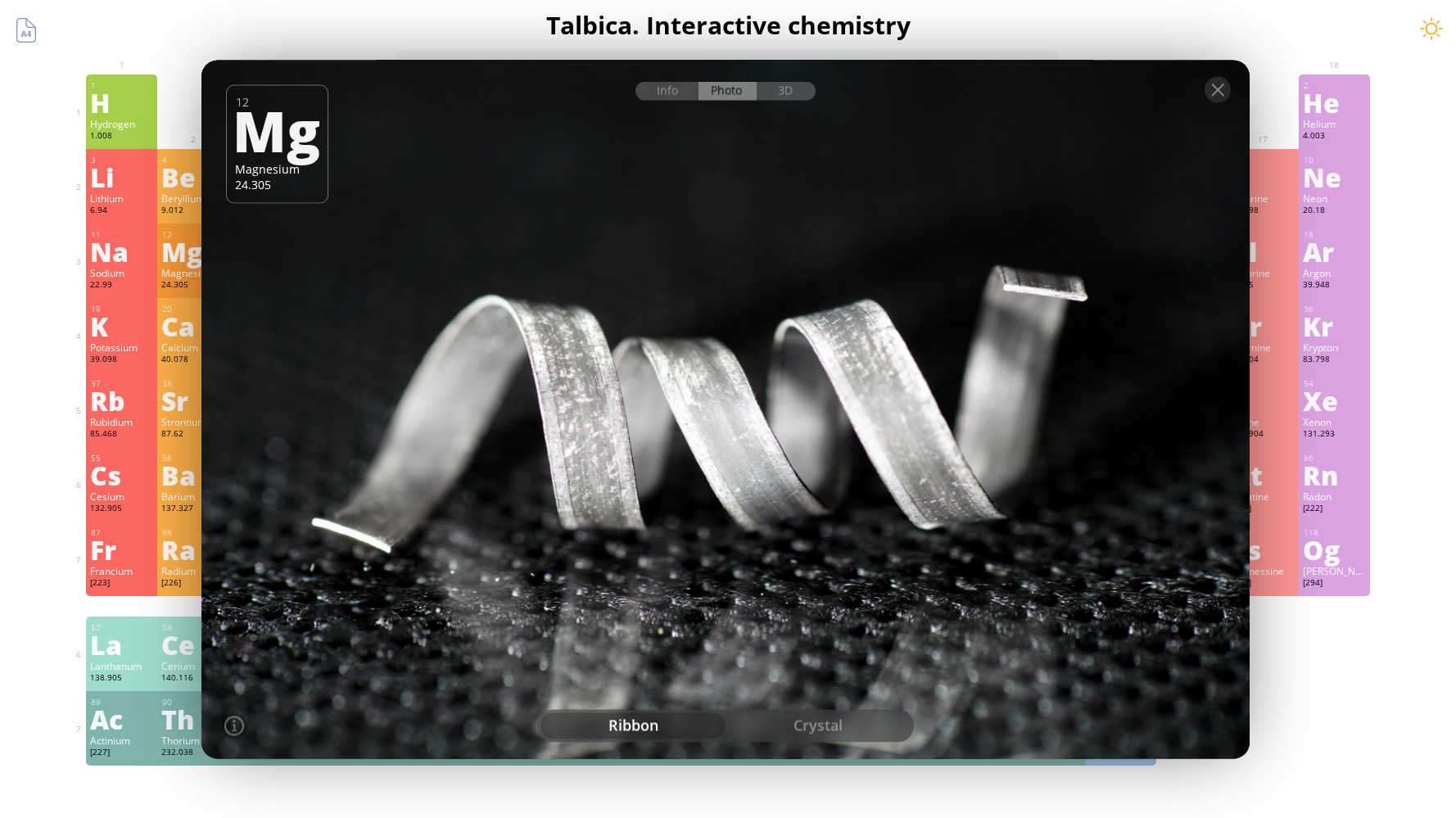
click at [805, 719] on div "crystal" at bounding box center [818, 725] width 186 height 26
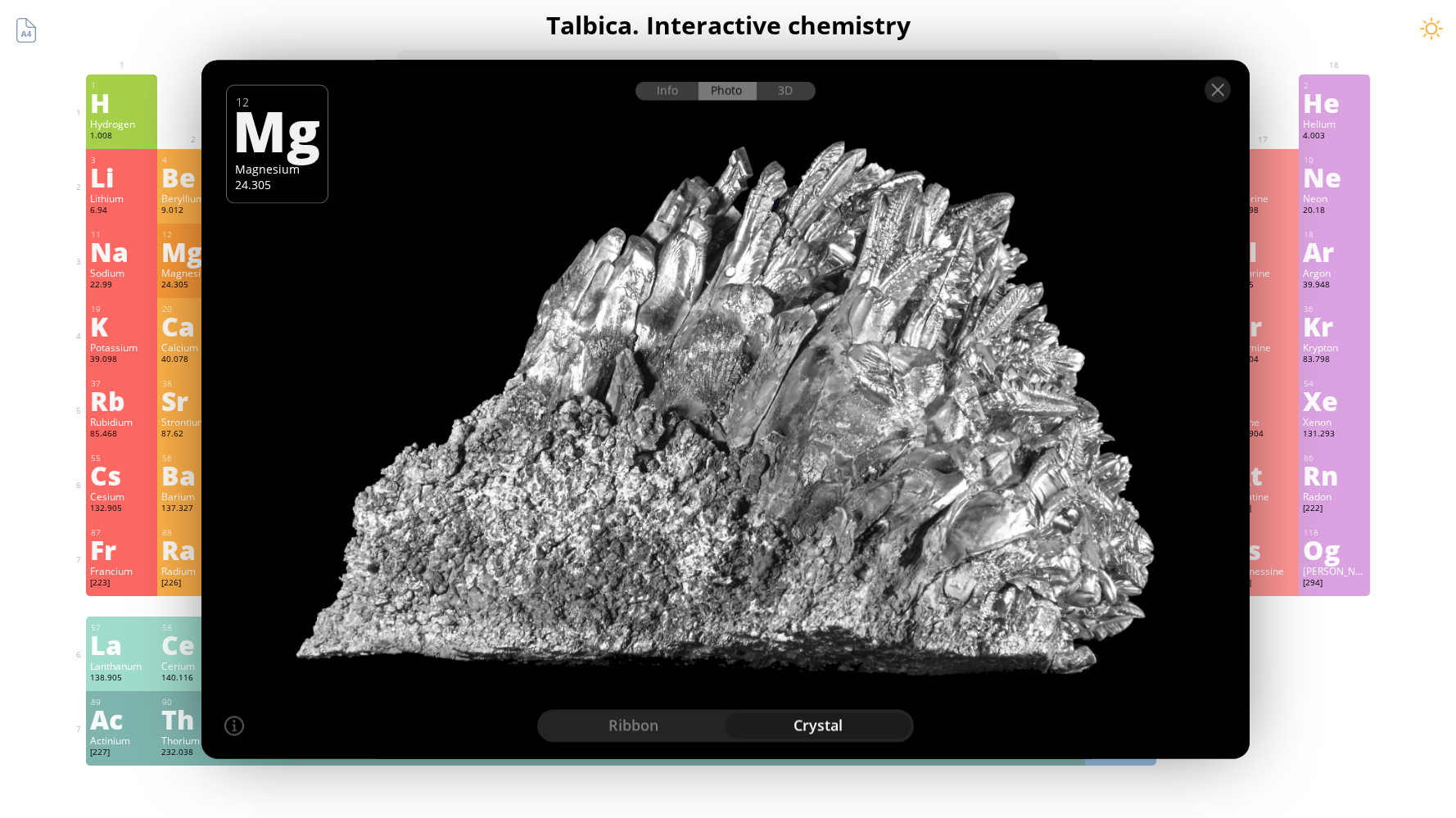
click at [804, 717] on div "crystal" at bounding box center [818, 725] width 186 height 26
click at [131, 321] on div "K" at bounding box center [121, 325] width 63 height 26
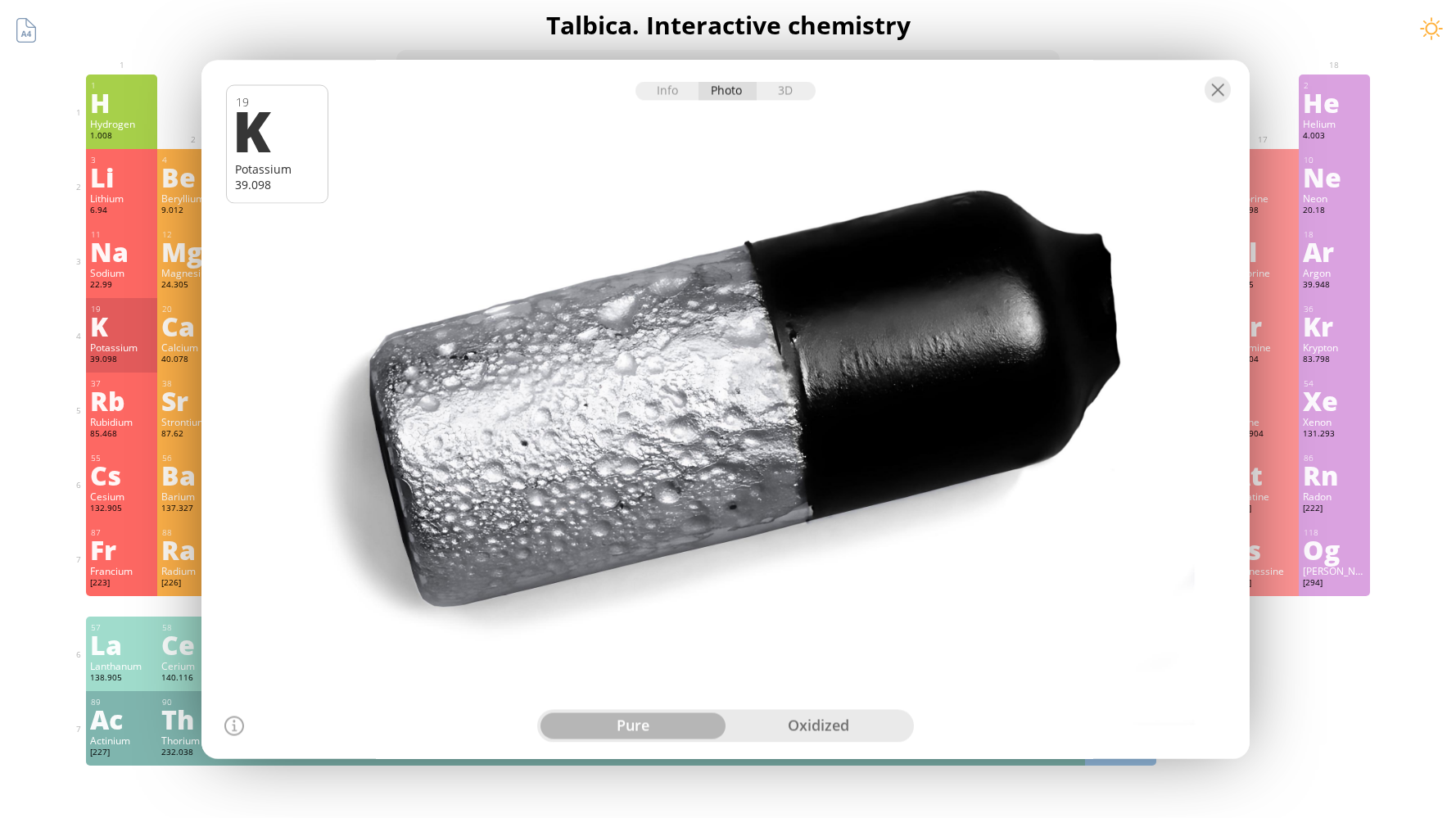
click at [729, 89] on div "Info Photo 3D" at bounding box center [726, 90] width 180 height 19
click at [674, 89] on div "Info" at bounding box center [667, 90] width 63 height 19
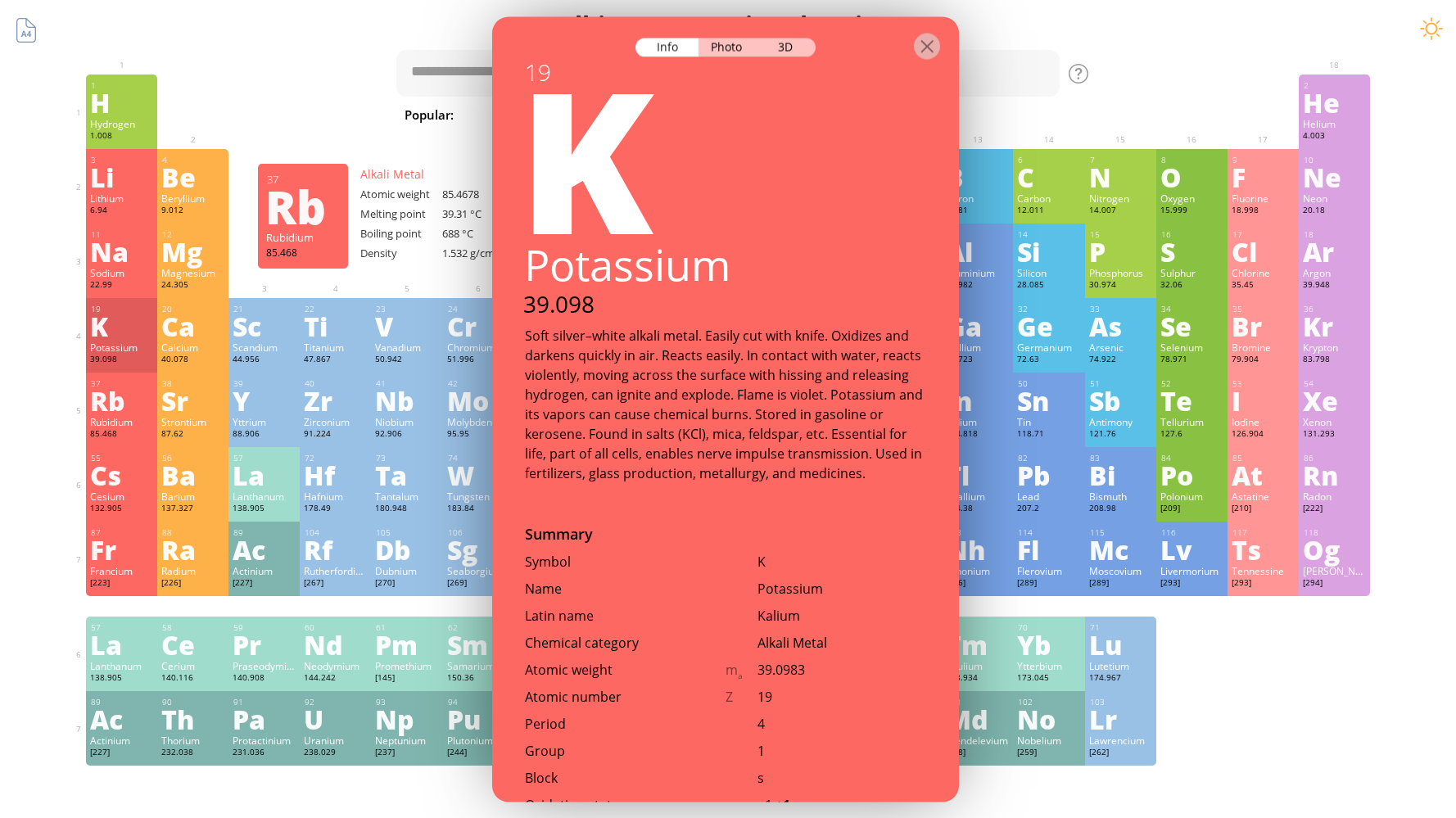
click at [132, 424] on div "Rubidium" at bounding box center [121, 421] width 63 height 13
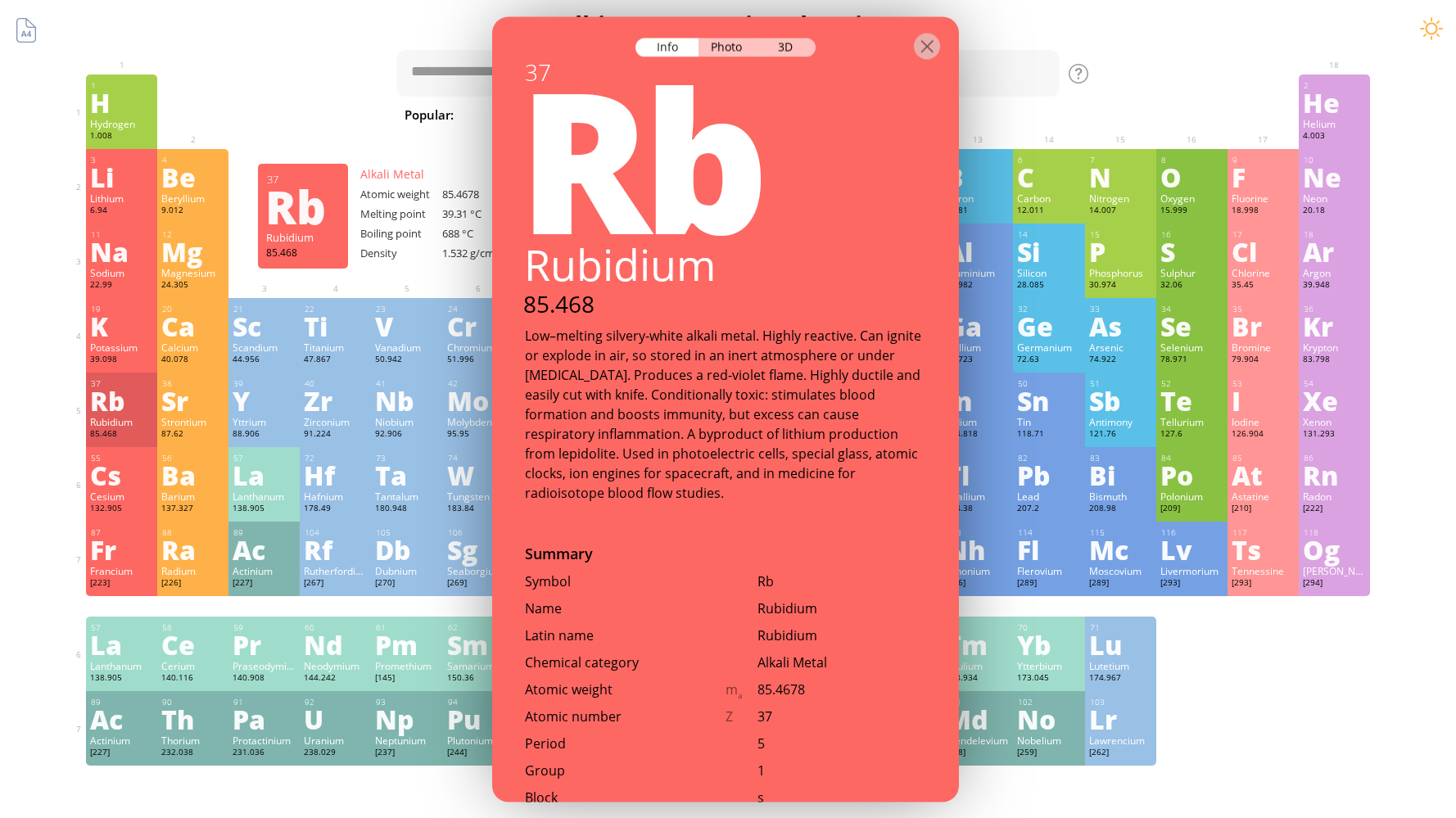
click at [132, 424] on div "Rubidium" at bounding box center [121, 421] width 63 height 13
click at [137, 480] on div "Cs" at bounding box center [121, 474] width 63 height 26
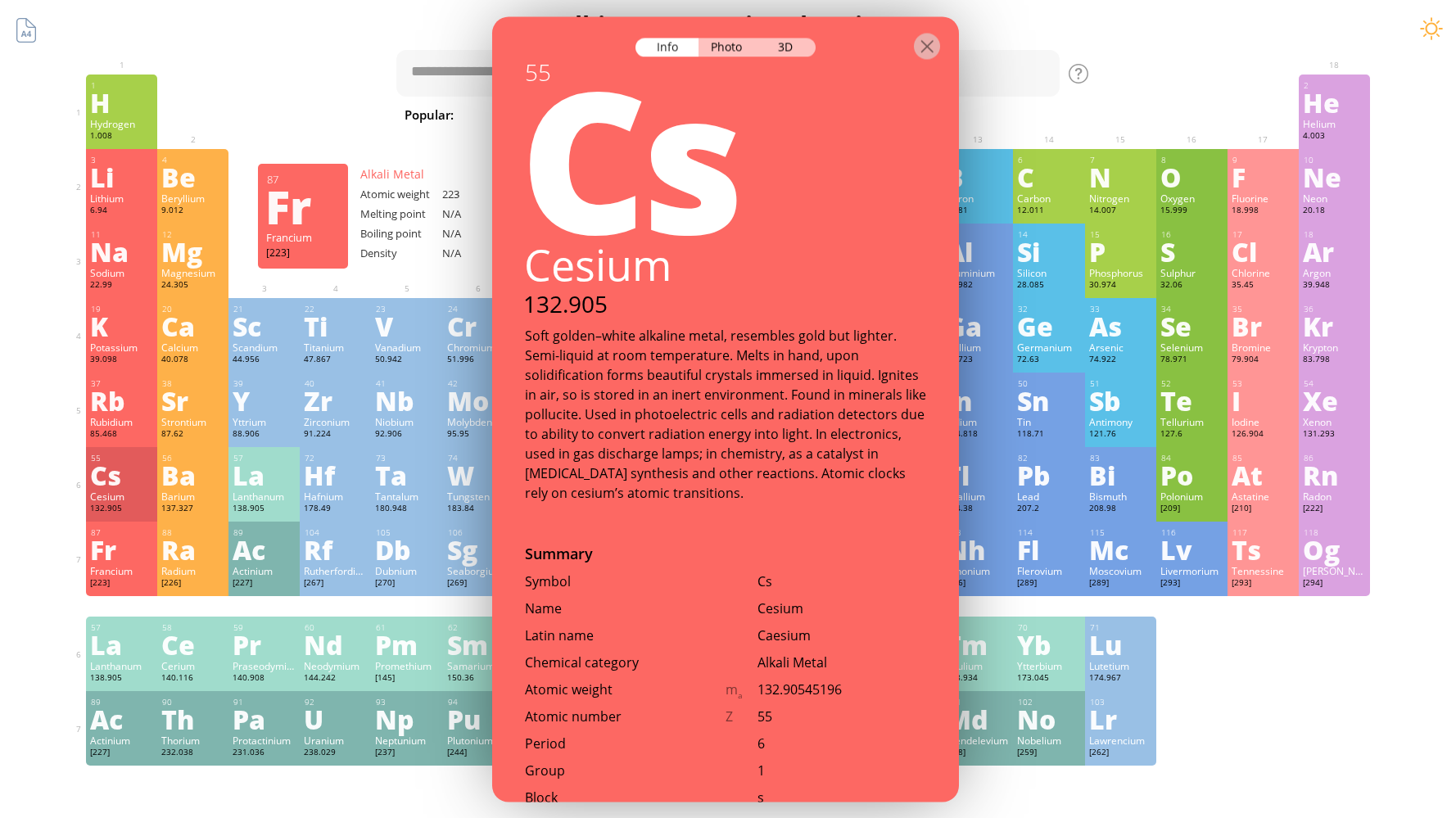
click at [153, 544] on div "Fr" at bounding box center [121, 549] width 63 height 26
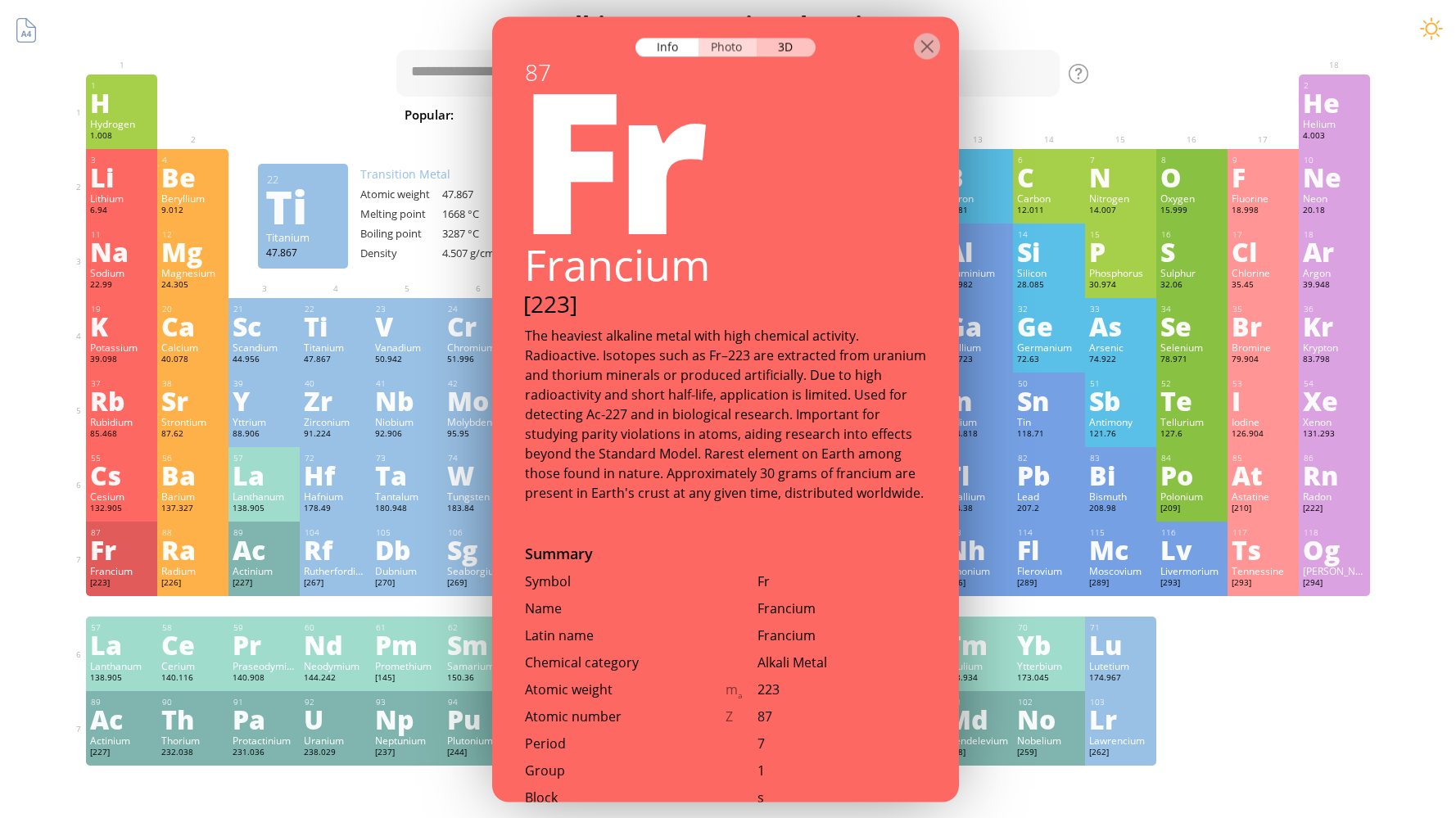
click at [729, 50] on div "Photo" at bounding box center [728, 47] width 59 height 19
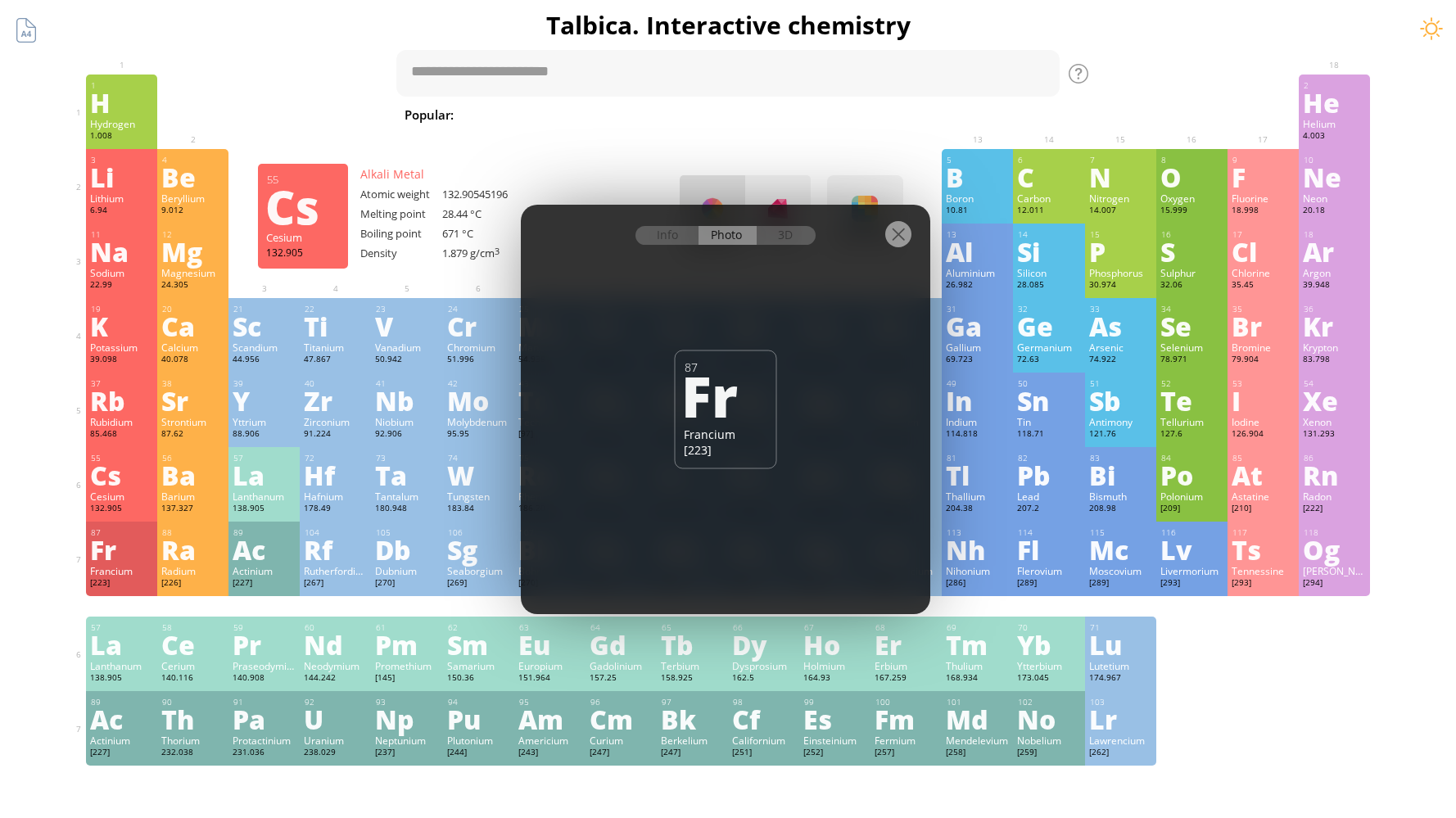
click at [139, 478] on div "Cs" at bounding box center [121, 474] width 63 height 26
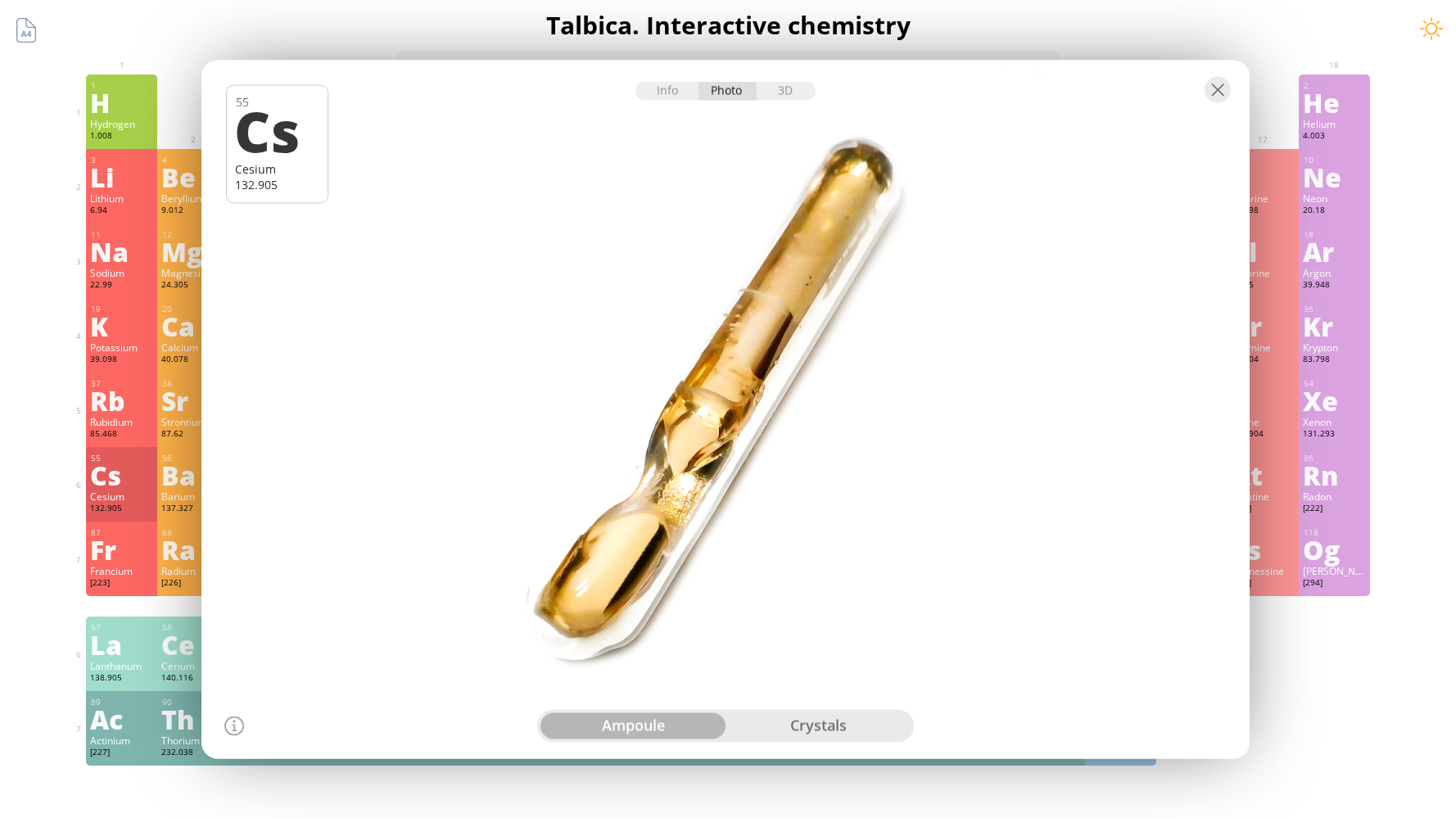
click at [732, 99] on div "Info Photo 3D" at bounding box center [726, 90] width 180 height 19
click at [1216, 88] on div at bounding box center [1218, 89] width 26 height 26
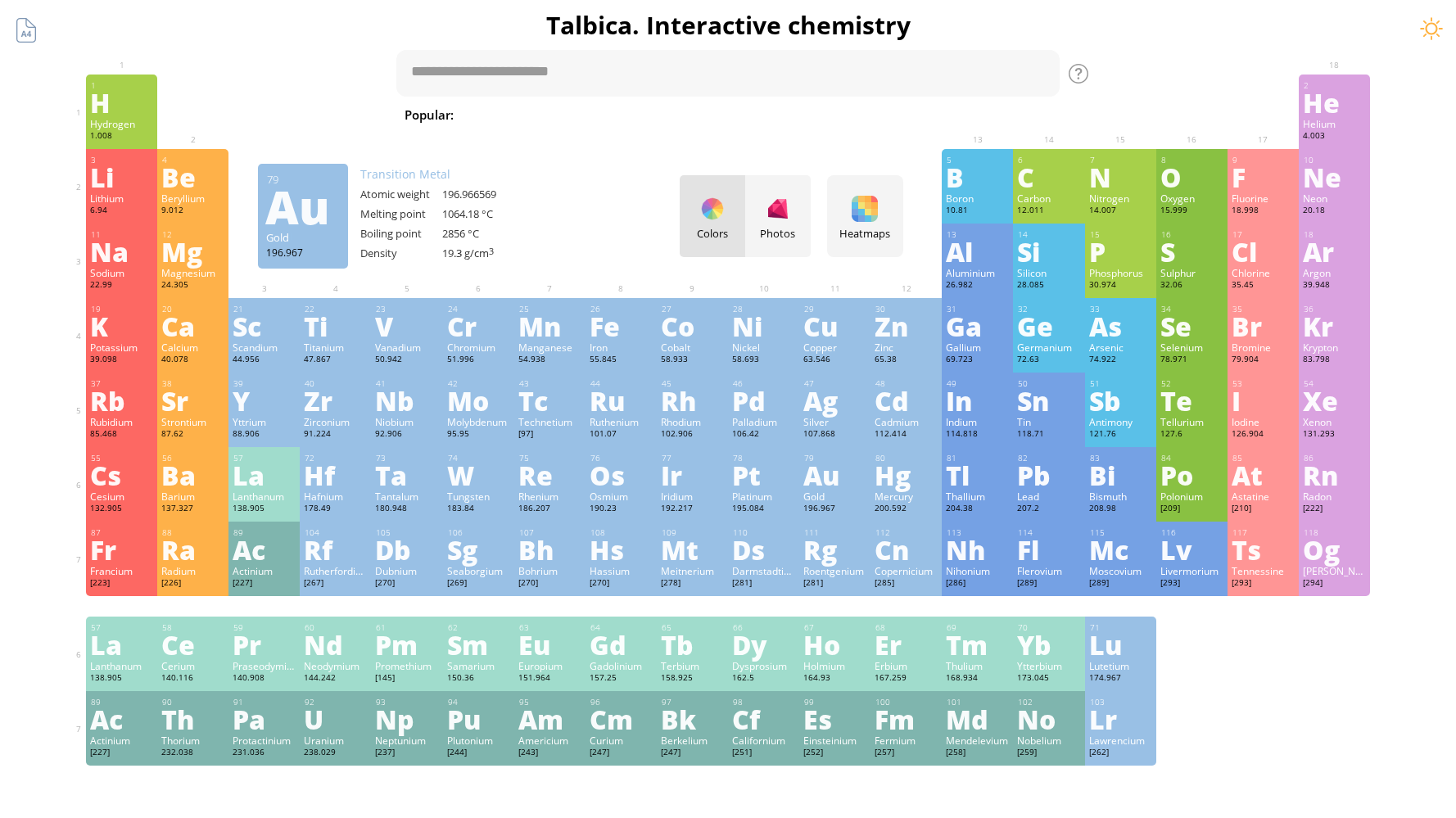
click at [838, 476] on div "Au" at bounding box center [835, 474] width 63 height 26
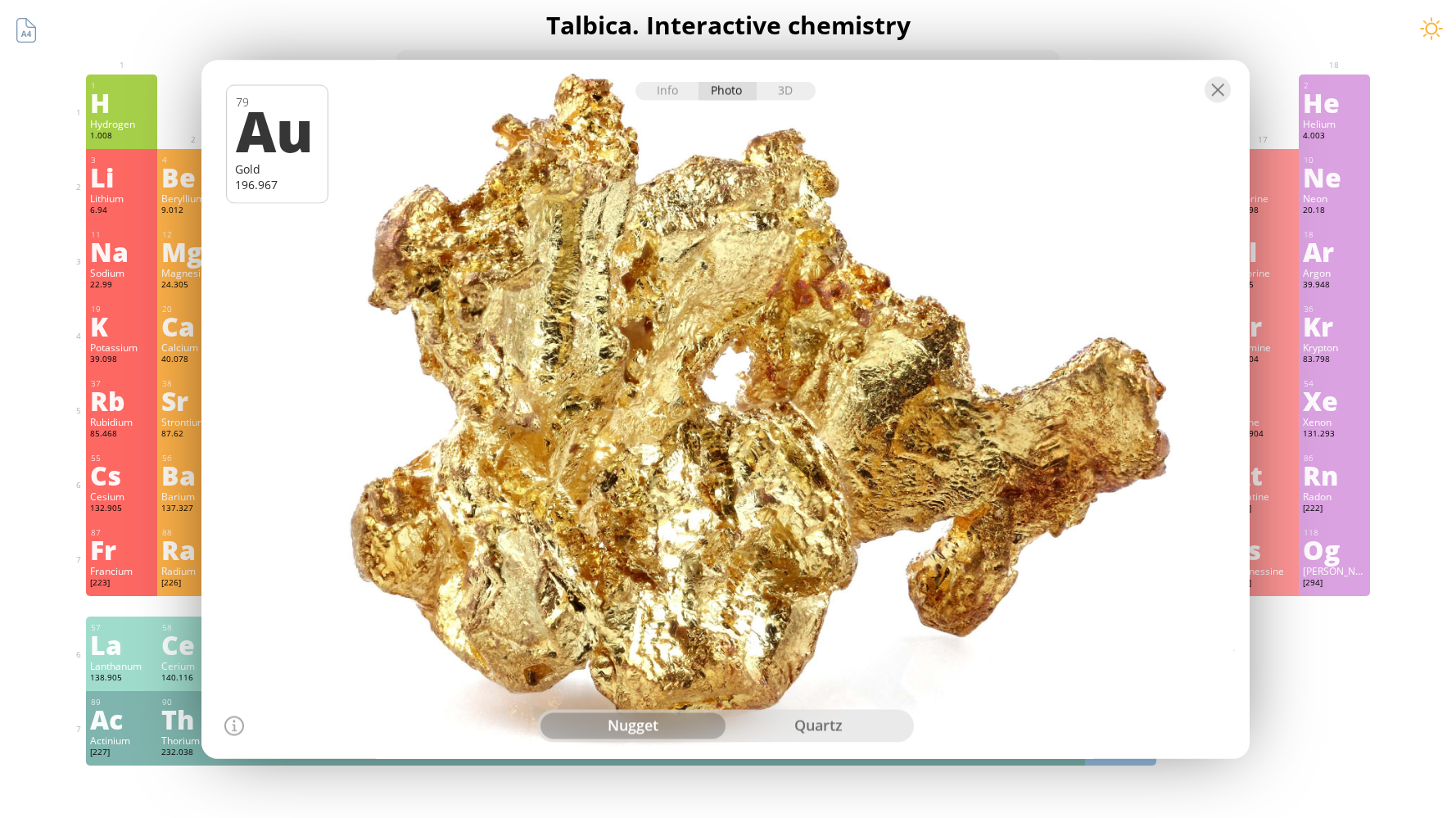
click at [764, 726] on div "quartz" at bounding box center [818, 725] width 186 height 26
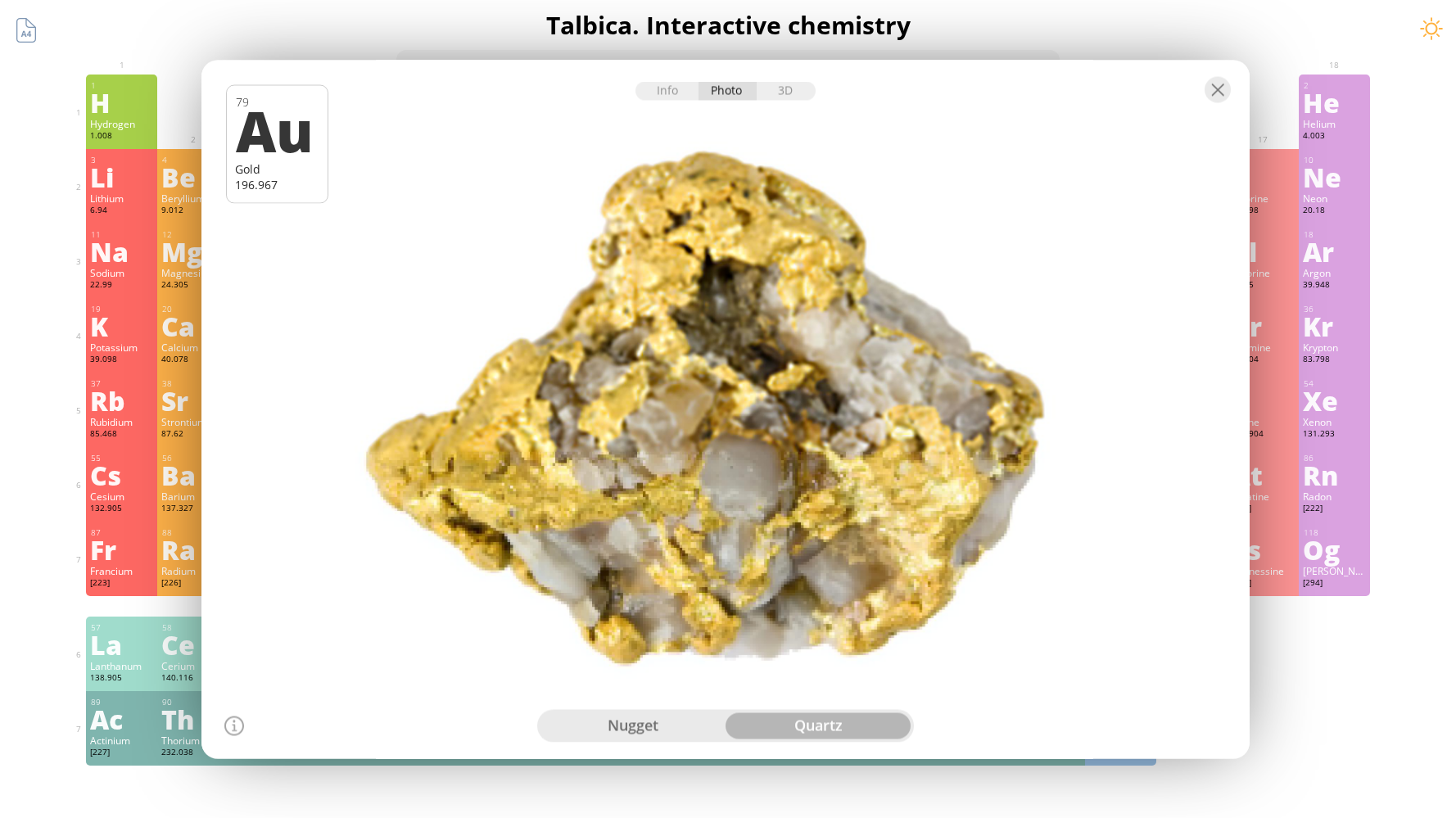
click at [688, 721] on div "nugget" at bounding box center [633, 725] width 186 height 26
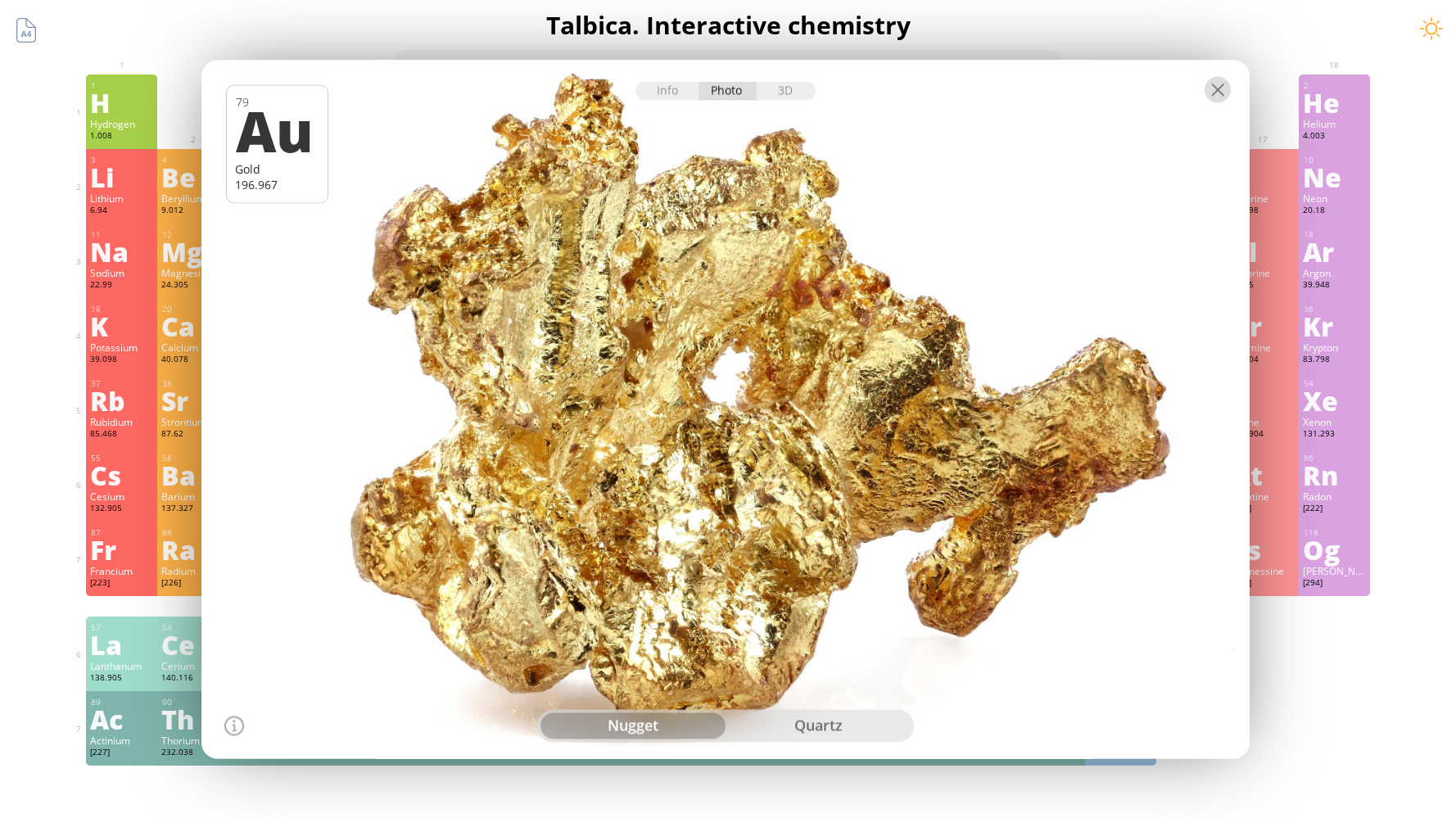
click at [1225, 93] on div at bounding box center [1218, 89] width 26 height 26
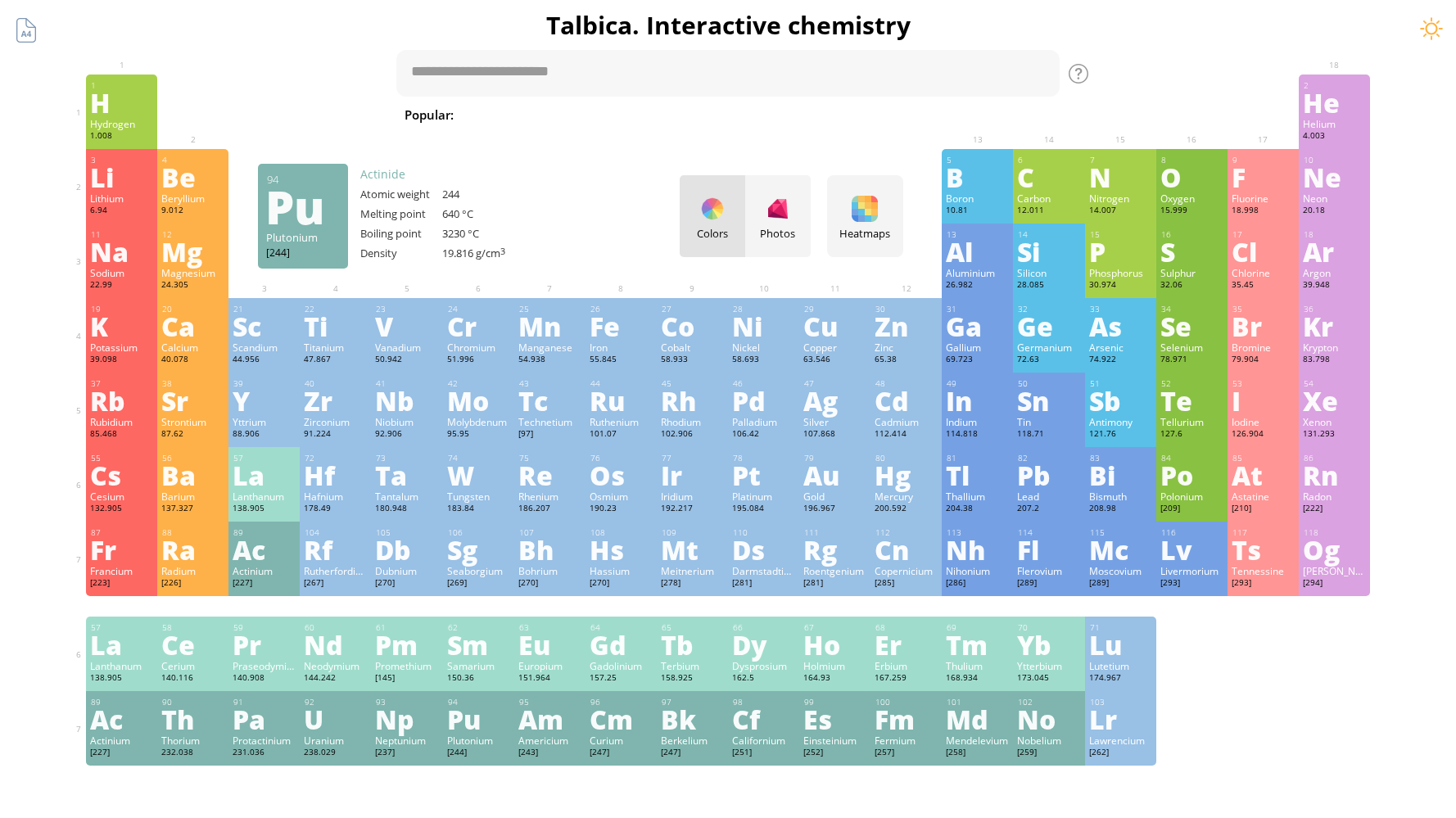
click at [483, 725] on div "Pu" at bounding box center [478, 718] width 63 height 26
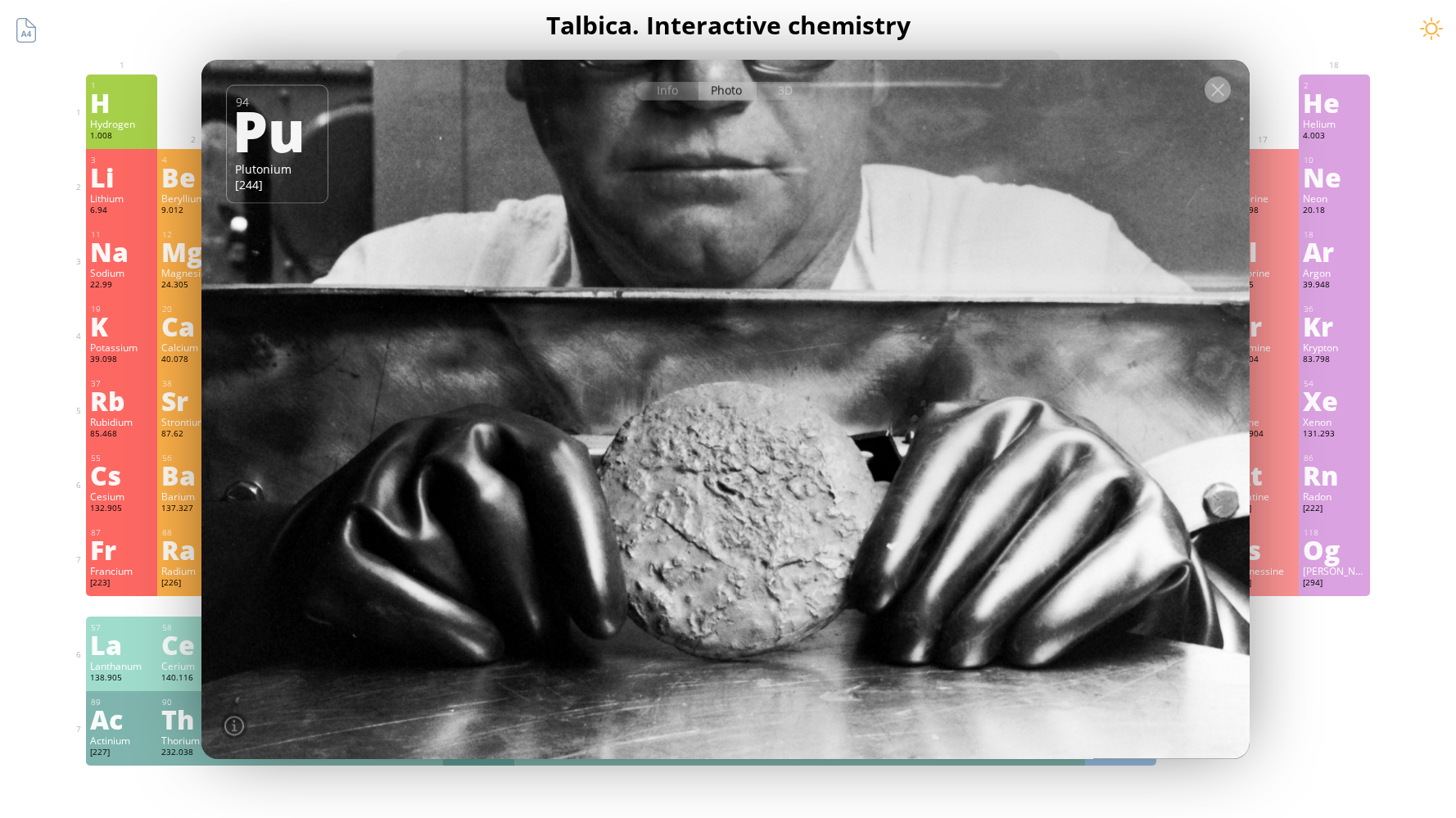
click at [1224, 93] on div at bounding box center [1218, 89] width 26 height 26
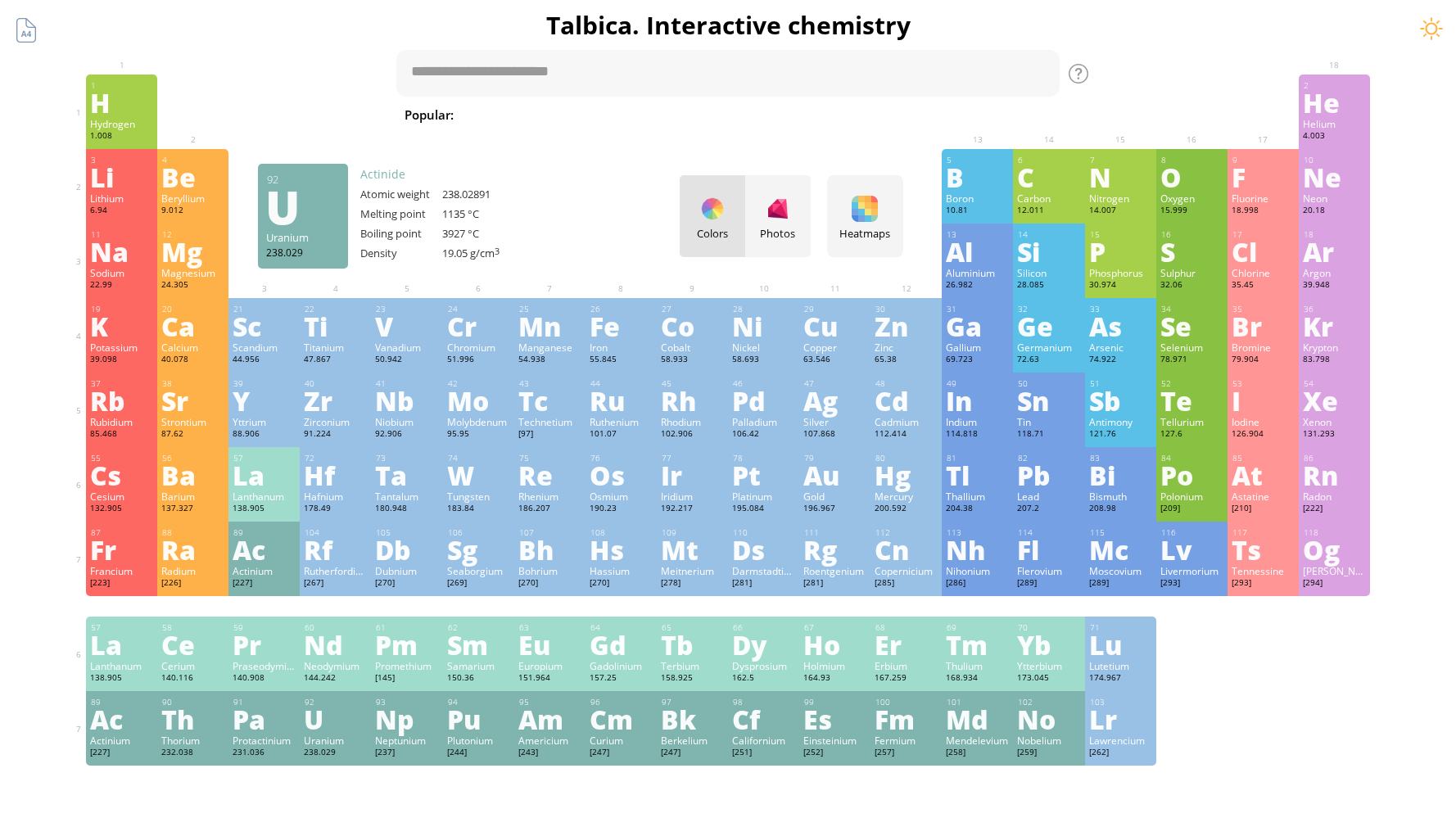
click at [343, 728] on div "U" at bounding box center [335, 718] width 63 height 26
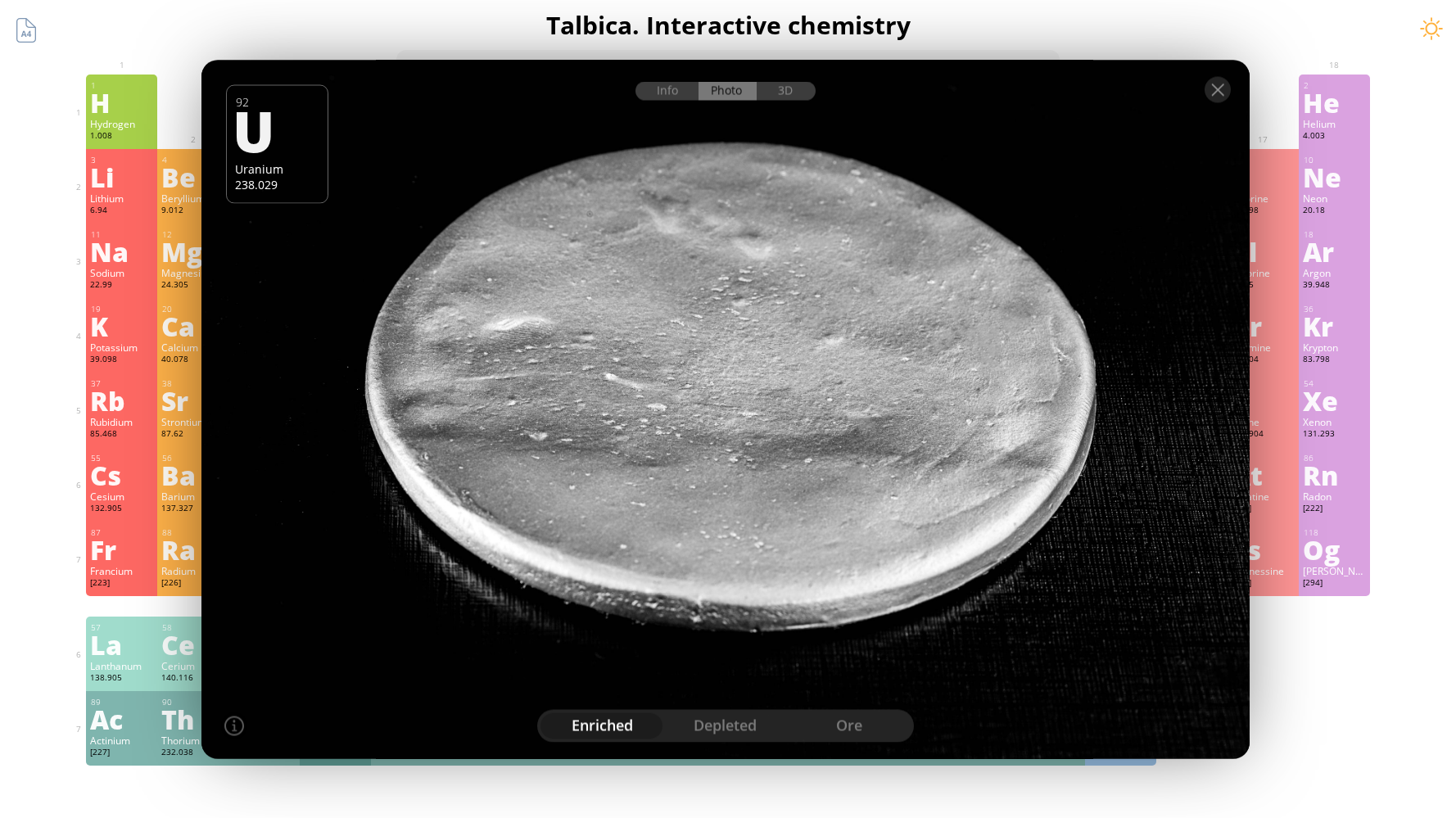
click at [735, 722] on div "depleted" at bounding box center [726, 725] width 124 height 26
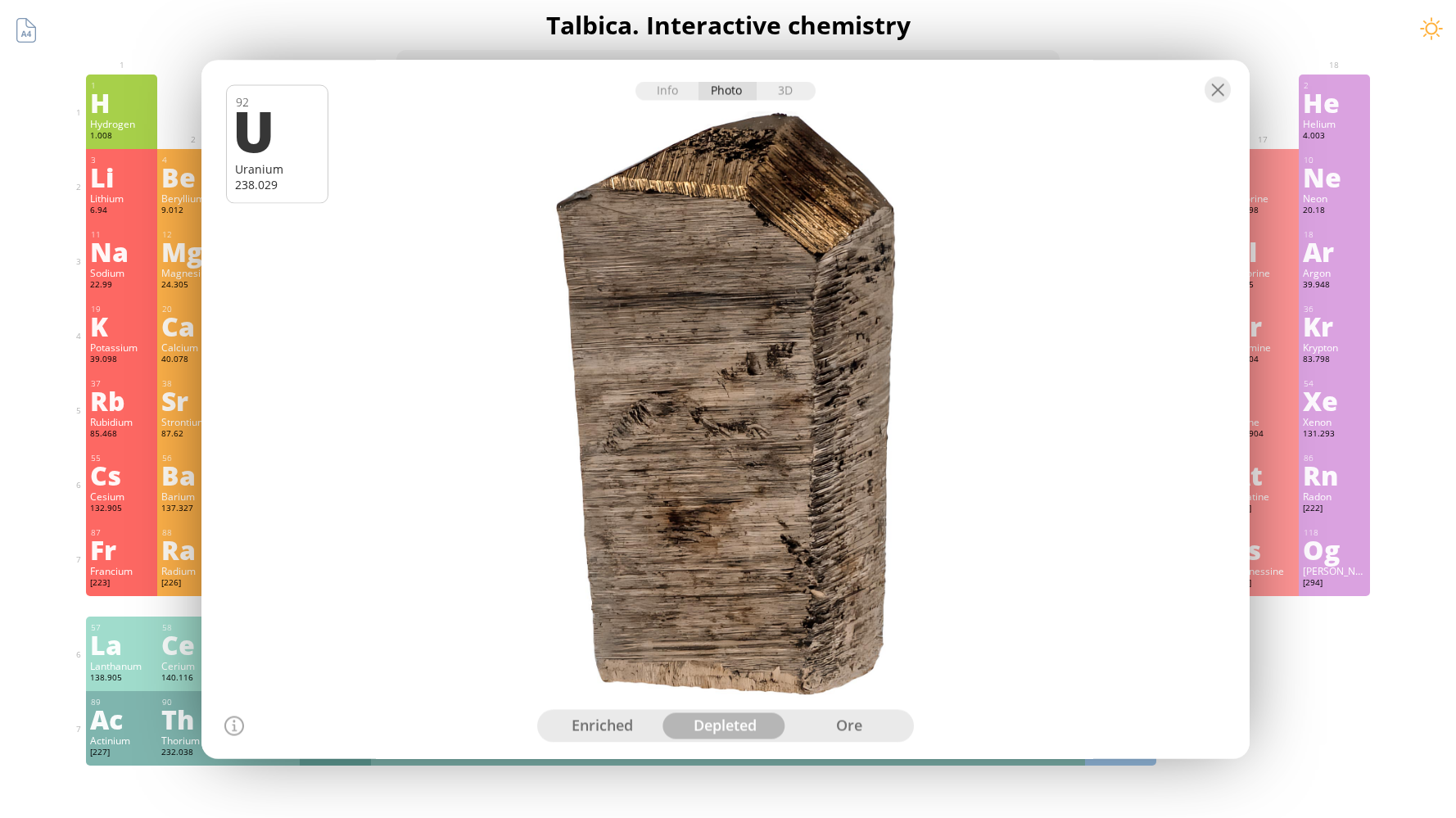
click at [623, 723] on div "enriched" at bounding box center [602, 725] width 124 height 26
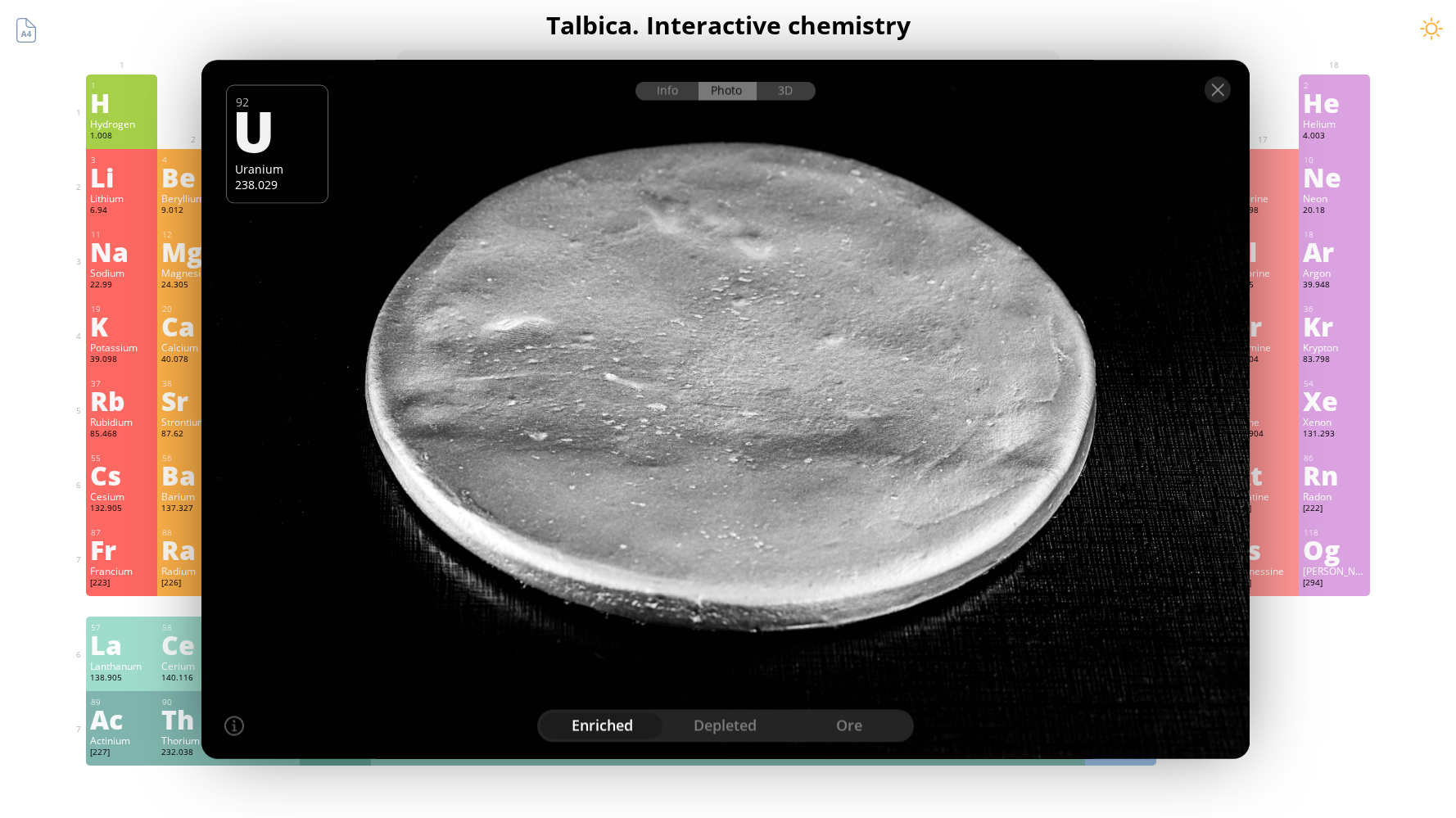
click at [725, 716] on div "depleted" at bounding box center [726, 725] width 124 height 26
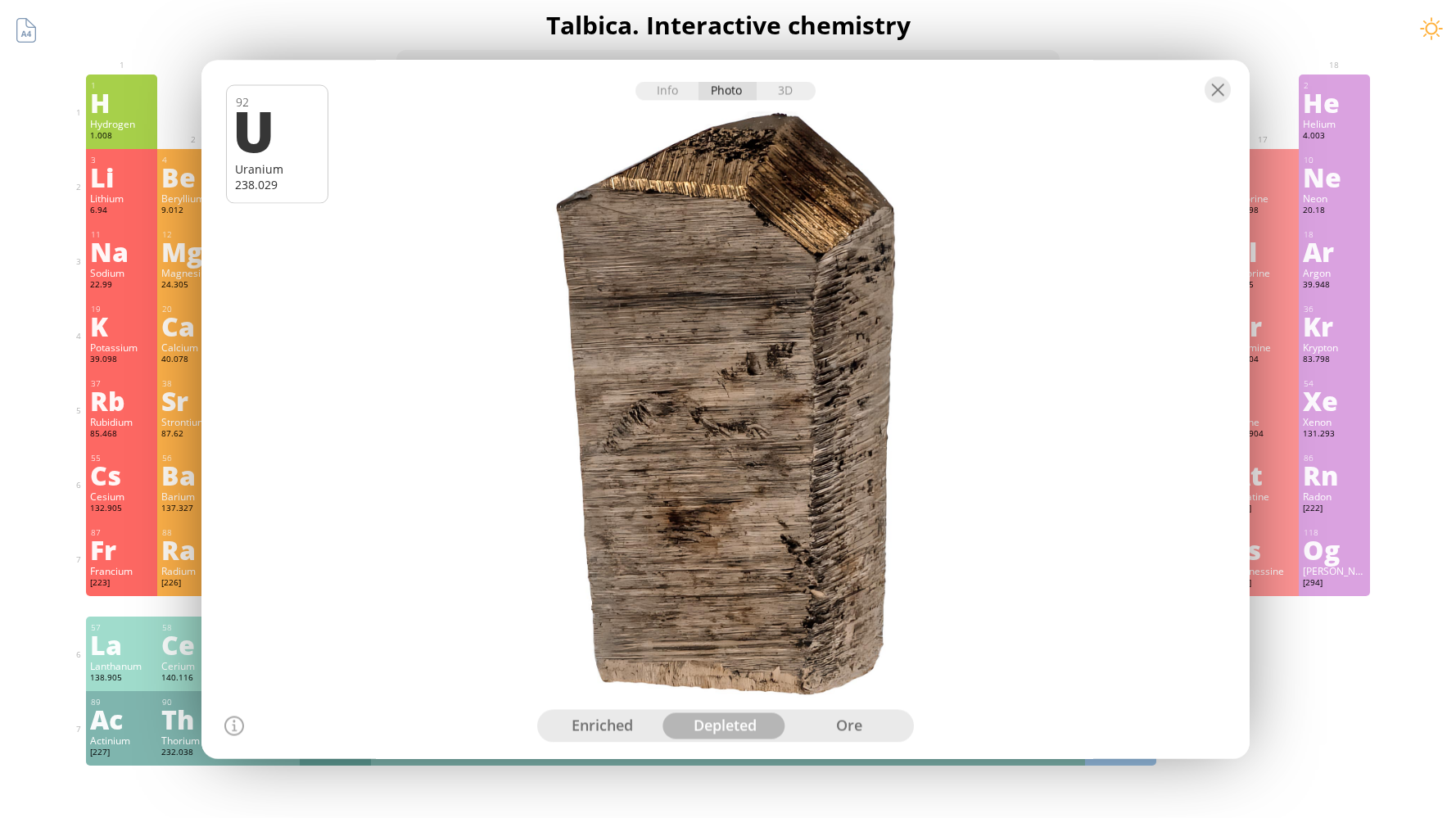
click at [837, 724] on div "ore" at bounding box center [849, 725] width 124 height 26
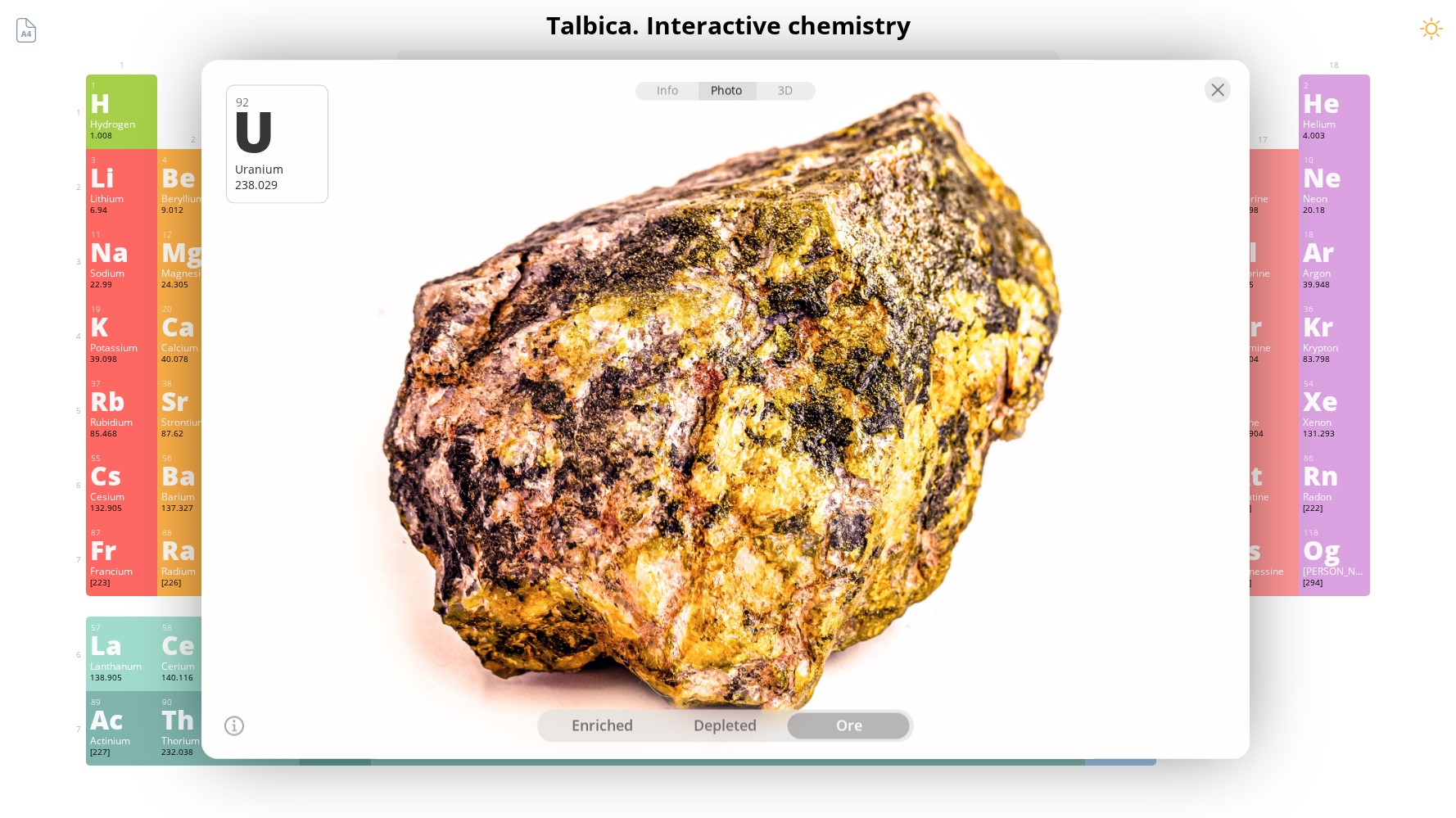
click at [837, 724] on div "ore" at bounding box center [849, 725] width 124 height 26
click at [741, 722] on div "depleted" at bounding box center [726, 725] width 124 height 26
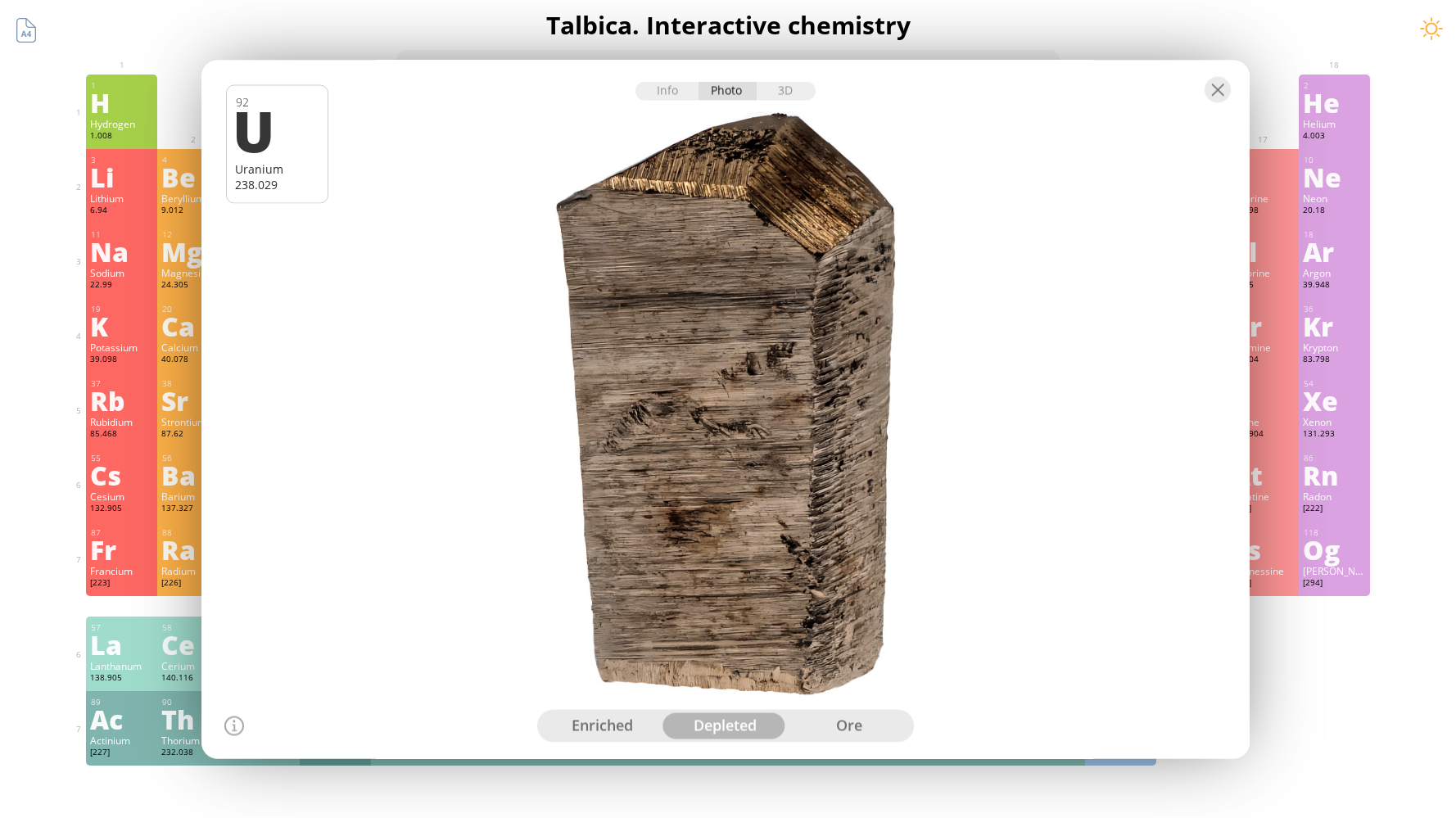
click at [601, 727] on div "enriched" at bounding box center [602, 725] width 124 height 26
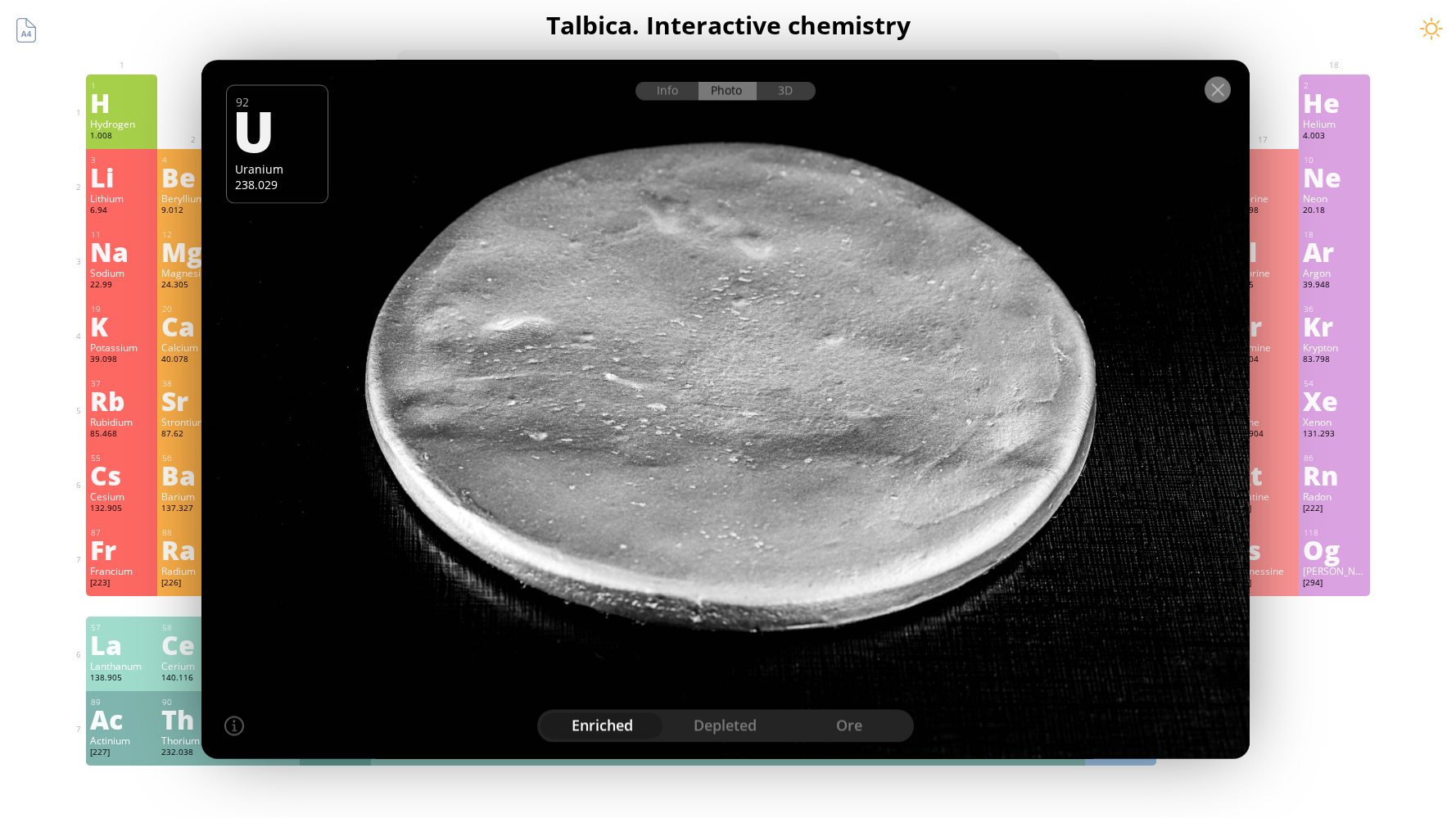
click at [1219, 88] on div at bounding box center [1218, 89] width 26 height 26
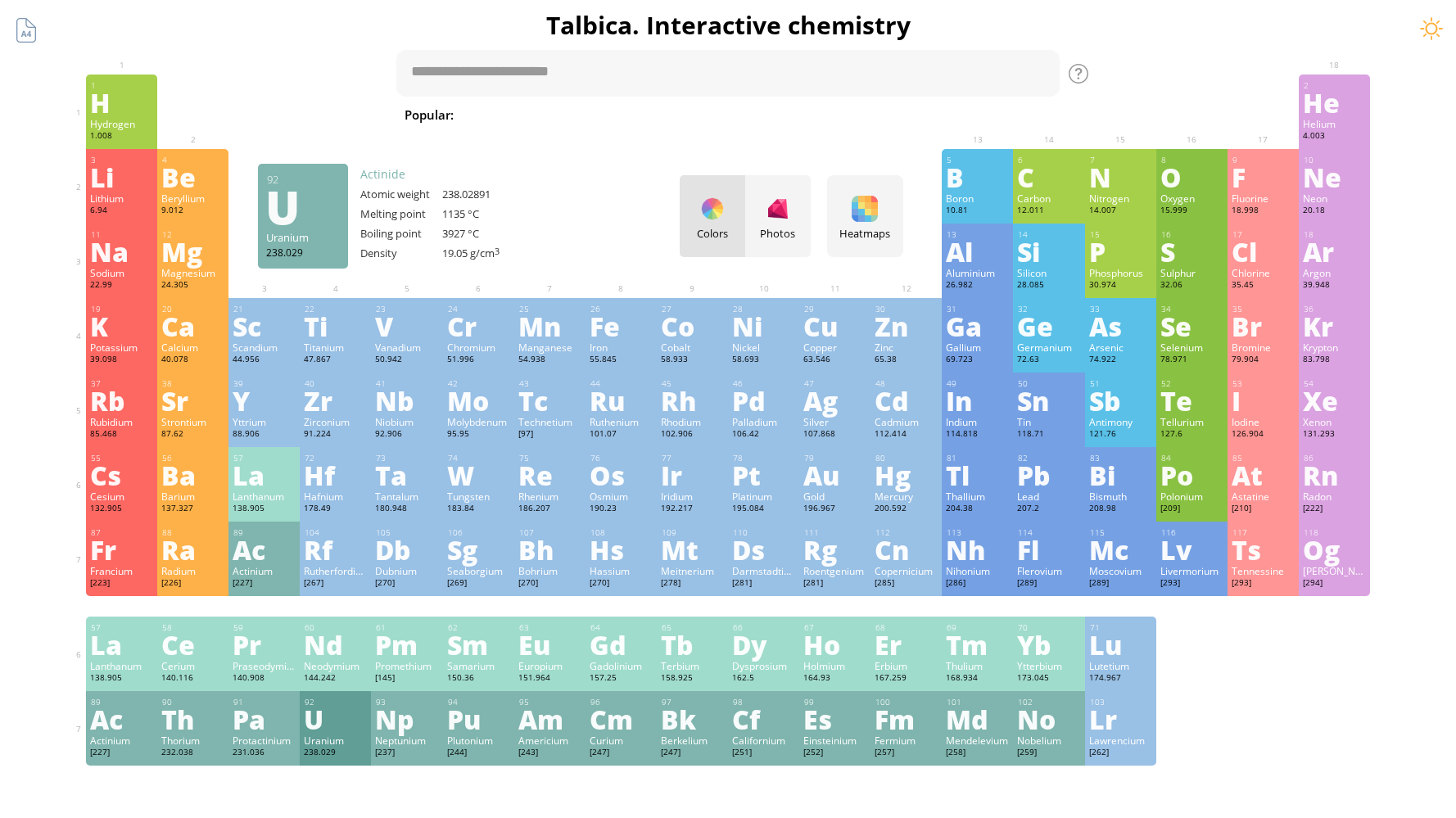
click at [1232, 89] on div at bounding box center [1263, 86] width 71 height 24
click at [1383, 116] on span "[MEDICAL_DATA]" at bounding box center [1442, 114] width 119 height 20
type textarea "**********"
click at [1035, 74] on div "Show info" at bounding box center [1019, 73] width 82 height 18
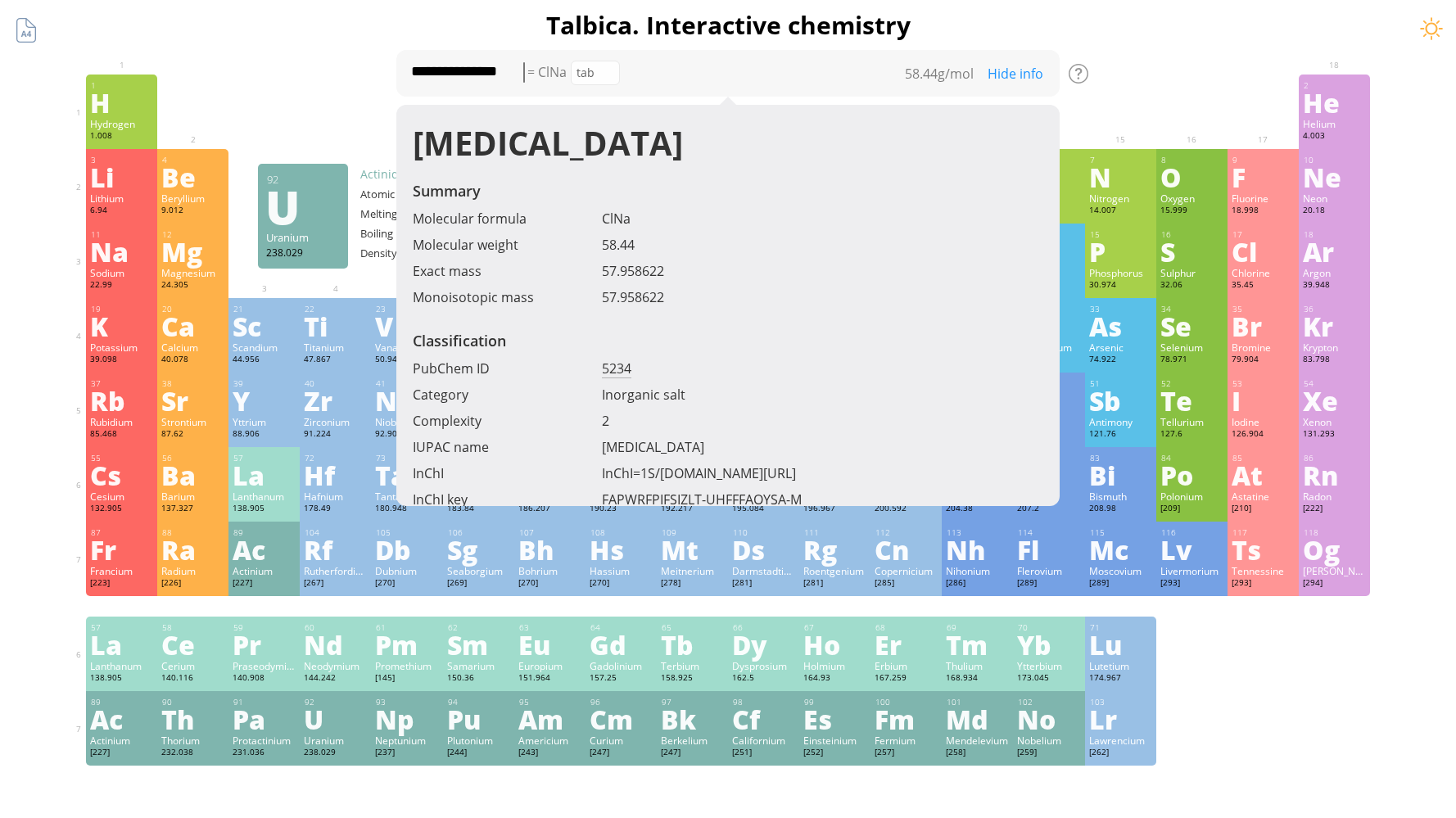
click at [285, 67] on div "**********" at bounding box center [728, 693] width 1327 height 1387
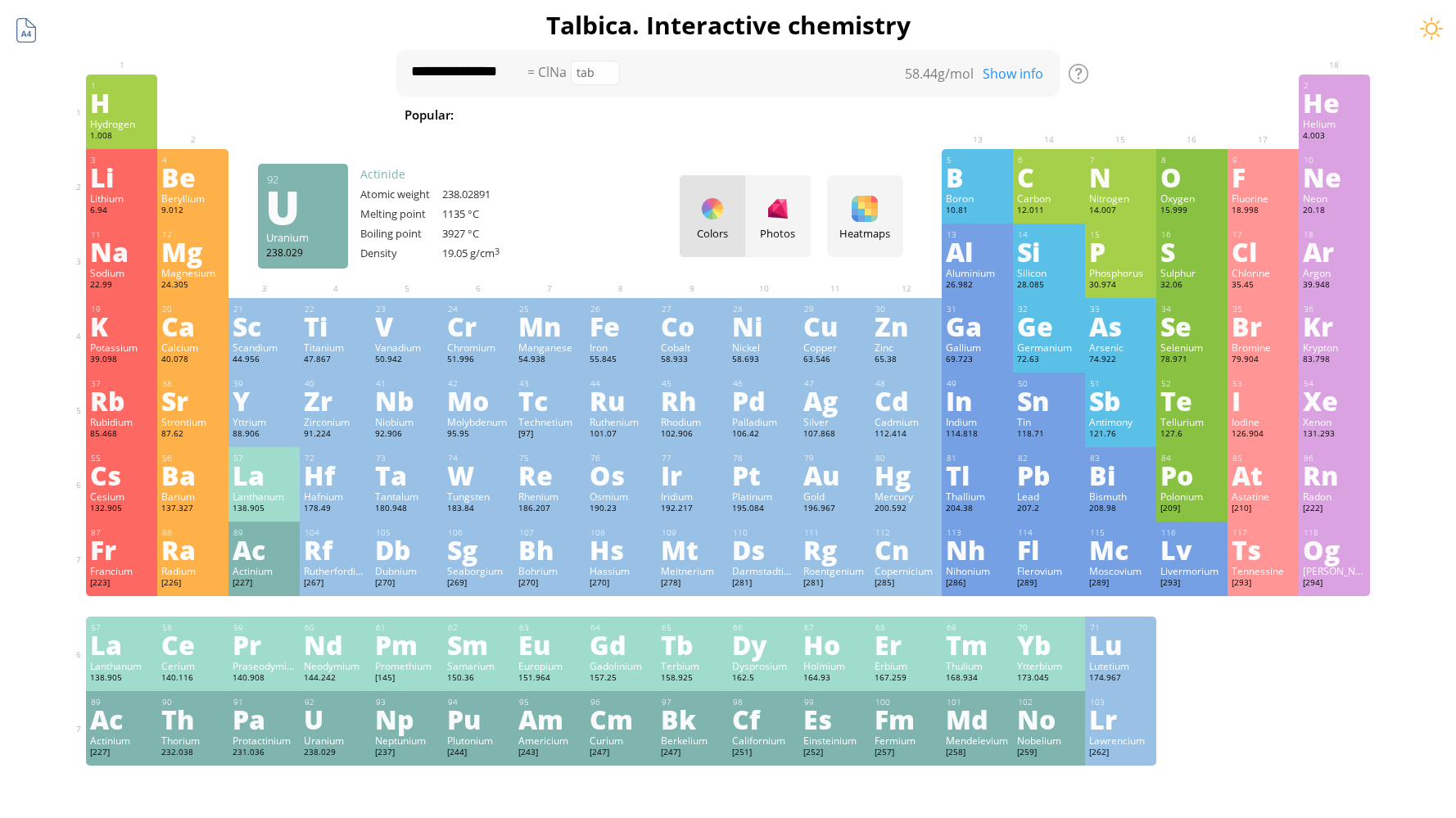
click at [31, 27] on div at bounding box center [26, 30] width 31 height 31
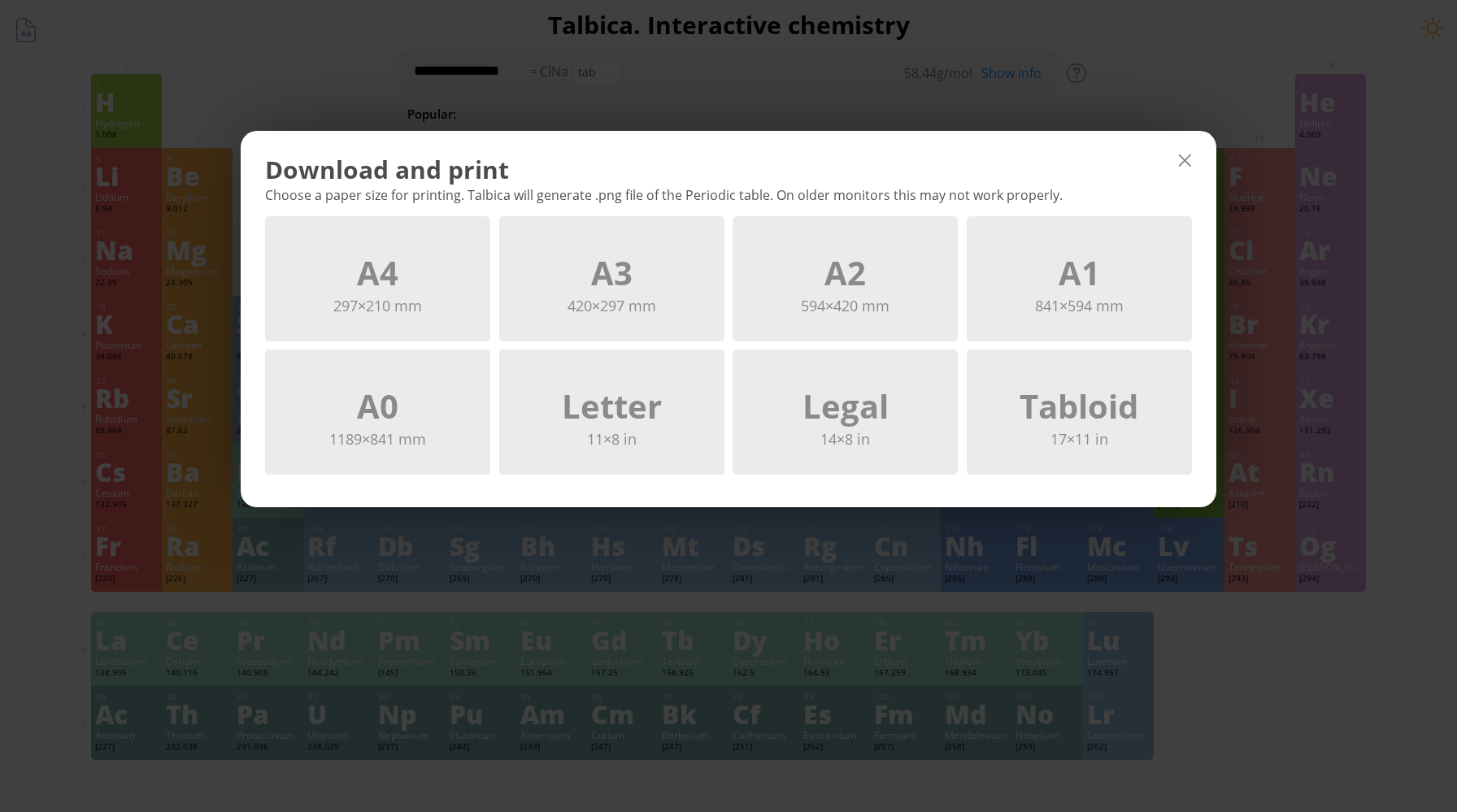
click at [1193, 161] on div at bounding box center [1184, 160] width 26 height 26
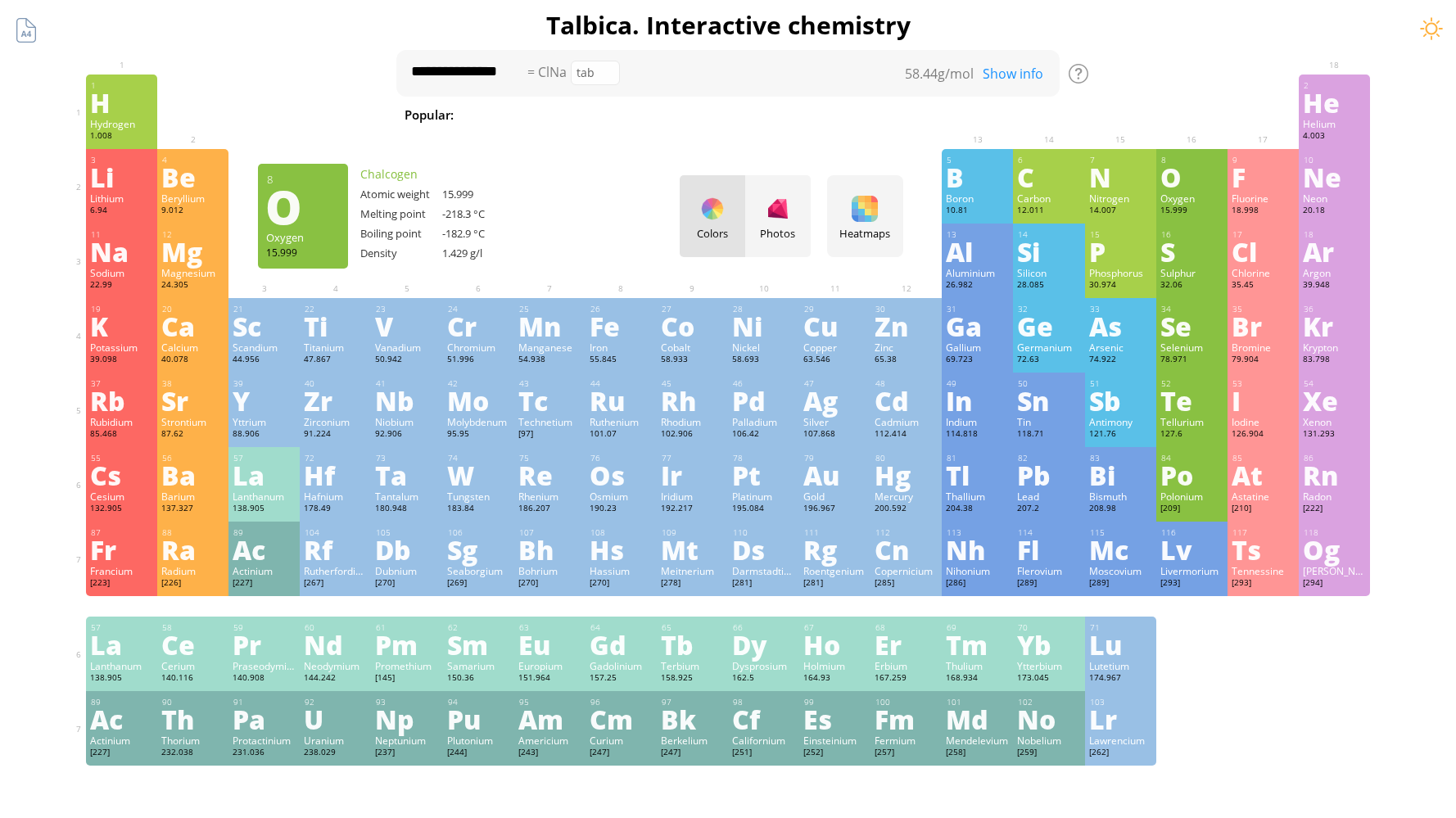
click at [1164, 75] on div at bounding box center [1191, 86] width 71 height 24
